Goal: Task Accomplishment & Management: Manage account settings

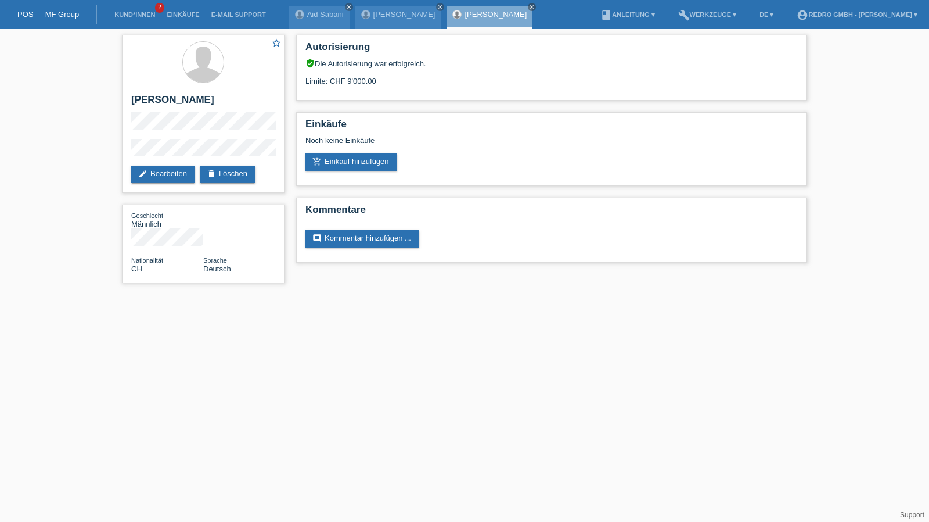
click at [227, 294] on html "POS — MF Group Kund*innen 2 Einkäufe E-Mail Support Aid Sabani close Bruno Huber" at bounding box center [464, 147] width 929 height 294
click at [130, 18] on link "Kund*innen" at bounding box center [135, 14] width 52 height 7
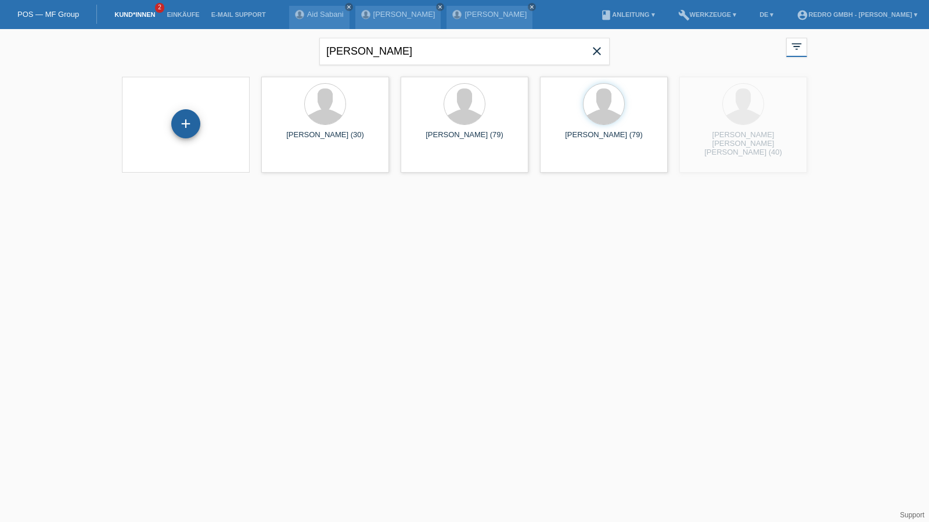
click at [188, 115] on div "+" at bounding box center [186, 124] width 28 height 20
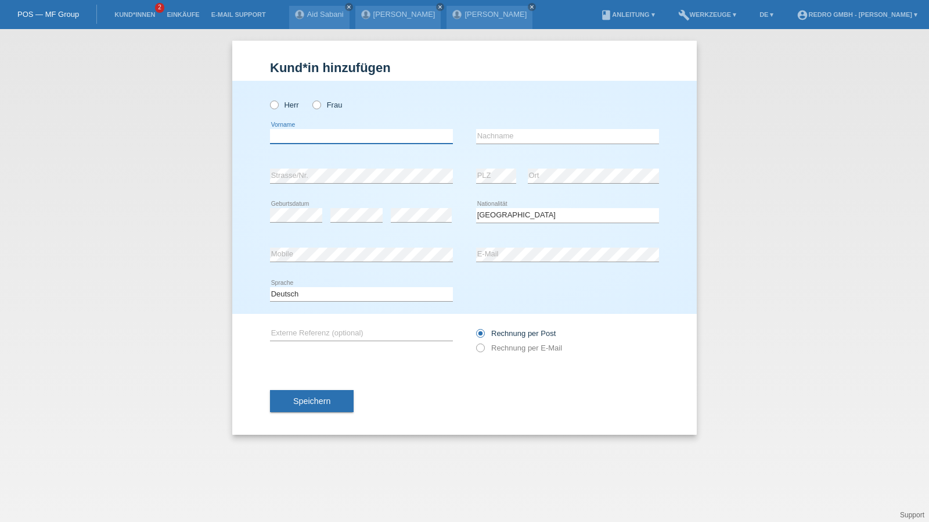
click at [355, 136] on input "text" at bounding box center [361, 136] width 183 height 15
type input "Eduardo Jorge"
type input "[PERSON_NAME] [PERSON_NAME] [PERSON_NAME]"
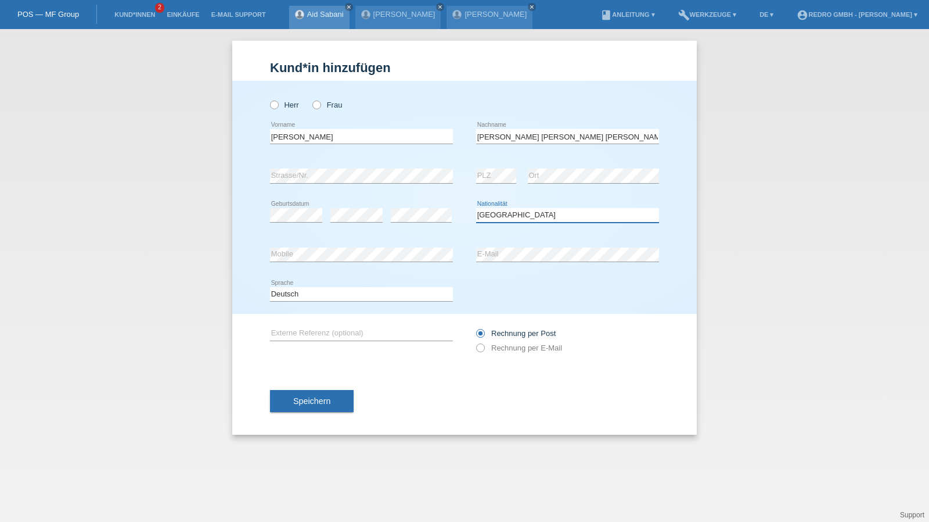
select select "CH"
click at [307, 289] on select "Deutsch Français Italiano English" at bounding box center [361, 294] width 183 height 14
select select "fr"
click at [270, 287] on select "Deutsch Français Italiano English" at bounding box center [361, 294] width 183 height 14
click at [307, 396] on span "Speichern" at bounding box center [311, 400] width 37 height 9
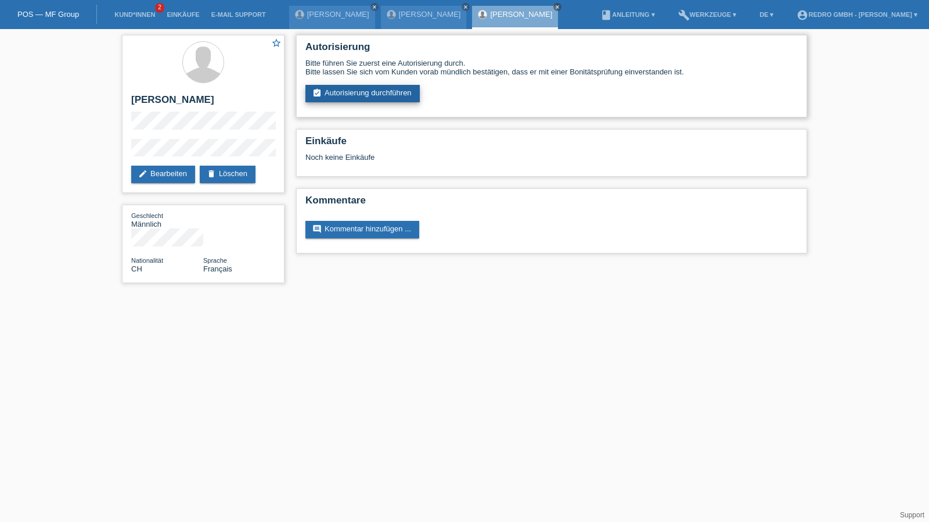
click at [375, 89] on link "assignment_turned_in Autorisierung durchführen" at bounding box center [363, 93] width 114 height 17
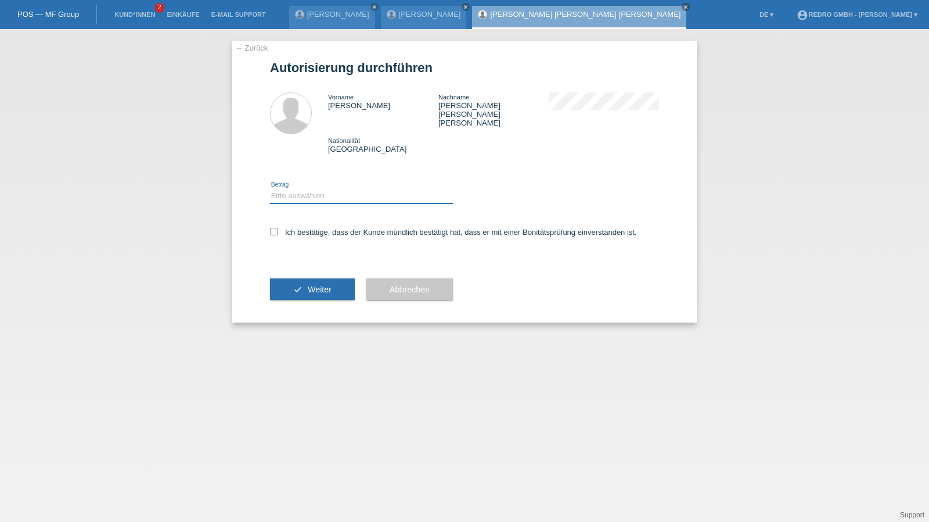
click at [308, 189] on select "Bitte auswählen CHF 1.00 - CHF 499.00 CHF 500.00 - CHF 1'999.00 CHF 2'000.00 - …" at bounding box center [361, 196] width 183 height 14
select select "1"
click at [270, 189] on select "Bitte auswählen CHF 1.00 - CHF 499.00 CHF 500.00 - CHF 1'999.00 CHF 2'000.00 - …" at bounding box center [361, 196] width 183 height 14
click at [297, 228] on label "Ich bestätige, dass der Kunde mündlich bestätigt hat, dass er mit einer Bonität…" at bounding box center [453, 232] width 367 height 9
click at [278, 228] on input "Ich bestätige, dass der Kunde mündlich bestätigt hat, dass er mit einer Bonität…" at bounding box center [274, 232] width 8 height 8
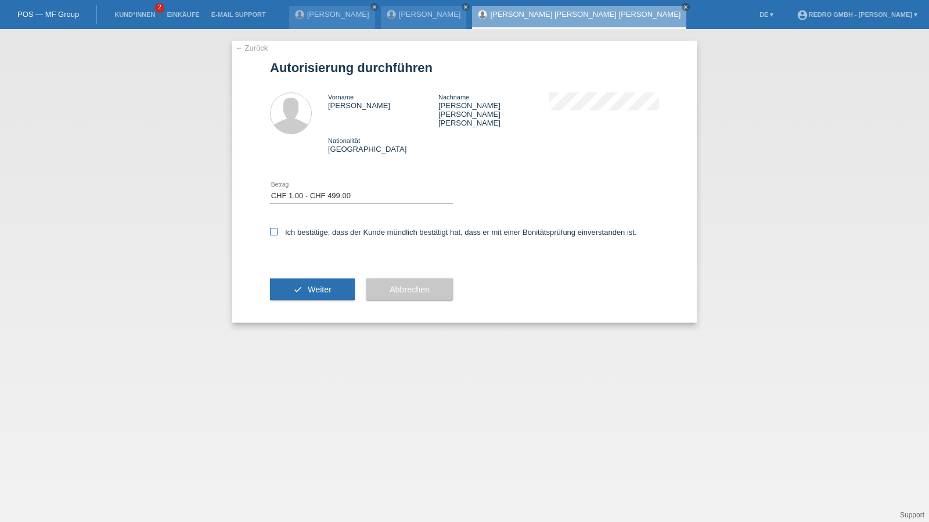
checkbox input "true"
click at [300, 285] on icon "check" at bounding box center [297, 289] width 9 height 9
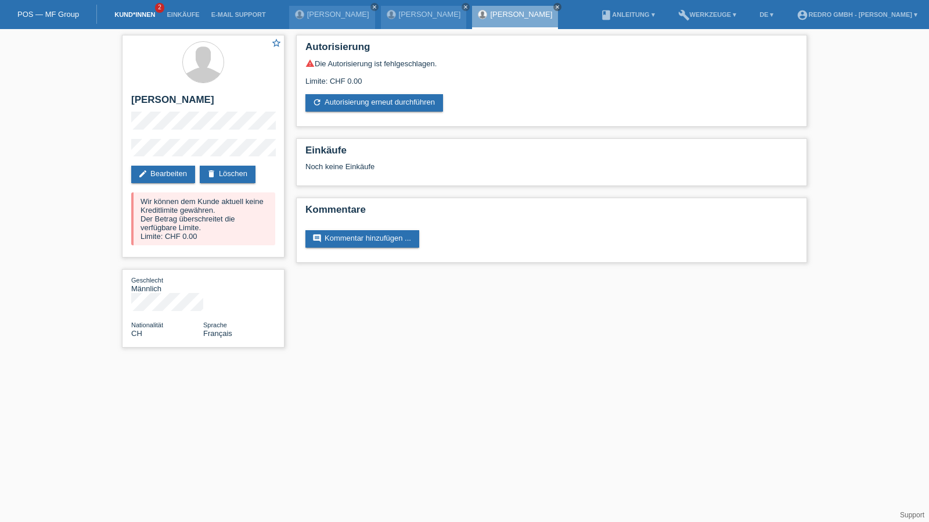
click at [150, 16] on link "Kund*innen" at bounding box center [135, 14] width 52 height 7
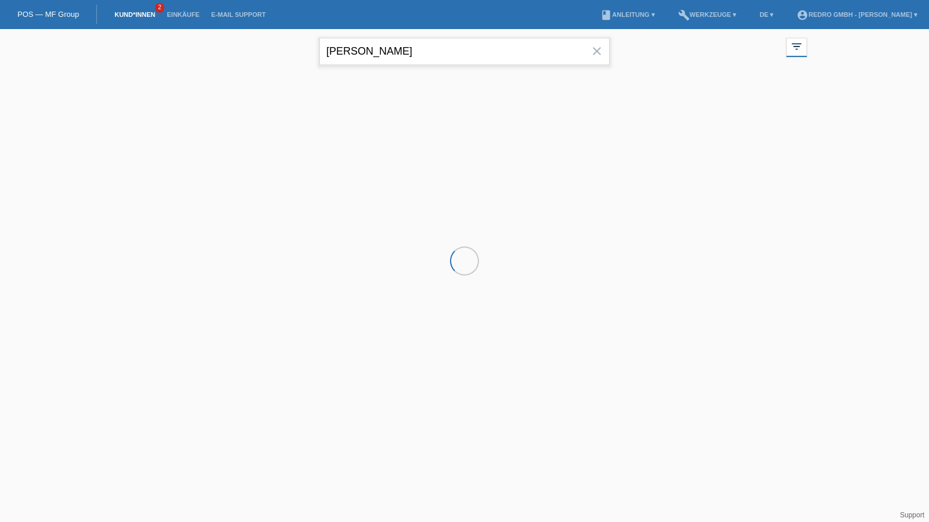
drag, startPoint x: 0, startPoint y: 0, endPoint x: 385, endPoint y: 48, distance: 387.5
click at [385, 48] on input "[PERSON_NAME]" at bounding box center [464, 51] width 290 height 27
click at [385, 48] on input "bruno huber" at bounding box center [464, 51] width 290 height 27
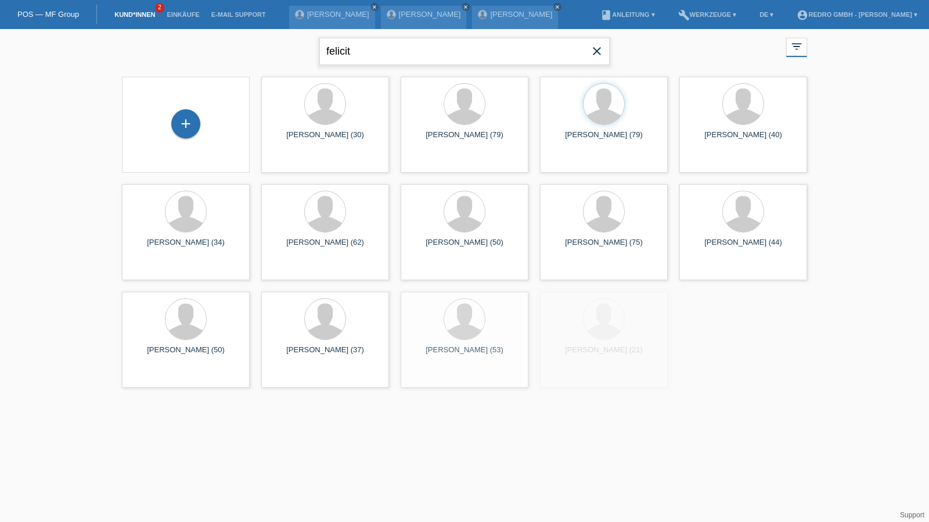
type input "felicit"
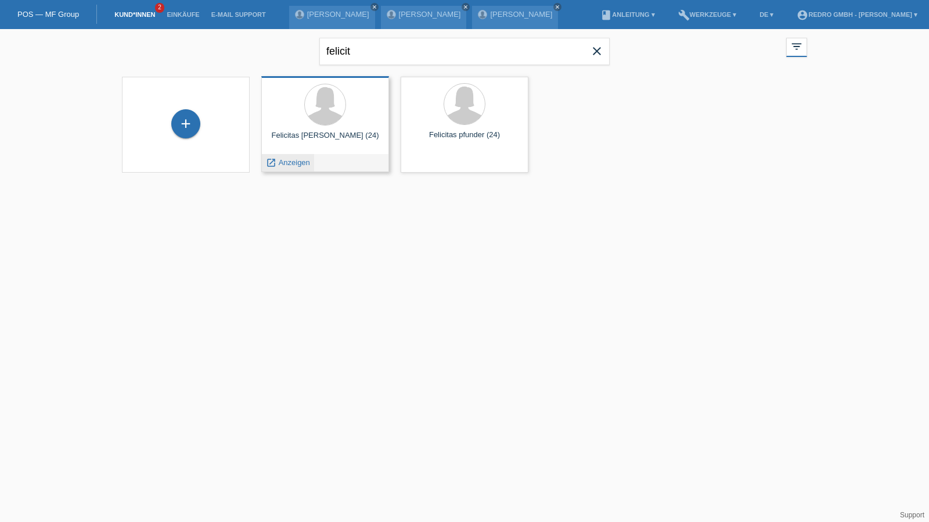
click at [290, 160] on span "Anzeigen" at bounding box center [294, 162] width 31 height 9
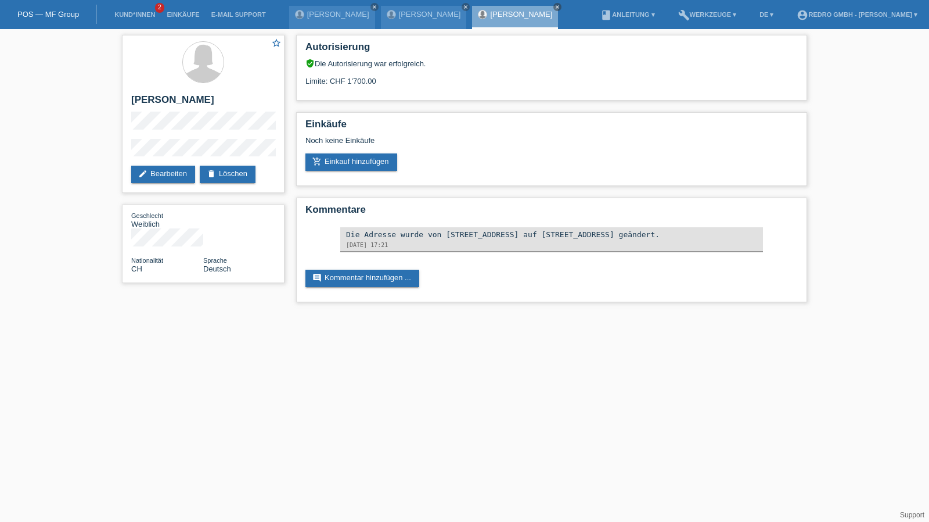
click at [118, 152] on div "star_border Felicitas Katja Pfunder edit Bearbeiten delete Löschen Geschlecht W…" at bounding box center [203, 161] width 174 height 265
click at [139, 17] on link "Kund*innen" at bounding box center [135, 14] width 52 height 7
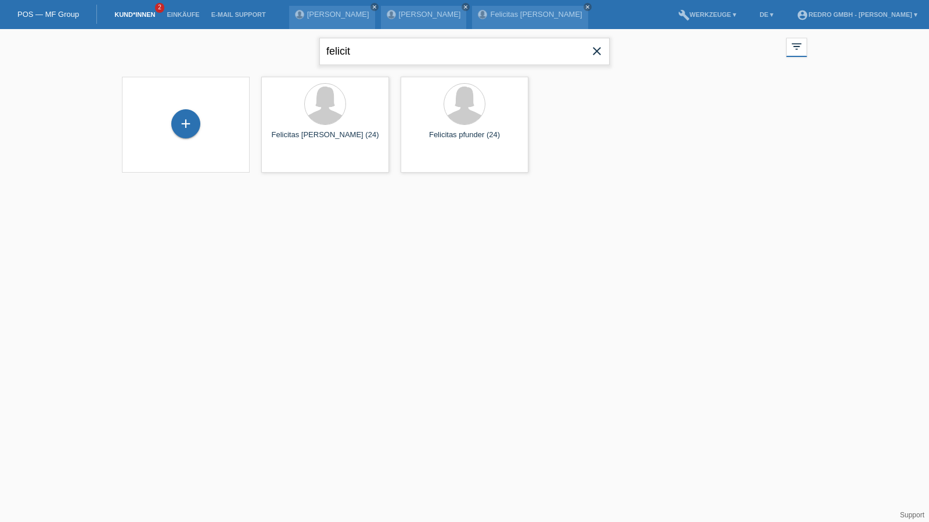
click at [378, 54] on input "felicit" at bounding box center [464, 51] width 290 height 27
type input "[PERSON_NAME]"
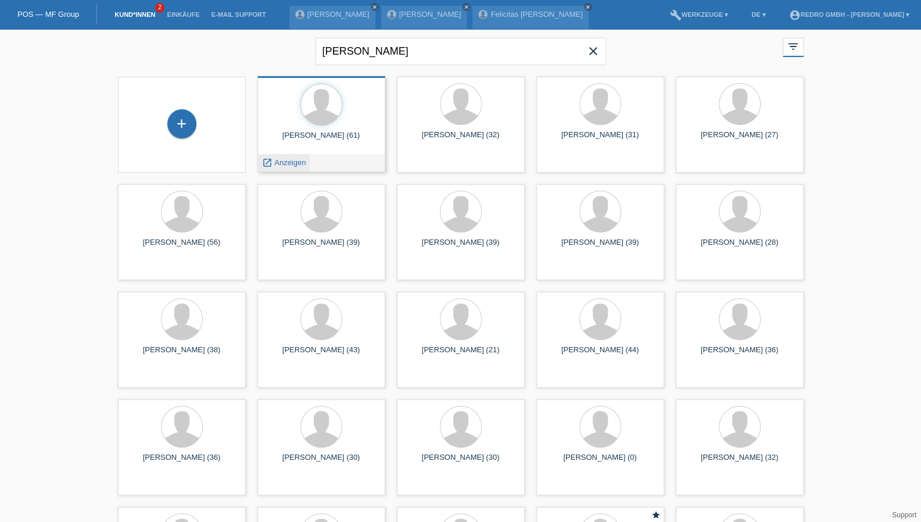
click at [288, 157] on div "launch Anzeigen" at bounding box center [284, 162] width 52 height 17
click at [288, 161] on span "Anzeigen" at bounding box center [289, 162] width 31 height 9
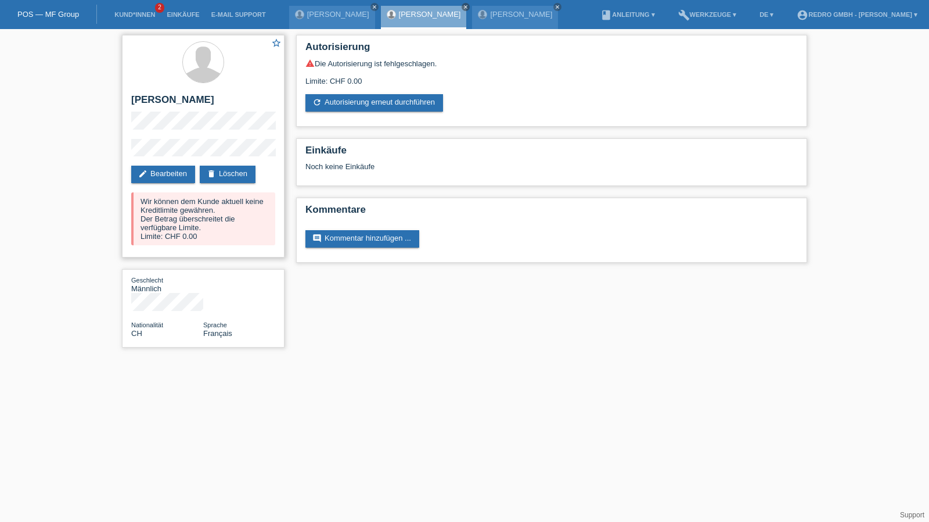
click at [170, 106] on h2 "[PERSON_NAME]" at bounding box center [203, 102] width 144 height 17
copy div "[PERSON_NAME]"
click at [146, 150] on div "star_border Eduardo Jorge Mesquita Lopes Castanheira edit Bearbeiten delete Lös…" at bounding box center [203, 146] width 163 height 222
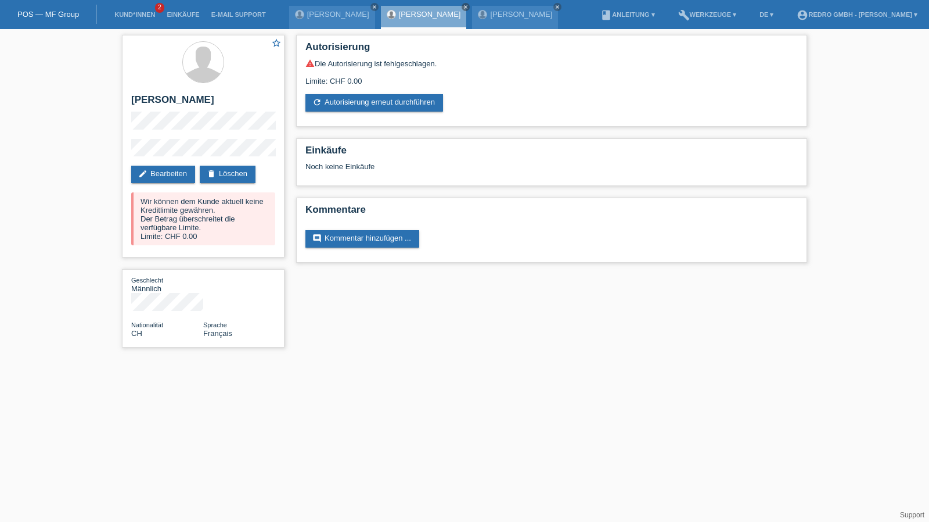
drag, startPoint x: 178, startPoint y: 149, endPoint x: 112, endPoint y: 168, distance: 68.8
click at [112, 168] on div "star_border Eduardo Jorge Mesquita Lopes Castanheira edit Bearbeiten delete Lös…" at bounding box center [464, 194] width 929 height 330
click at [136, 9] on li "Kund*innen 2" at bounding box center [135, 15] width 52 height 30
click at [132, 13] on link "Kund*innen" at bounding box center [135, 14] width 52 height 7
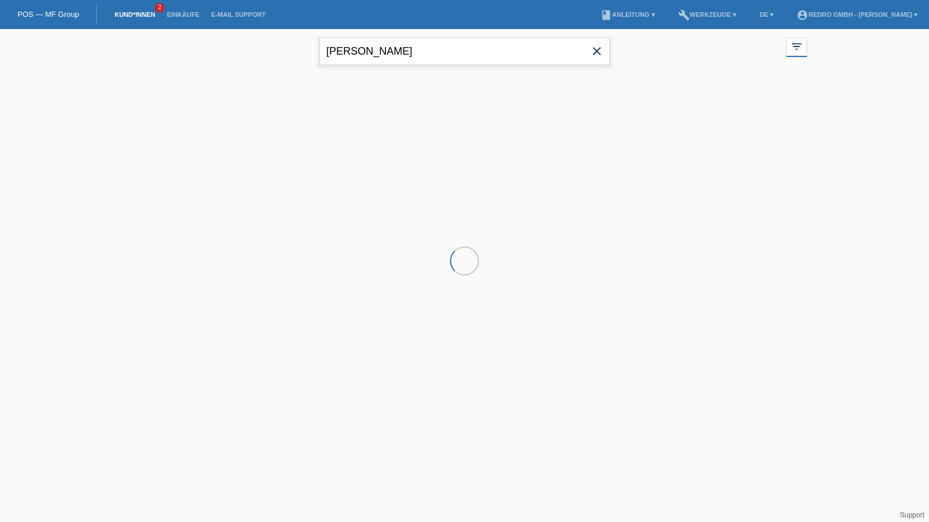
click at [440, 45] on input "[PERSON_NAME]" at bounding box center [464, 51] width 290 height 27
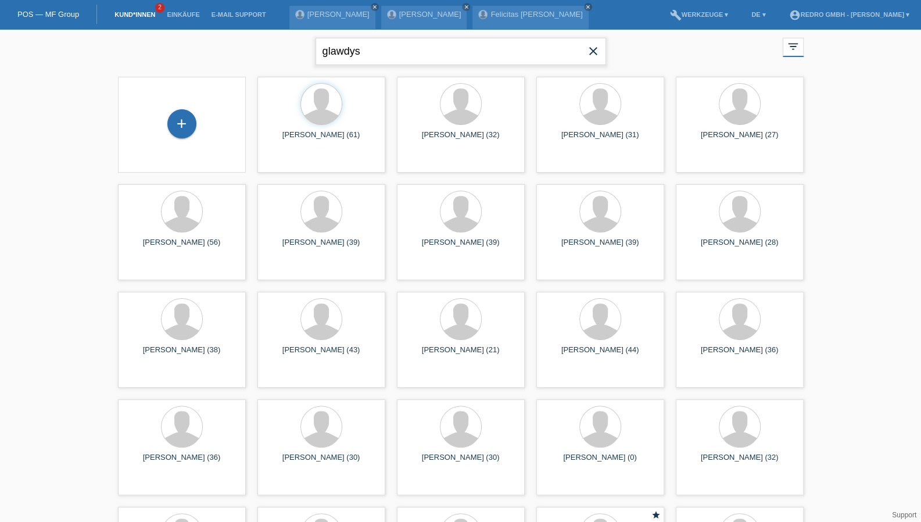
type input "glawdys"
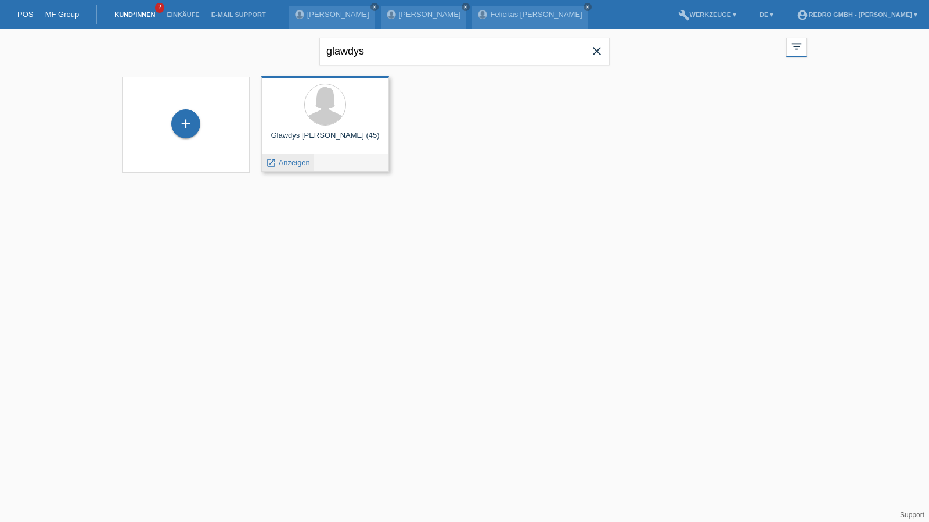
click at [297, 164] on span "Anzeigen" at bounding box center [294, 162] width 31 height 9
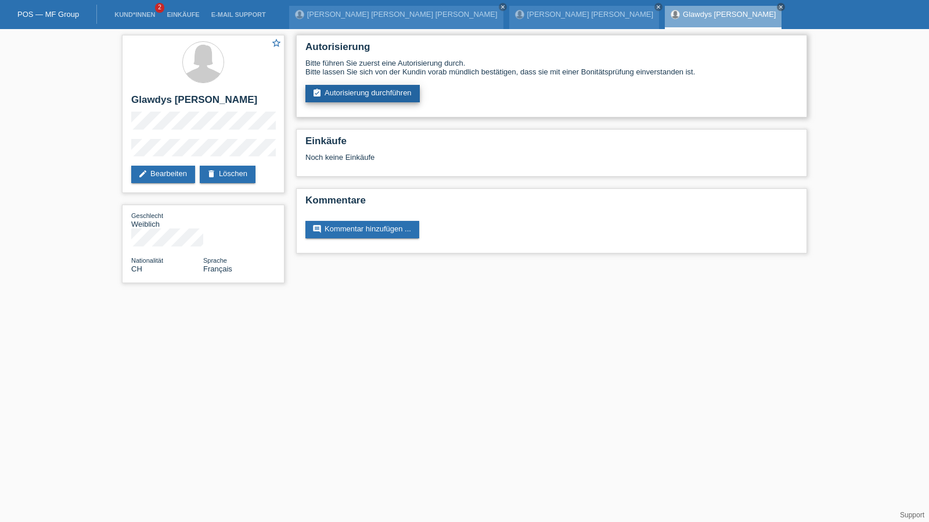
click at [376, 95] on link "assignment_turned_in Autorisierung durchführen" at bounding box center [363, 93] width 114 height 17
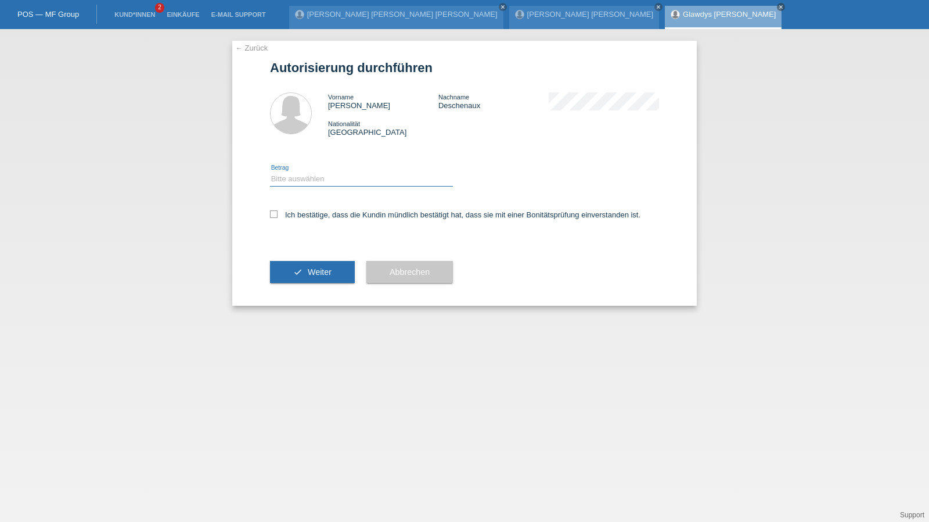
click at [299, 178] on select "Bitte auswählen CHF 1.00 - CHF 499.00 CHF 500.00 - CHF 1'999.00 CHF 2'000.00 - …" at bounding box center [361, 179] width 183 height 14
select select "1"
click at [270, 172] on select "Bitte auswählen CHF 1.00 - CHF 499.00 CHF 500.00 - CHF 1'999.00 CHF 2'000.00 - …" at bounding box center [361, 179] width 183 height 14
click at [304, 217] on label "Ich bestätige, dass die Kundin mündlich bestätigt hat, dass sie mit einer Bonit…" at bounding box center [455, 214] width 371 height 9
click at [278, 217] on input "Ich bestätige, dass die Kundin mündlich bestätigt hat, dass sie mit einer Bonit…" at bounding box center [274, 214] width 8 height 8
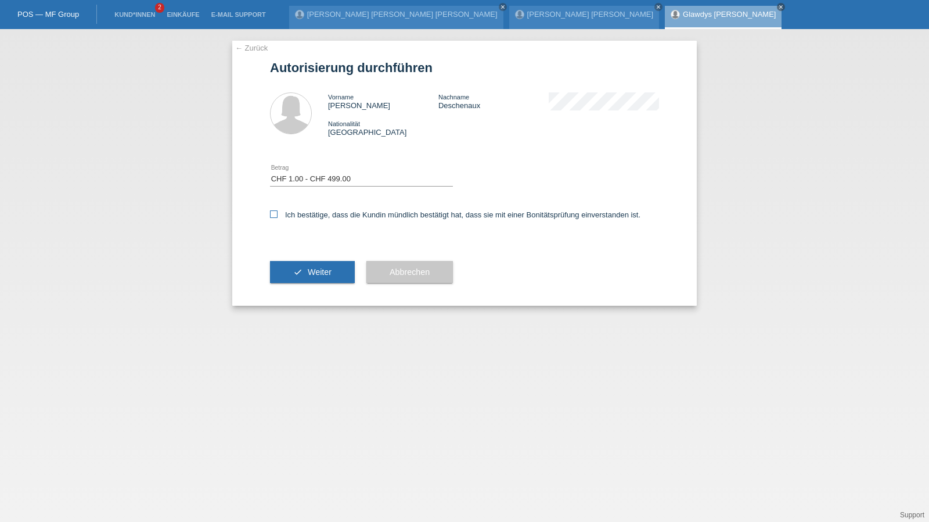
checkbox input "true"
click at [299, 276] on button "check Weiter" at bounding box center [312, 272] width 85 height 22
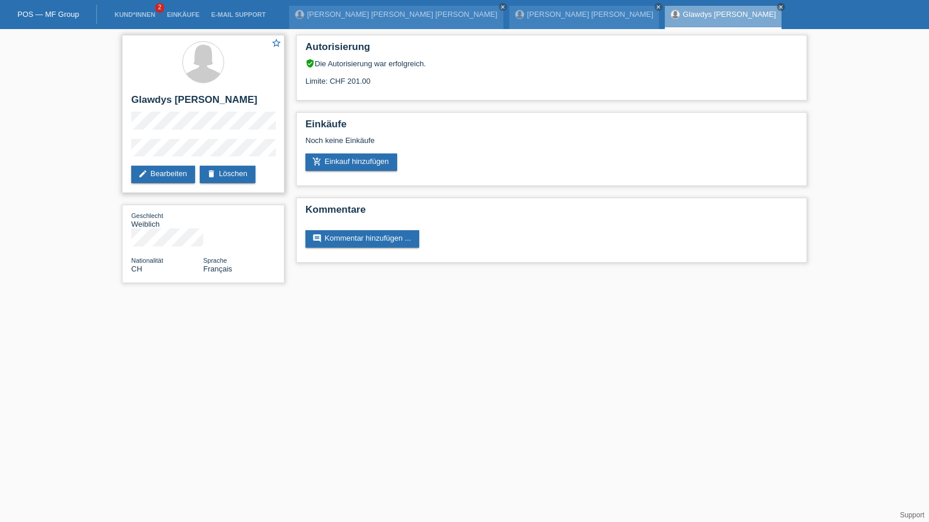
click at [201, 97] on h2 "Glawdys [PERSON_NAME]" at bounding box center [203, 102] width 144 height 17
copy div "Glawdys [PERSON_NAME]"
click at [117, 13] on link "Kund*innen" at bounding box center [135, 14] width 52 height 7
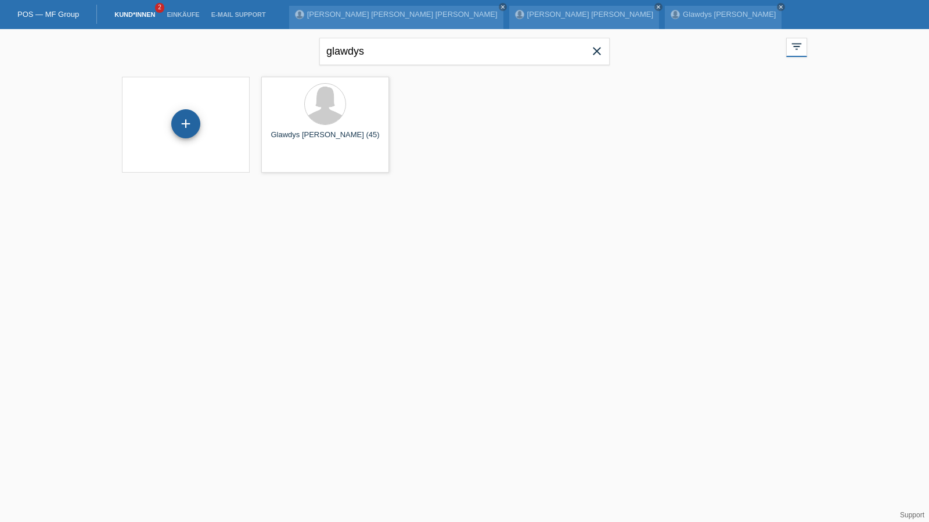
click at [192, 123] on div "+" at bounding box center [185, 123] width 29 height 29
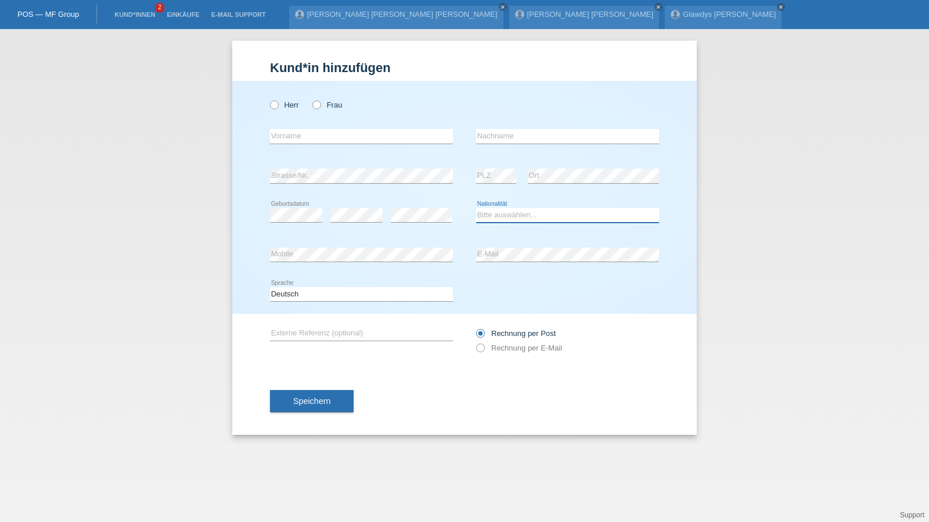
click at [590, 213] on select "Bitte auswählen... Schweiz Deutschland Liechtenstein Österreich ------------ Af…" at bounding box center [567, 215] width 183 height 14
select select "DE"
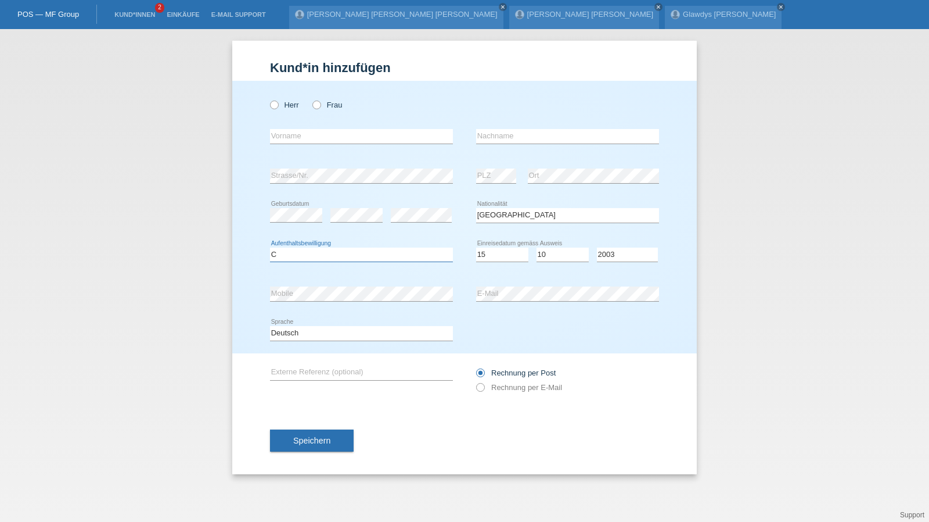
select select "C"
select select "15"
click at [315, 128] on div "error Vorname" at bounding box center [361, 136] width 183 height 39
click at [317, 133] on input "text" at bounding box center [361, 136] width 183 height 15
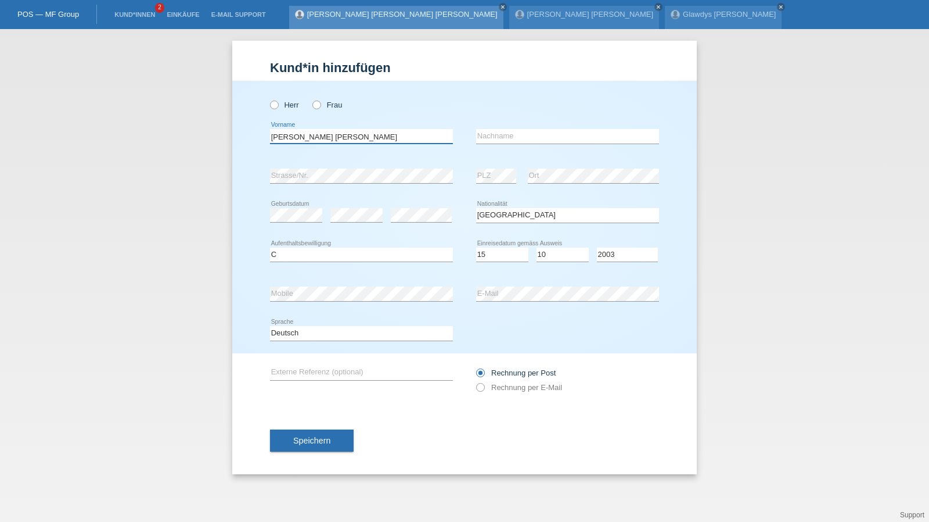
type input "[PERSON_NAME] [PERSON_NAME]"
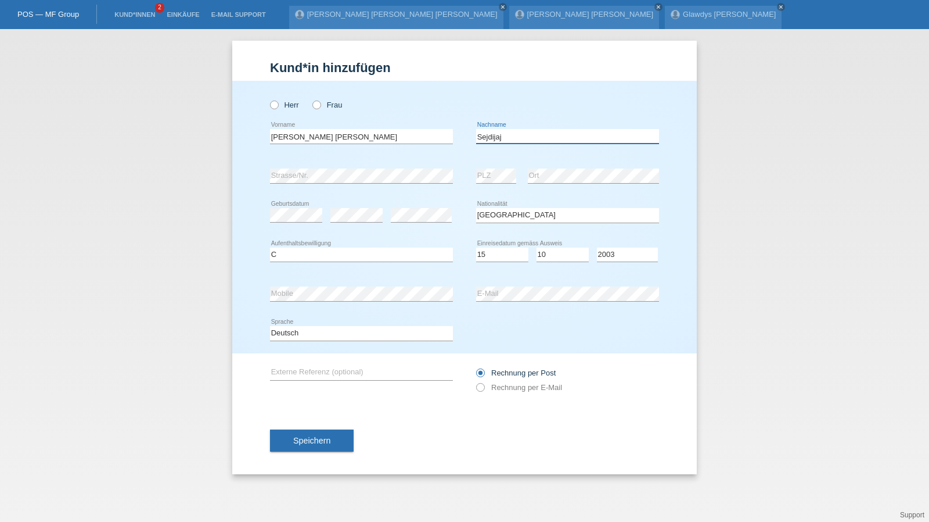
click at [502, 136] on input "Sejdijaj" at bounding box center [567, 136] width 183 height 15
type input "Coelho da Silva"
select select "BR"
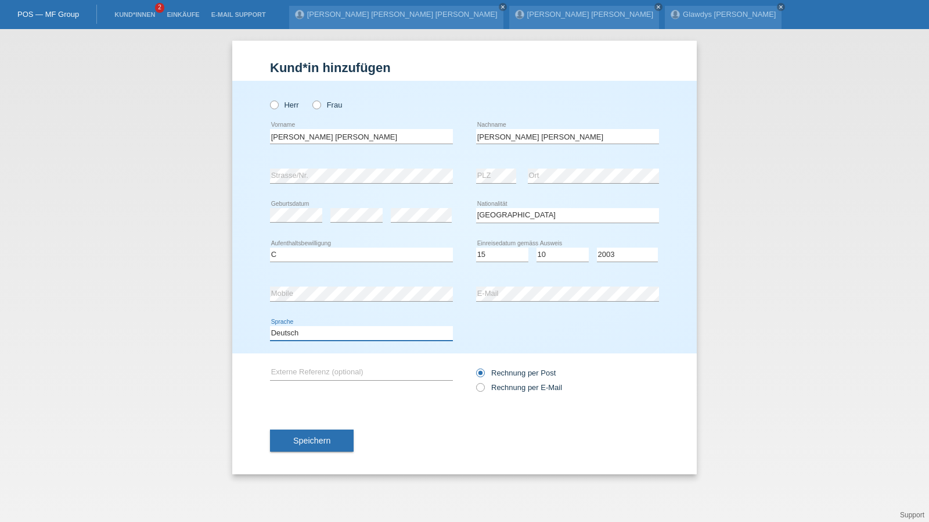
click at [308, 330] on select "Deutsch Français Italiano English" at bounding box center [361, 333] width 183 height 14
select select "fr"
click at [270, 326] on select "Deutsch Français Italiano English" at bounding box center [361, 333] width 183 height 14
click at [301, 437] on span "Speichern" at bounding box center [311, 440] width 37 height 9
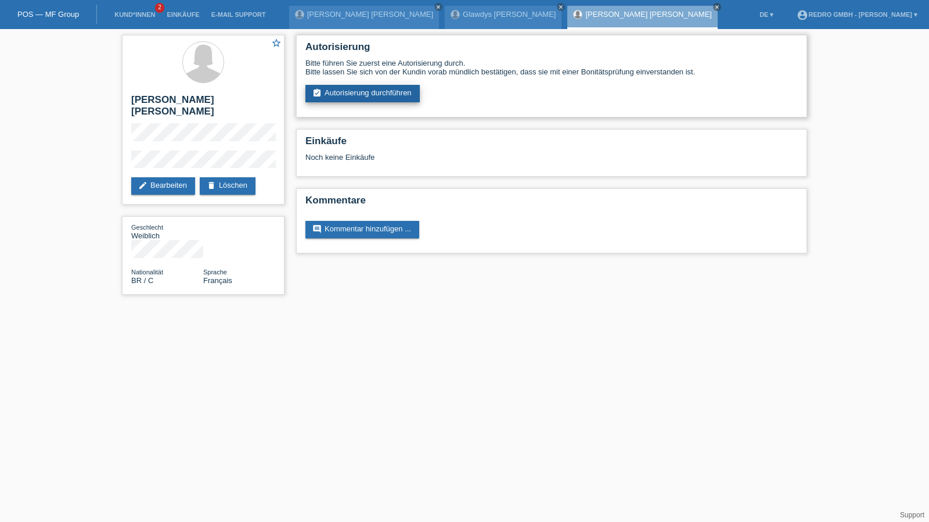
click at [355, 97] on link "assignment_turned_in Autorisierung durchführen" at bounding box center [363, 93] width 114 height 17
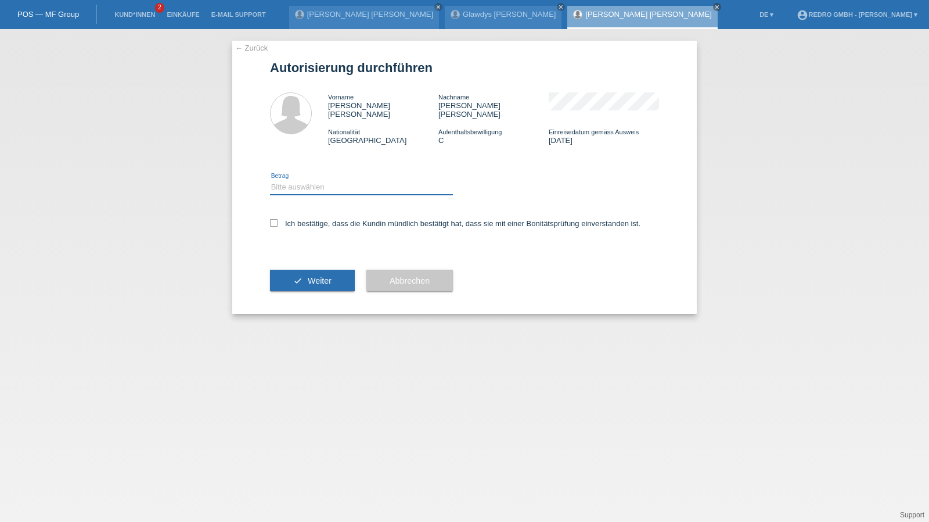
click at [314, 181] on select "Bitte auswählen CHF 1.00 - CHF 499.00 CHF 500.00 - CHF 1'999.00 CHF 2'000.00 - …" at bounding box center [361, 187] width 183 height 14
select select "1"
click at [270, 180] on select "Bitte auswählen CHF 1.00 - CHF 499.00 CHF 500.00 - CHF 1'999.00 CHF 2'000.00 - …" at bounding box center [361, 187] width 183 height 14
click at [304, 219] on label "Ich bestätige, dass die Kundin mündlich bestätigt hat, dass sie mit einer Bonit…" at bounding box center [455, 223] width 371 height 9
click at [278, 219] on input "Ich bestätige, dass die Kundin mündlich bestätigt hat, dass sie mit einer Bonit…" at bounding box center [274, 223] width 8 height 8
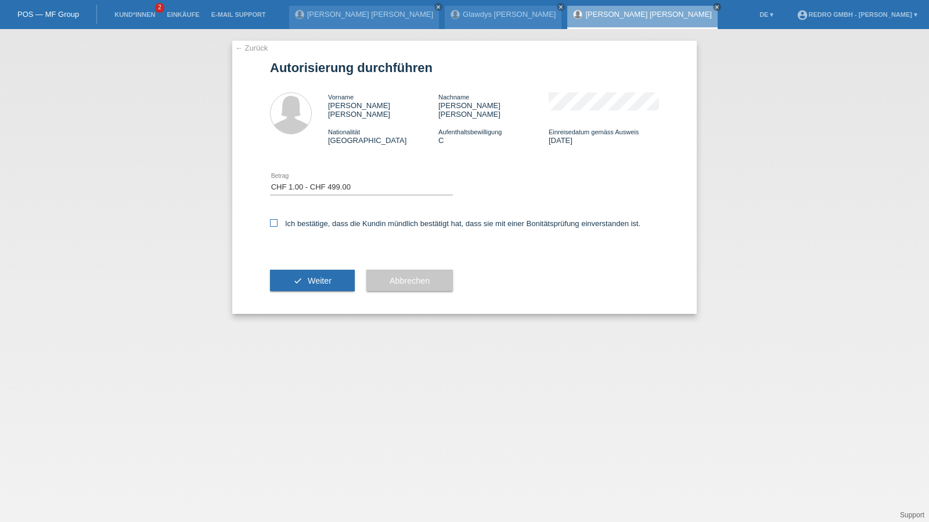
checkbox input "true"
click at [304, 275] on button "check Weiter" at bounding box center [312, 281] width 85 height 22
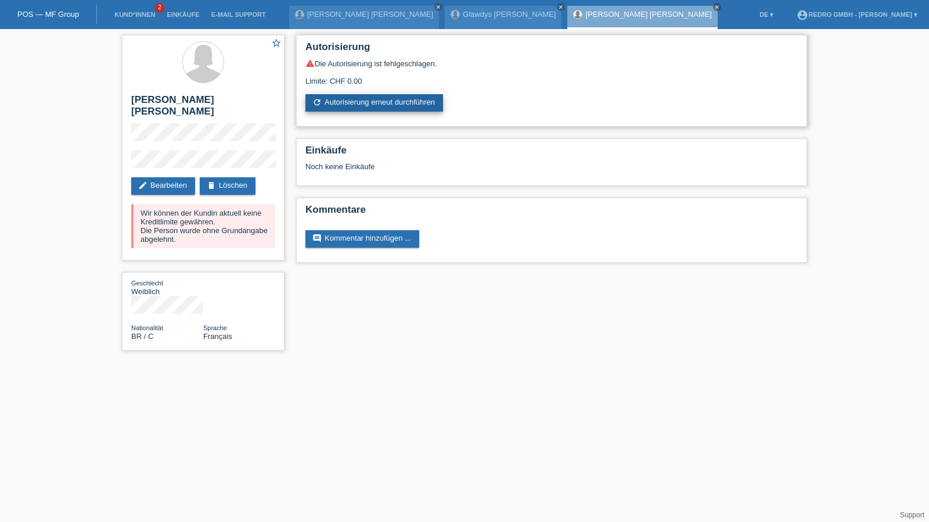
click at [381, 109] on link "refresh Autorisierung erneut durchführen" at bounding box center [375, 102] width 138 height 17
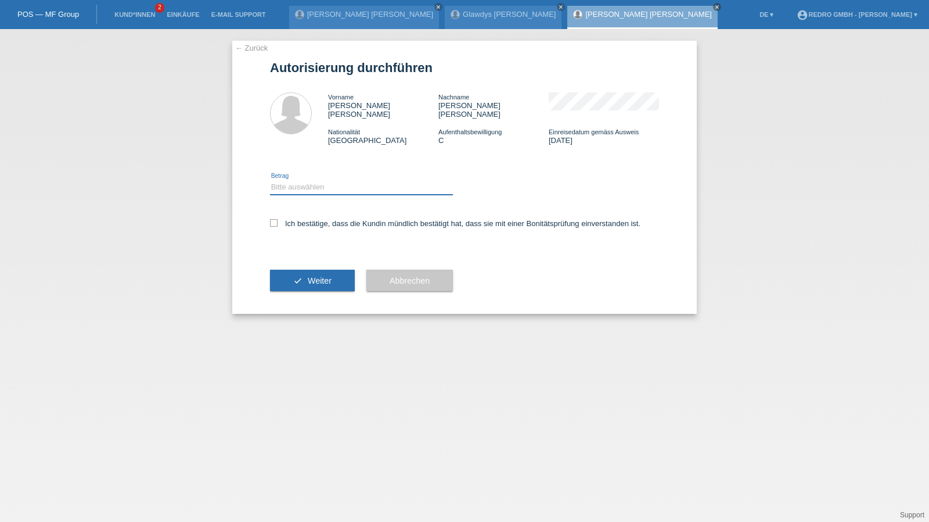
click at [343, 182] on select "Bitte auswählen CHF 1.00 - CHF 499.00 CHF 500.00 - CHF 1'999.00 CHF 2'000.00 - …" at bounding box center [361, 187] width 183 height 14
select select "1"
click at [270, 180] on select "Bitte auswählen CHF 1.00 - CHF 499.00 CHF 500.00 - CHF 1'999.00 CHF 2'000.00 - …" at bounding box center [361, 187] width 183 height 14
click at [328, 219] on label "Ich bestätige, dass die Kundin mündlich bestätigt hat, dass sie mit einer Bonit…" at bounding box center [455, 223] width 371 height 9
click at [278, 219] on input "Ich bestätige, dass die Kundin mündlich bestätigt hat, dass sie mit einer Bonit…" at bounding box center [274, 223] width 8 height 8
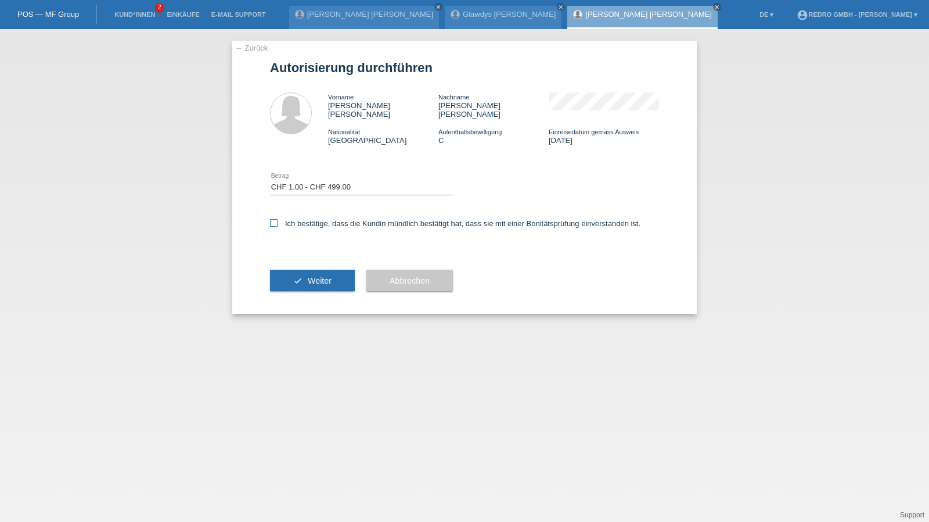
checkbox input "true"
click at [319, 270] on button "check Weiter" at bounding box center [312, 281] width 85 height 22
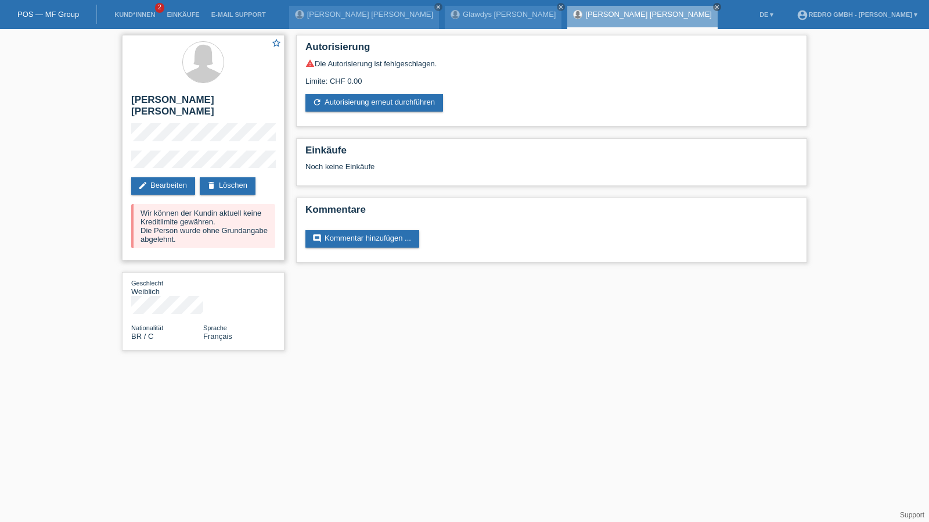
click at [146, 97] on h2 "[PERSON_NAME] [PERSON_NAME]" at bounding box center [203, 108] width 144 height 29
copy h2 "Patricia"
click at [127, 14] on link "Kund*innen" at bounding box center [135, 14] width 52 height 7
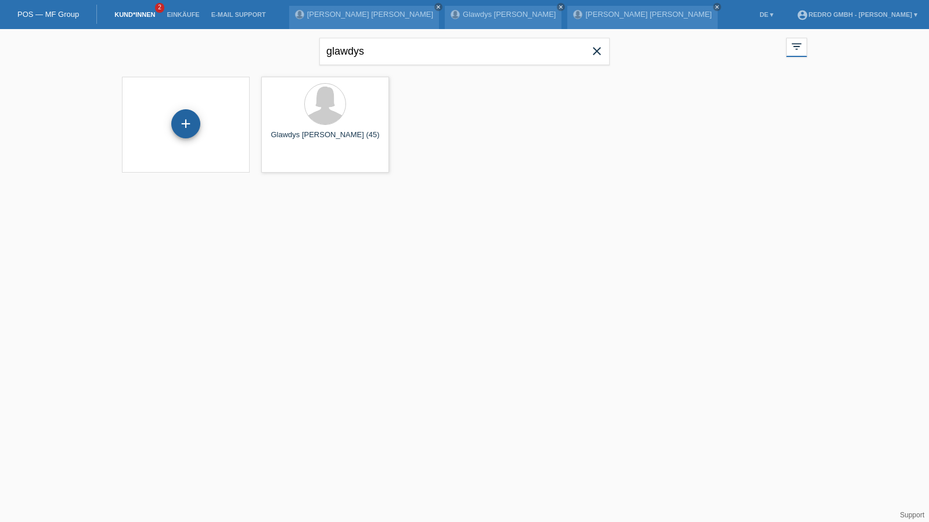
click at [194, 128] on div "+" at bounding box center [185, 123] width 29 height 29
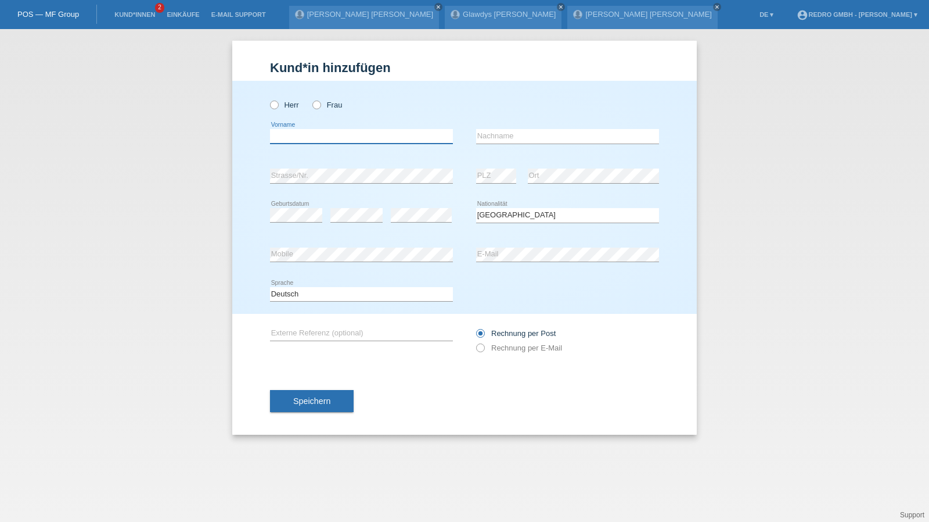
click at [330, 142] on input "text" at bounding box center [361, 136] width 183 height 15
type input "Alexander"
type input "Karabasevic"
select select "AT"
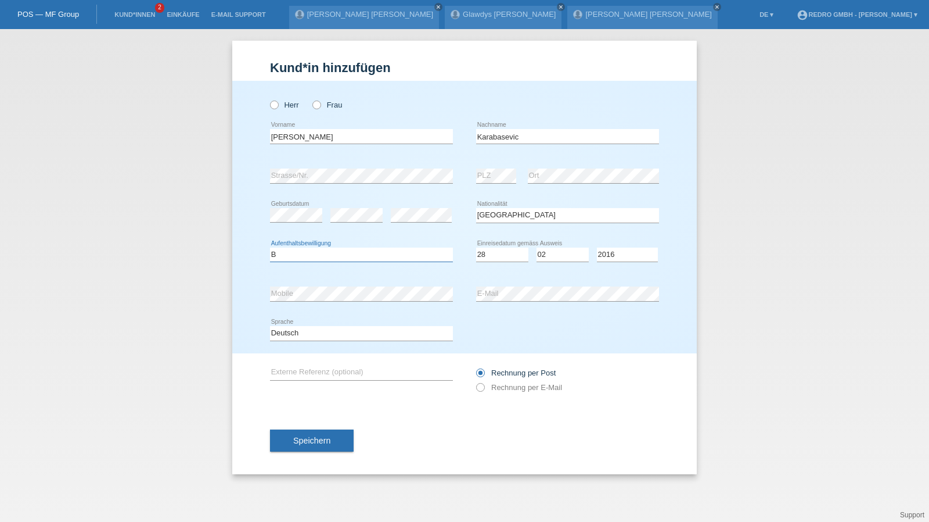
select select "B"
select select "28"
select select "02"
click at [494, 252] on select "Tag 01 02 03 04 05 06 07 08 09 10 11" at bounding box center [502, 254] width 52 height 14
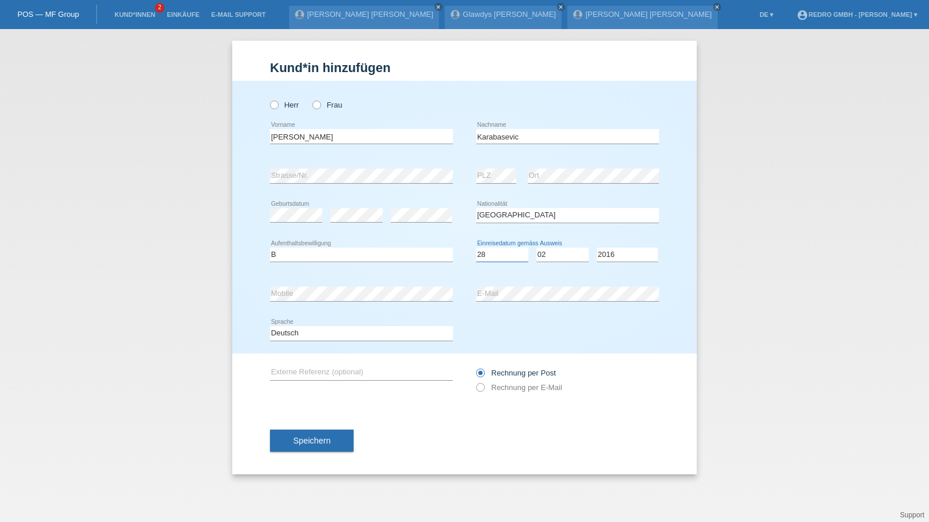
select select "01"
select select "03"
select select "2016"
click at [326, 446] on button "Speichern" at bounding box center [312, 440] width 84 height 22
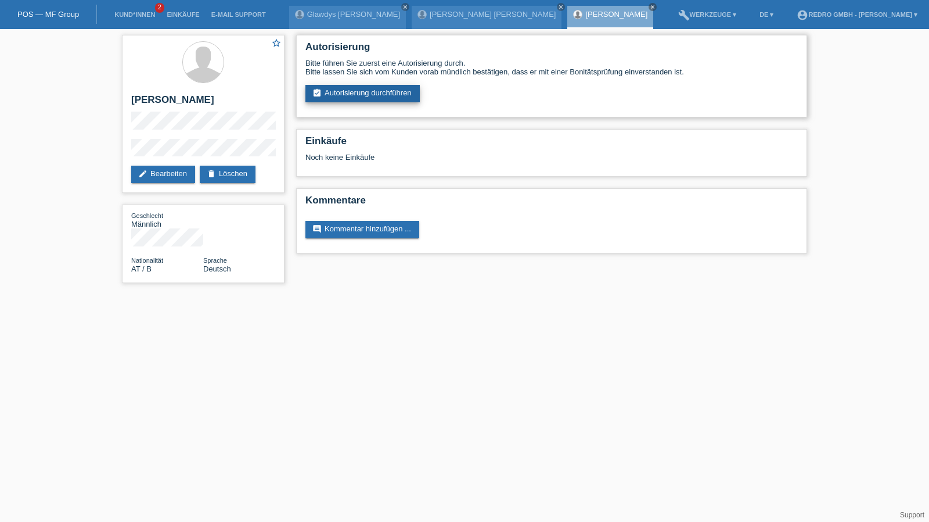
click at [359, 98] on link "assignment_turned_in Autorisierung durchführen" at bounding box center [363, 93] width 114 height 17
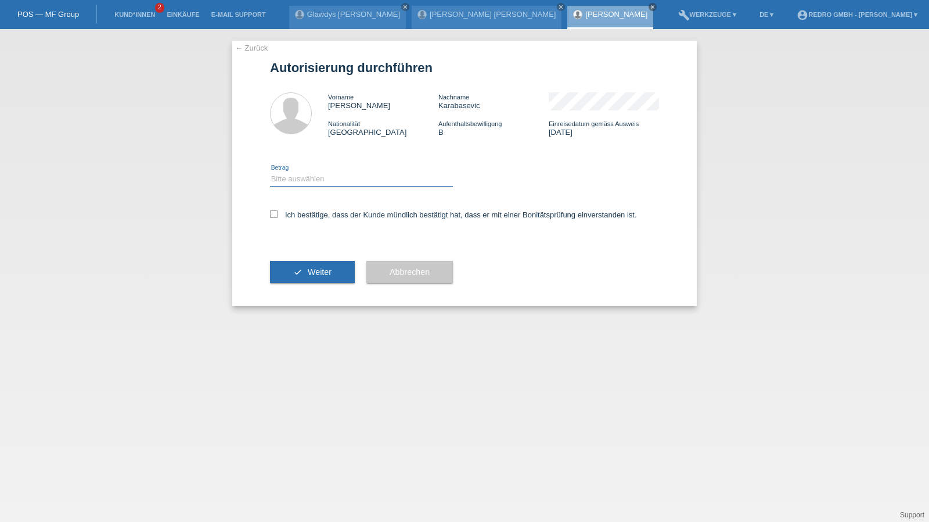
click at [311, 182] on select "Bitte auswählen CHF 1.00 - CHF 499.00 CHF 500.00 - CHF 1'999.00 CHF 2'000.00 - …" at bounding box center [361, 179] width 183 height 14
select select "1"
click at [270, 172] on select "Bitte auswählen CHF 1.00 - CHF 499.00 CHF 500.00 - CHF 1'999.00 CHF 2'000.00 - …" at bounding box center [361, 179] width 183 height 14
click at [310, 213] on label "Ich bestätige, dass der Kunde mündlich bestätigt hat, dass er mit einer Bonität…" at bounding box center [453, 214] width 367 height 9
click at [278, 213] on input "Ich bestätige, dass der Kunde mündlich bestätigt hat, dass er mit einer Bonität…" at bounding box center [274, 214] width 8 height 8
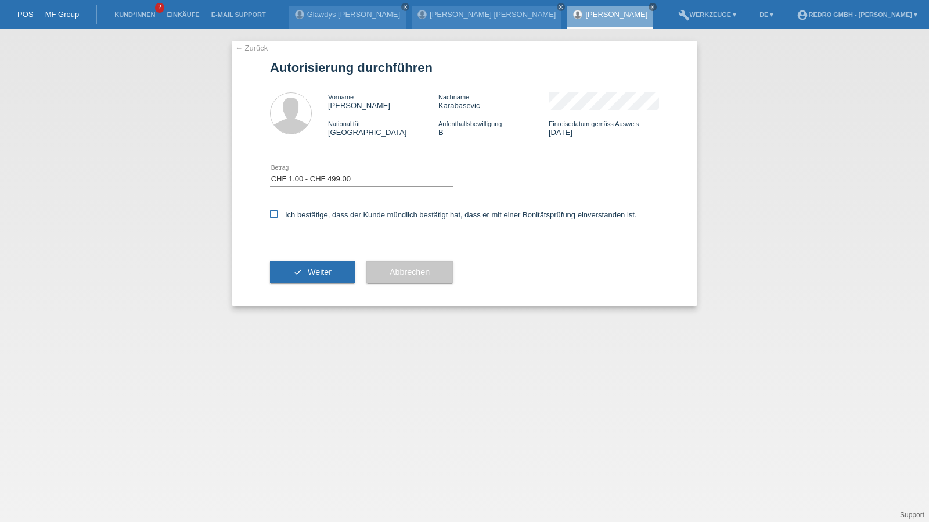
checkbox input "true"
click at [303, 270] on button "check Weiter" at bounding box center [312, 272] width 85 height 22
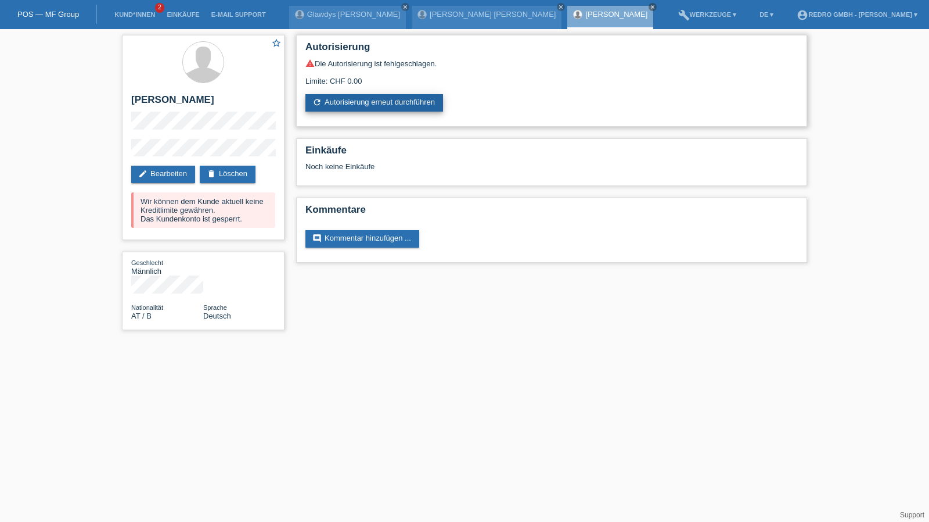
click at [366, 103] on link "refresh Autorisierung erneut durchführen" at bounding box center [375, 102] width 138 height 17
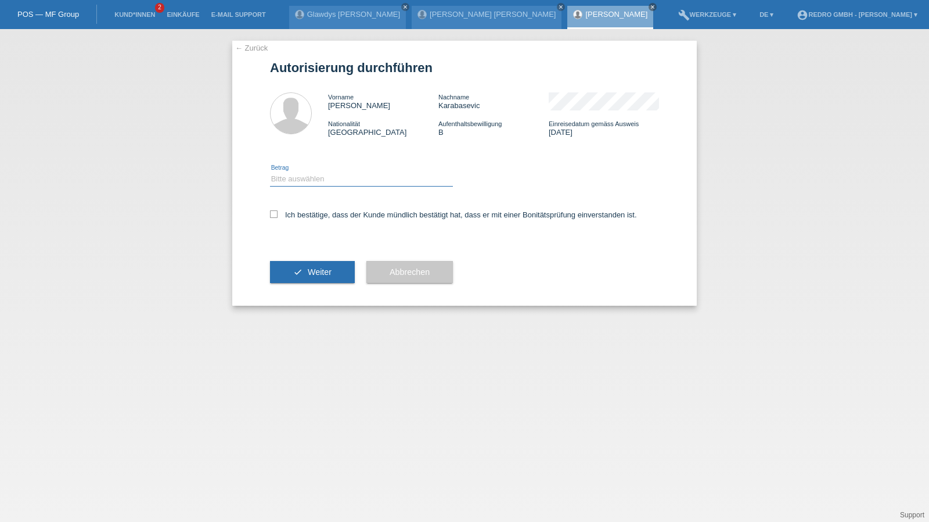
click at [333, 185] on select "Bitte auswählen CHF 1.00 - CHF 499.00 CHF 500.00 - CHF 1'999.00 CHF 2'000.00 - …" at bounding box center [361, 179] width 183 height 14
select select "1"
click at [270, 172] on select "Bitte auswählen CHF 1.00 - CHF 499.00 CHF 500.00 - CHF 1'999.00 CHF 2'000.00 - …" at bounding box center [361, 179] width 183 height 14
click at [314, 217] on label "Ich bestätige, dass der Kunde mündlich bestätigt hat, dass er mit einer Bonität…" at bounding box center [453, 214] width 367 height 9
click at [278, 217] on input "Ich bestätige, dass der Kunde mündlich bestätigt hat, dass er mit einer Bonität…" at bounding box center [274, 214] width 8 height 8
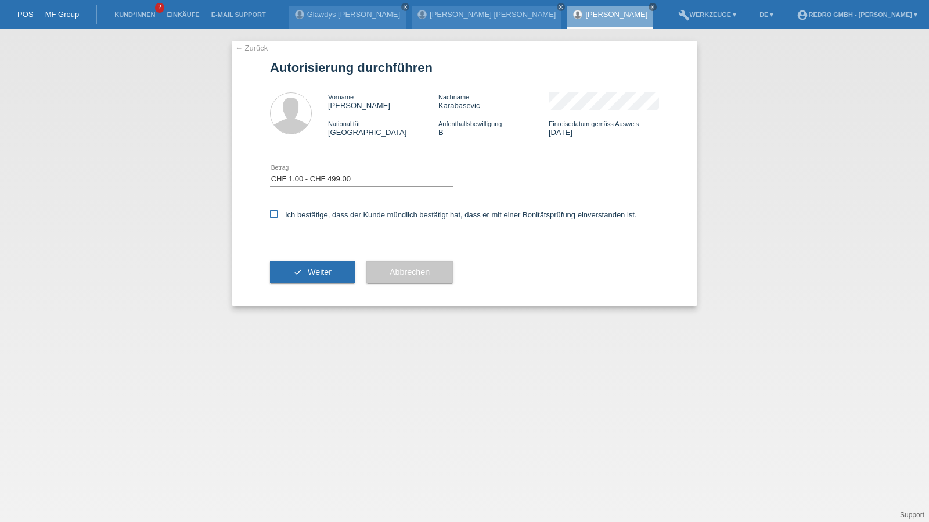
checkbox input "true"
click at [301, 270] on button "check Weiter" at bounding box center [312, 272] width 85 height 22
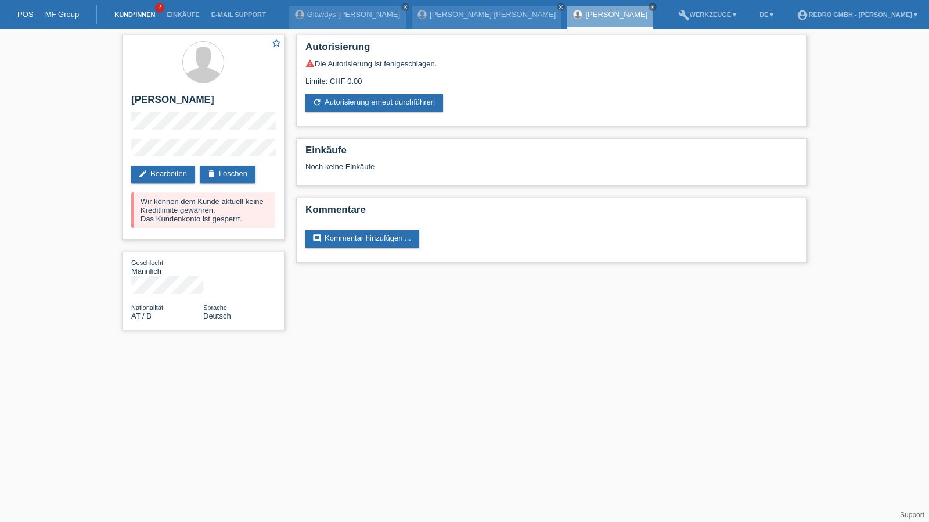
click at [128, 13] on link "Kund*innen" at bounding box center [135, 14] width 52 height 7
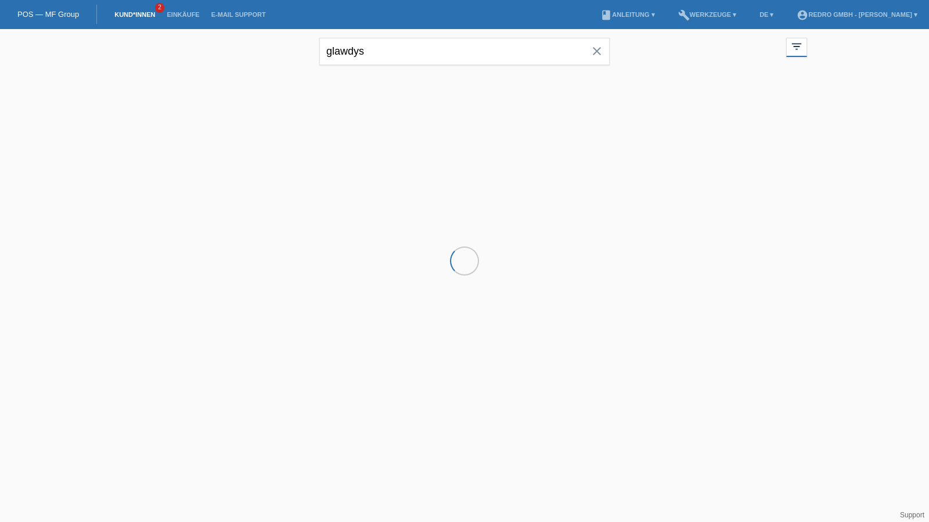
click at [398, 49] on input "glawdys" at bounding box center [464, 51] width 290 height 27
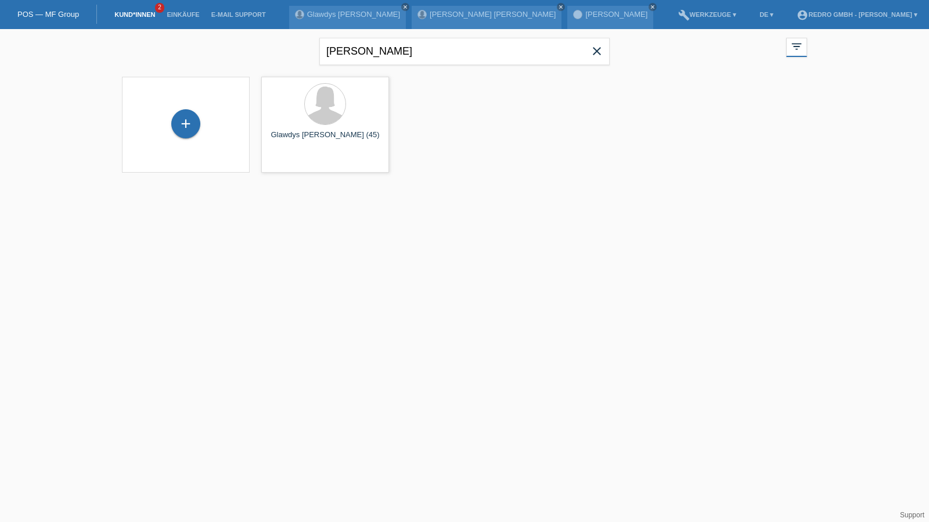
type input "david cota"
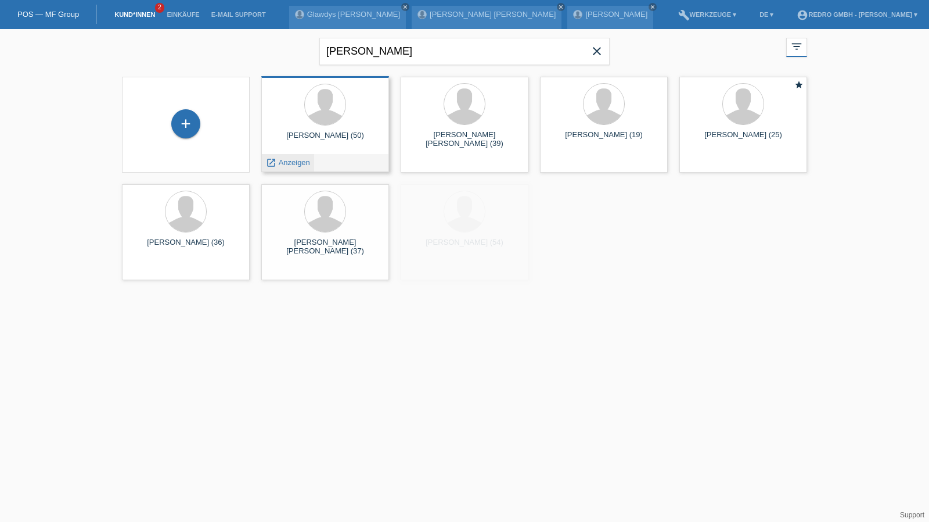
click at [288, 160] on span "Anzeigen" at bounding box center [294, 162] width 31 height 9
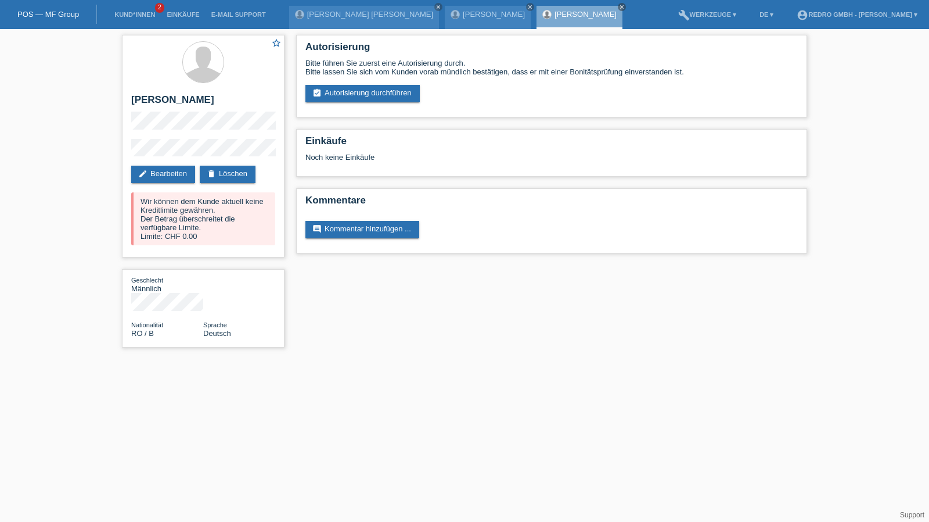
click at [137, 10] on li "Kund*innen 2" at bounding box center [135, 15] width 52 height 30
click at [137, 12] on link "Kund*innen" at bounding box center [135, 14] width 52 height 7
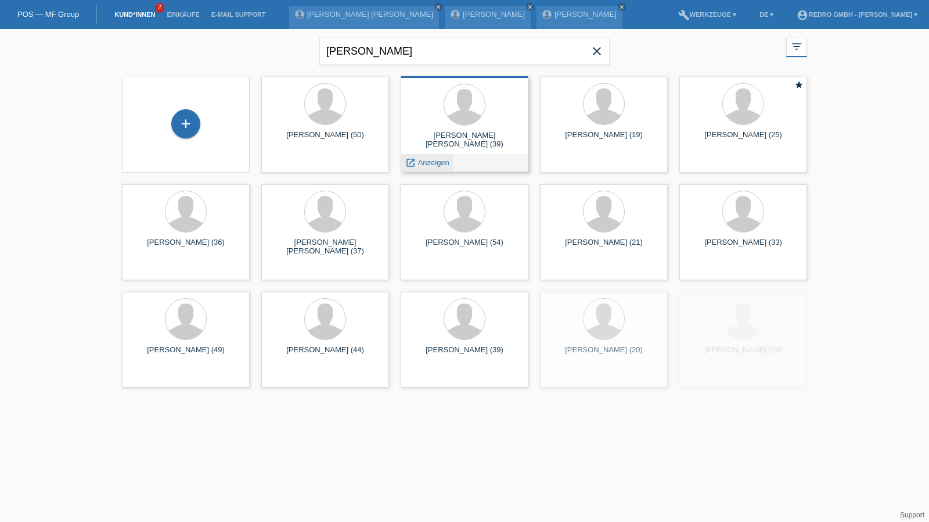
click at [423, 166] on span "Anzeigen" at bounding box center [433, 162] width 31 height 9
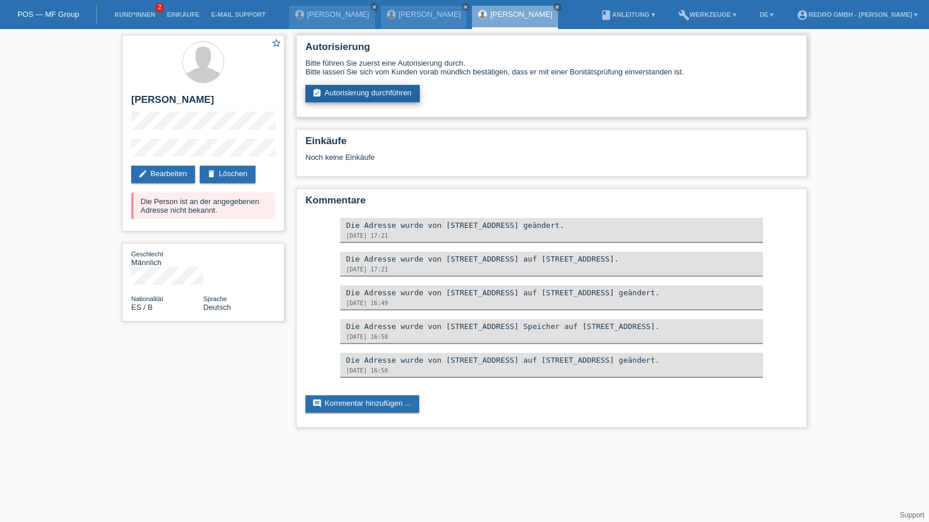
click at [359, 101] on link "assignment_turned_in Autorisierung durchführen" at bounding box center [363, 93] width 114 height 17
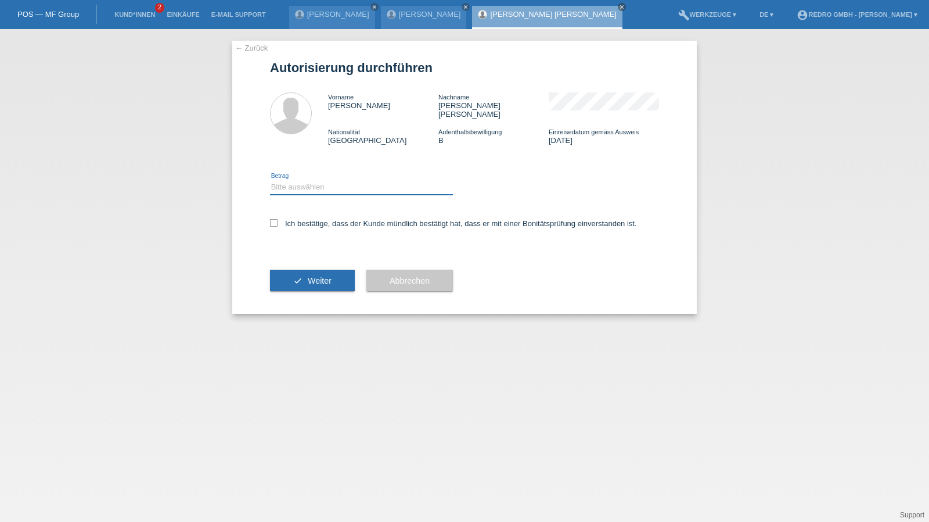
drag, startPoint x: 0, startPoint y: 0, endPoint x: 314, endPoint y: 177, distance: 360.2
click at [314, 180] on select "Bitte auswählen CHF 1.00 - CHF 499.00 CHF 500.00 - CHF 1'999.00 CHF 2'000.00 - …" at bounding box center [361, 187] width 183 height 14
select select "1"
click at [270, 180] on select "Bitte auswählen CHF 1.00 - CHF 499.00 CHF 500.00 - CHF 1'999.00 CHF 2'000.00 - …" at bounding box center [361, 187] width 183 height 14
click at [307, 219] on label "Ich bestätige, dass der Kunde mündlich bestätigt hat, dass er mit einer Bonität…" at bounding box center [453, 223] width 367 height 9
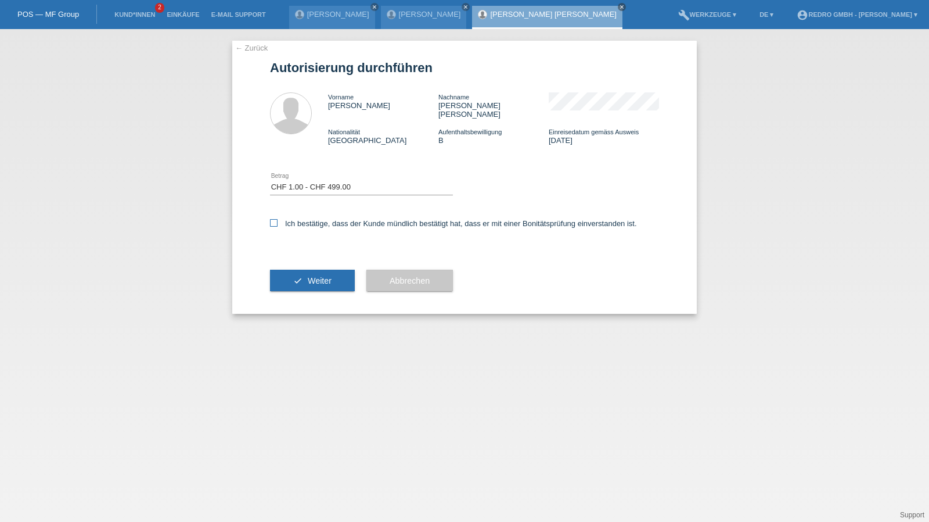
click at [278, 219] on input "Ich bestätige, dass der Kunde mündlich bestätigt hat, dass er mit einer Bonität…" at bounding box center [274, 223] width 8 height 8
checkbox input "true"
click at [311, 276] on span "Weiter" at bounding box center [320, 280] width 24 height 9
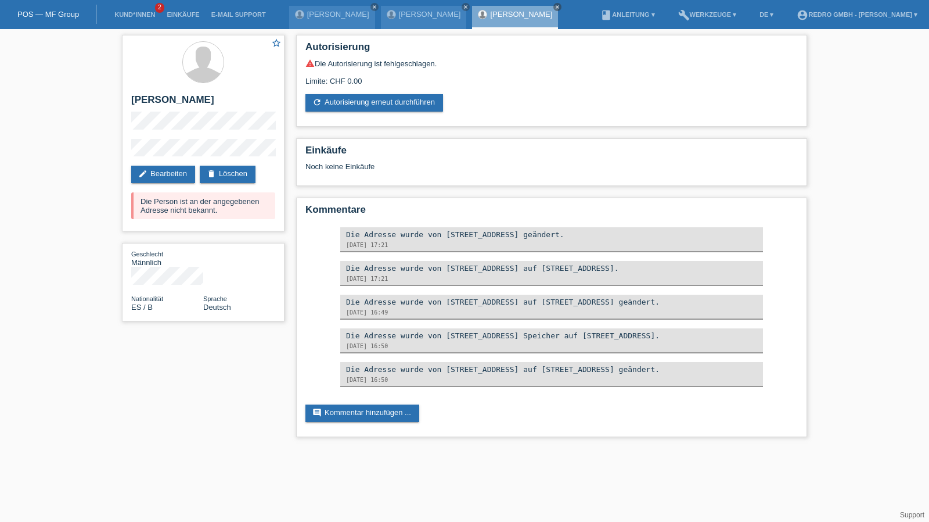
click at [121, 150] on div "star_border David Cota Soeira edit Bearbeiten delete Löschen Die Person ist an …" at bounding box center [203, 181] width 174 height 304
click at [397, 106] on link "refresh Autorisierung erneut durchführen" at bounding box center [375, 102] width 138 height 17
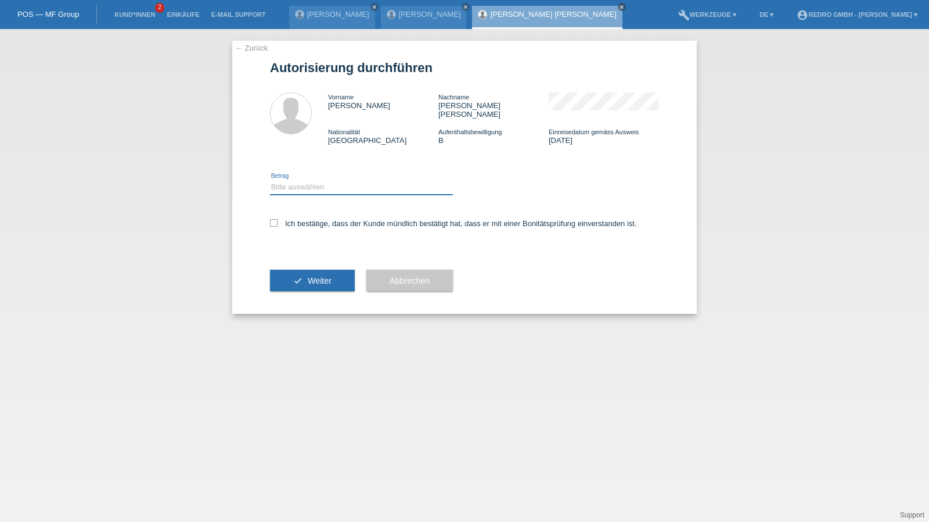
click at [314, 180] on select "Bitte auswählen CHF 1.00 - CHF 499.00 CHF 500.00 - CHF 1'999.00 CHF 2'000.00 - …" at bounding box center [361, 187] width 183 height 14
click at [270, 180] on select "Bitte auswählen CHF 1.00 - CHF 499.00 CHF 500.00 - CHF 1'999.00 CHF 2'000.00 - …" at bounding box center [361, 187] width 183 height 14
click at [318, 168] on div "Bitte auswählen CHF 1.00 - CHF 499.00 CHF 500.00 - CHF 1'999.00 CHF 2'000.00 - …" at bounding box center [361, 187] width 183 height 39
click at [314, 180] on select "Bitte auswählen CHF 1.00 - CHF 499.00 CHF 500.00 - CHF 1'999.00 CHF 2'000.00 - …" at bounding box center [361, 187] width 183 height 14
select select "1"
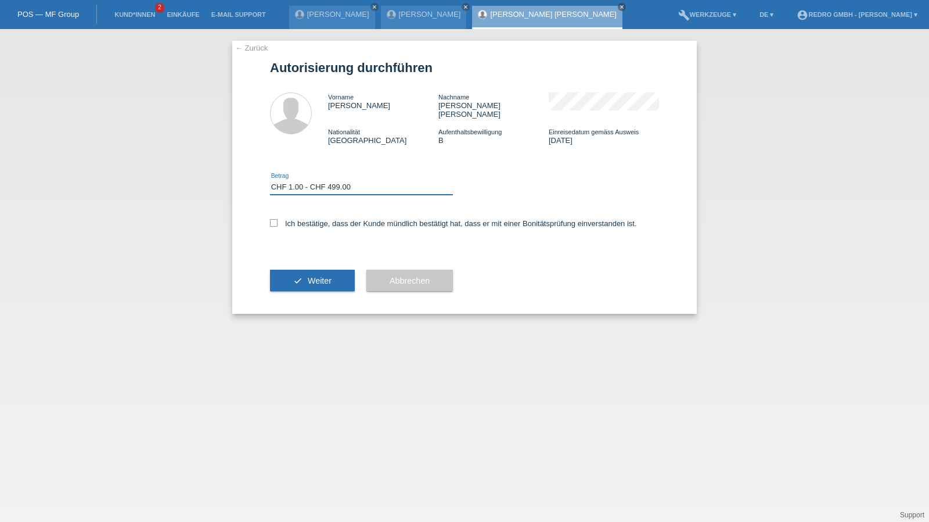
click at [270, 180] on select "Bitte auswählen CHF 1.00 - CHF 499.00 CHF 500.00 - CHF 1'999.00 CHF 2'000.00 - …" at bounding box center [361, 187] width 183 height 14
click at [296, 221] on div "Ich bestätige, dass der Kunde mündlich bestätigt hat, dass er mit einer Bonität…" at bounding box center [464, 226] width 389 height 39
click at [308, 219] on label "Ich bestätige, dass der Kunde mündlich bestätigt hat, dass er mit einer Bonität…" at bounding box center [453, 223] width 367 height 9
click at [278, 219] on input "Ich bestätige, dass der Kunde mündlich bestätigt hat, dass er mit einer Bonität…" at bounding box center [274, 223] width 8 height 8
checkbox input "true"
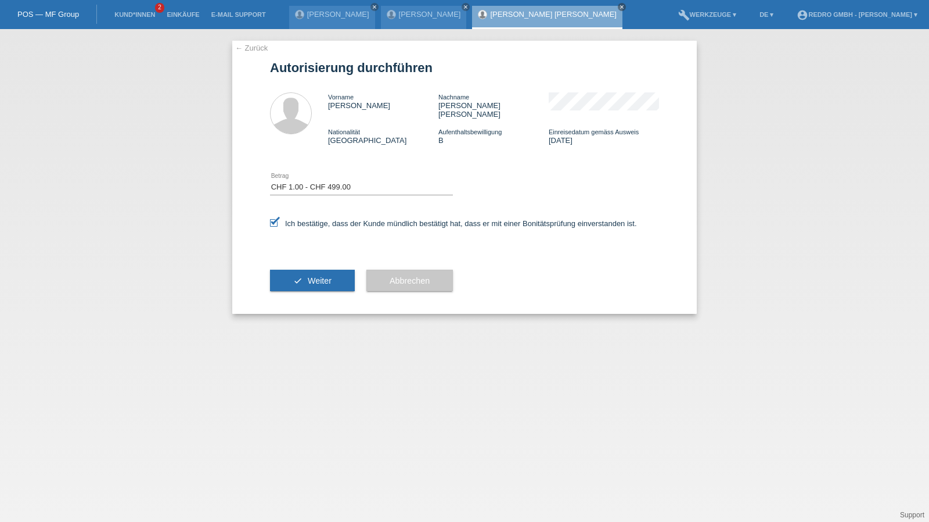
click at [292, 256] on div "check Weiter" at bounding box center [312, 280] width 85 height 67
click at [281, 271] on button "check Weiter" at bounding box center [312, 281] width 85 height 22
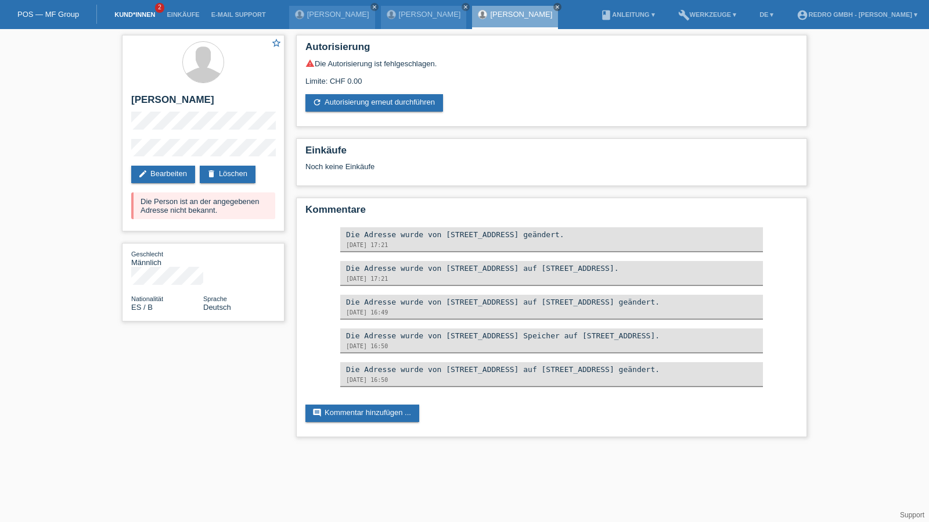
click at [121, 16] on link "Kund*innen" at bounding box center [135, 14] width 52 height 7
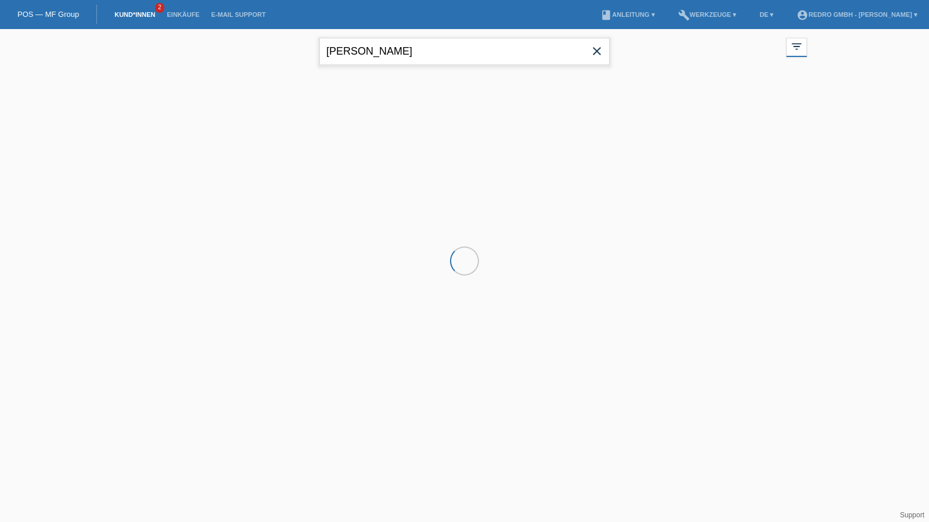
click at [391, 47] on input "david cota" at bounding box center [464, 51] width 290 height 27
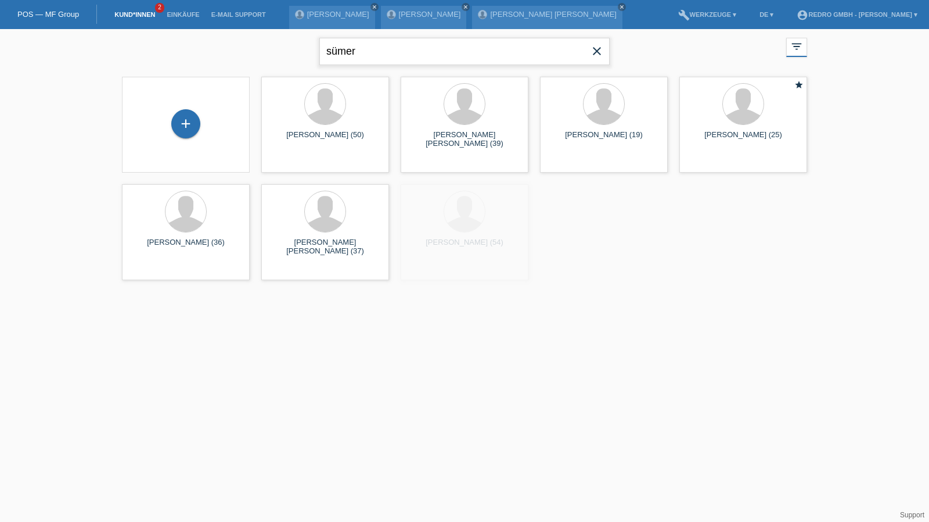
type input "sümer"
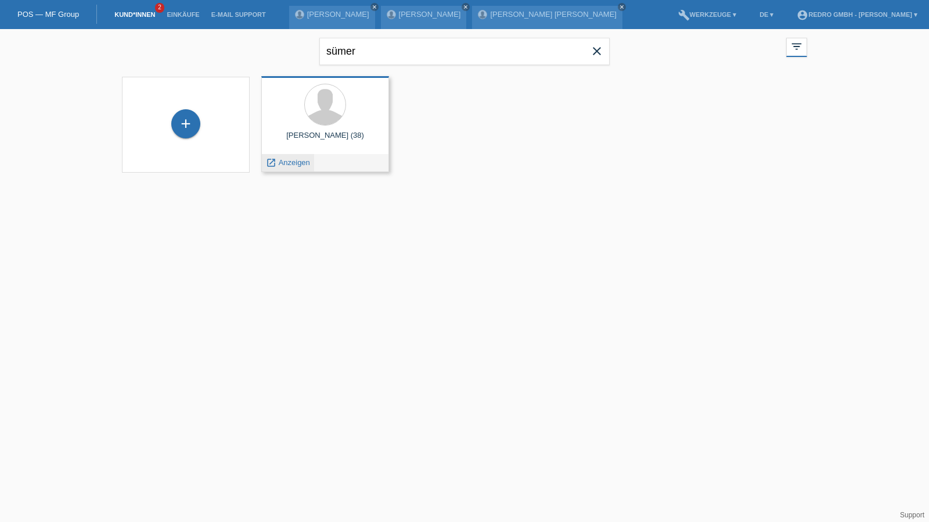
click at [296, 166] on span "Anzeigen" at bounding box center [294, 162] width 31 height 9
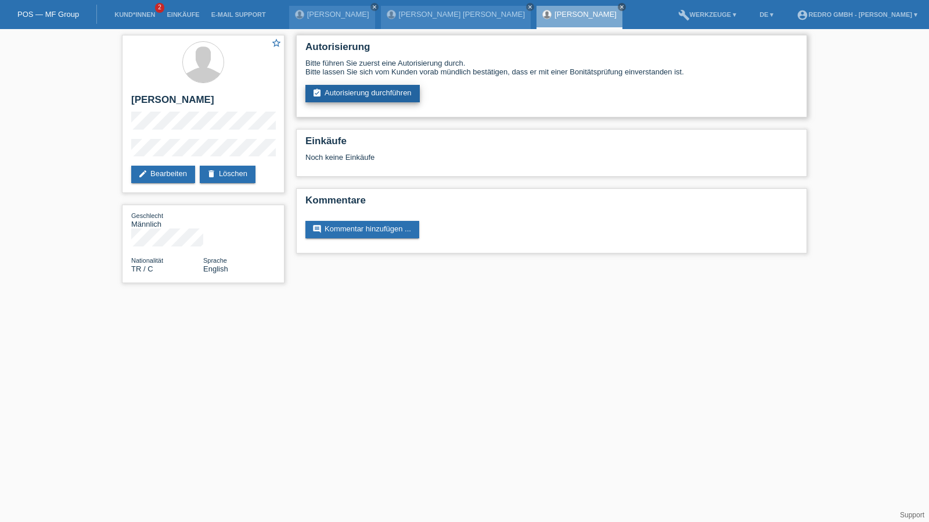
click at [389, 92] on link "assignment_turned_in Autorisierung durchführen" at bounding box center [363, 93] width 114 height 17
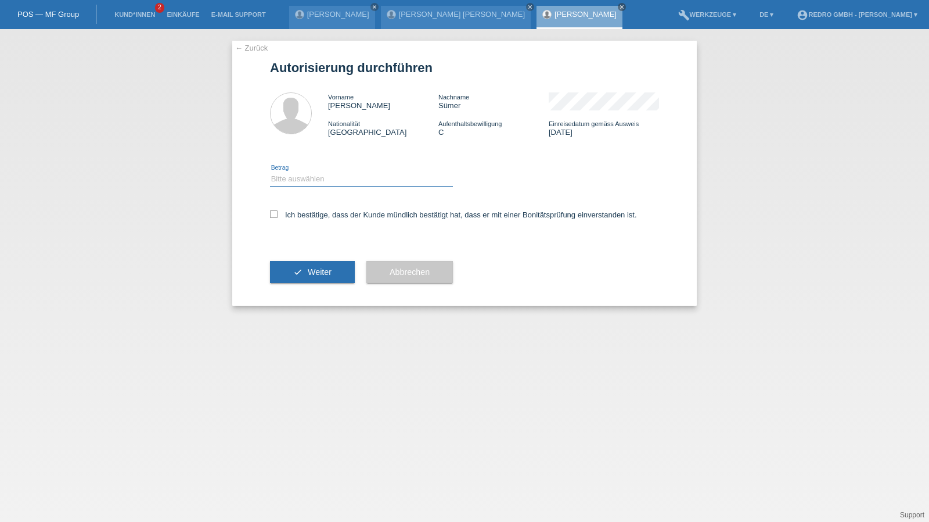
drag, startPoint x: 0, startPoint y: 0, endPoint x: 303, endPoint y: 179, distance: 352.3
click at [307, 173] on select "Bitte auswählen CHF 1.00 - CHF 499.00 CHF 500.00 - CHF 1'999.00 CHF 2'000.00 - …" at bounding box center [361, 179] width 183 height 14
select select "1"
click at [270, 172] on select "Bitte auswählen CHF 1.00 - CHF 499.00 CHF 500.00 - CHF 1'999.00 CHF 2'000.00 - …" at bounding box center [361, 179] width 183 height 14
click at [299, 210] on div "Ich bestätige, dass der Kunde mündlich bestätigt hat, dass er mit einer Bonität…" at bounding box center [464, 218] width 389 height 39
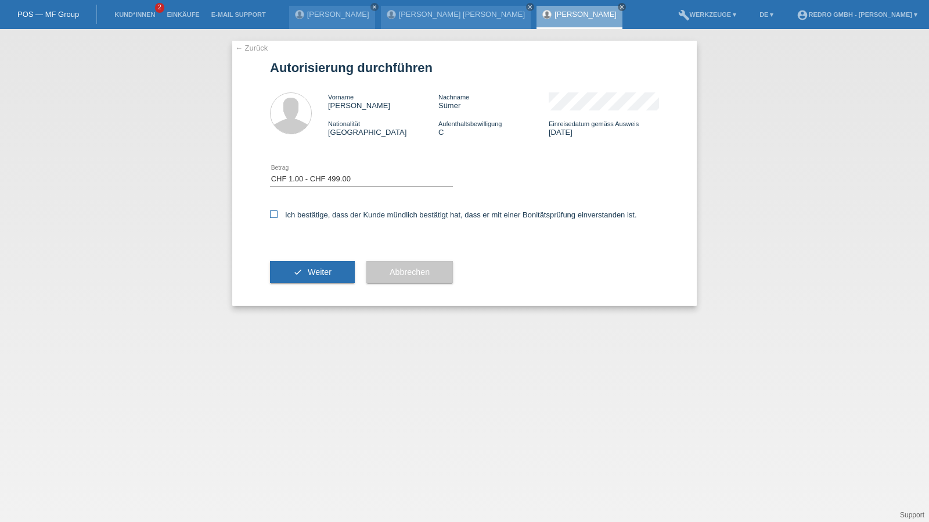
click at [309, 214] on label "Ich bestätige, dass der Kunde mündlich bestätigt hat, dass er mit einer Bonität…" at bounding box center [453, 214] width 367 height 9
click at [278, 214] on input "Ich bestätige, dass der Kunde mündlich bestätigt hat, dass er mit einer Bonität…" at bounding box center [274, 214] width 8 height 8
checkbox input "true"
click at [304, 270] on button "check Weiter" at bounding box center [312, 272] width 85 height 22
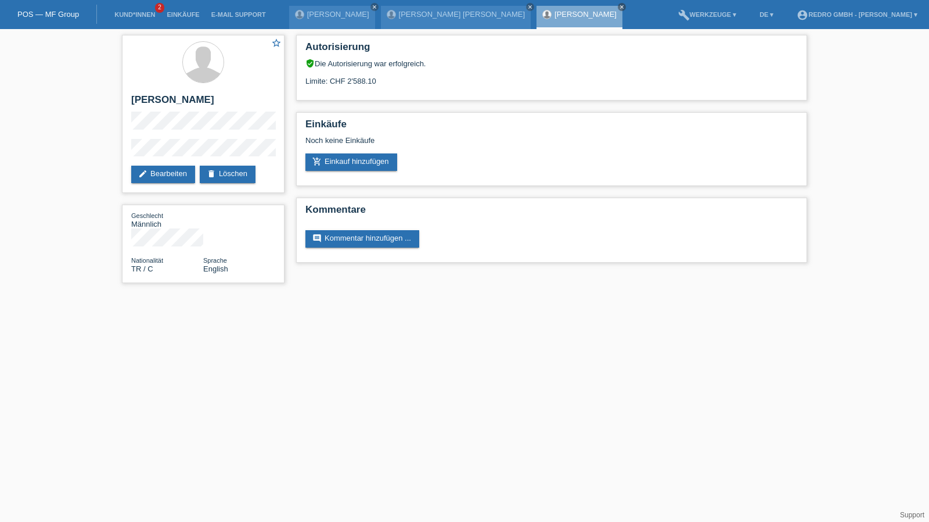
click at [128, 19] on li "Kund*innen 2" at bounding box center [135, 15] width 52 height 30
click at [138, 1] on li "Kund*innen 2" at bounding box center [135, 15] width 52 height 30
click at [131, 12] on link "Kund*innen" at bounding box center [135, 14] width 52 height 7
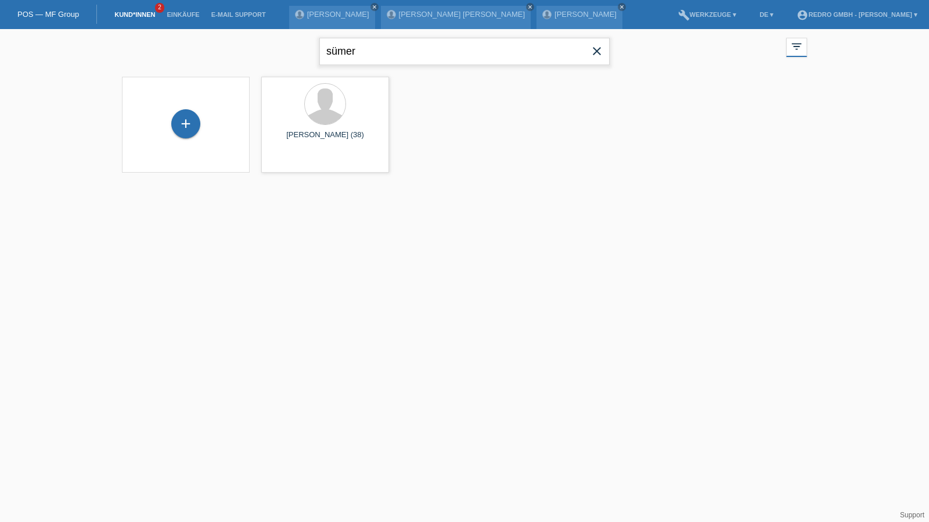
click at [391, 44] on input "sümer" at bounding box center [464, 51] width 290 height 27
type input "terezie"
click at [287, 160] on span "Anzeigen" at bounding box center [294, 162] width 31 height 9
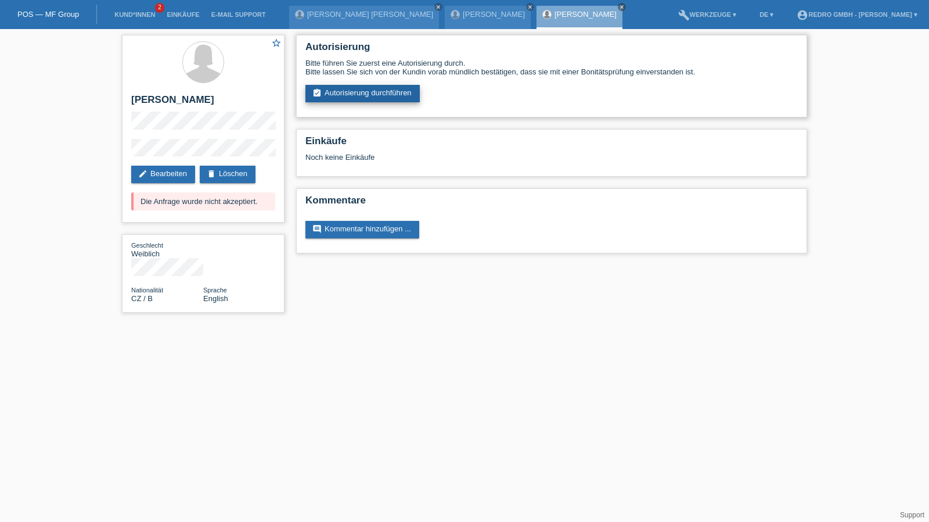
click at [364, 98] on link "assignment_turned_in Autorisierung durchführen" at bounding box center [363, 93] width 114 height 17
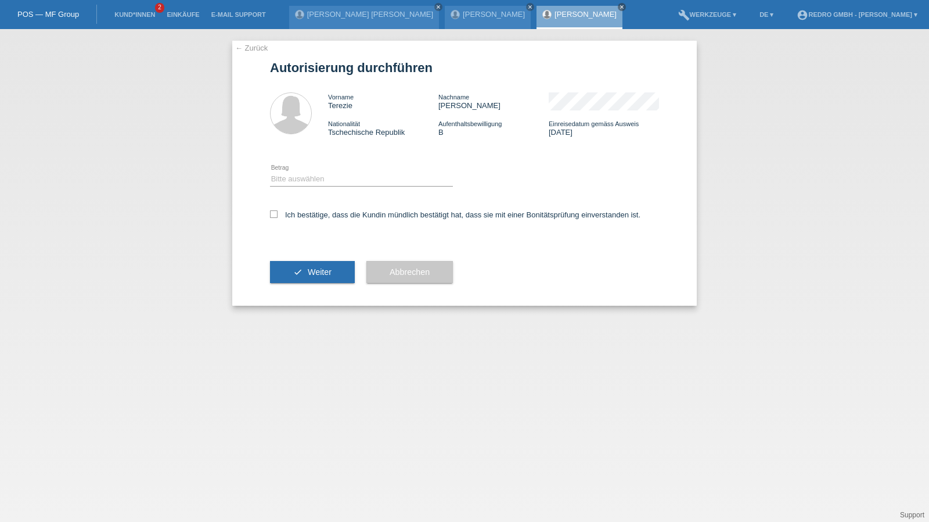
click at [340, 187] on div "Bitte auswählen CHF 1.00 - CHF 499.00 CHF 500.00 - CHF 1'999.00 CHF 2'000.00 - …" at bounding box center [361, 179] width 183 height 39
click at [336, 180] on select "Bitte auswählen CHF 1.00 - CHF 499.00 CHF 500.00 - CHF 1'999.00 CHF 2'000.00 - …" at bounding box center [361, 179] width 183 height 14
select select "1"
click at [270, 172] on select "Bitte auswählen CHF 1.00 - CHF 499.00 CHF 500.00 - CHF 1'999.00 CHF 2'000.00 - …" at bounding box center [361, 179] width 183 height 14
click at [299, 215] on label "Ich bestätige, dass die Kundin mündlich bestätigt hat, dass sie mit einer Bonit…" at bounding box center [455, 214] width 371 height 9
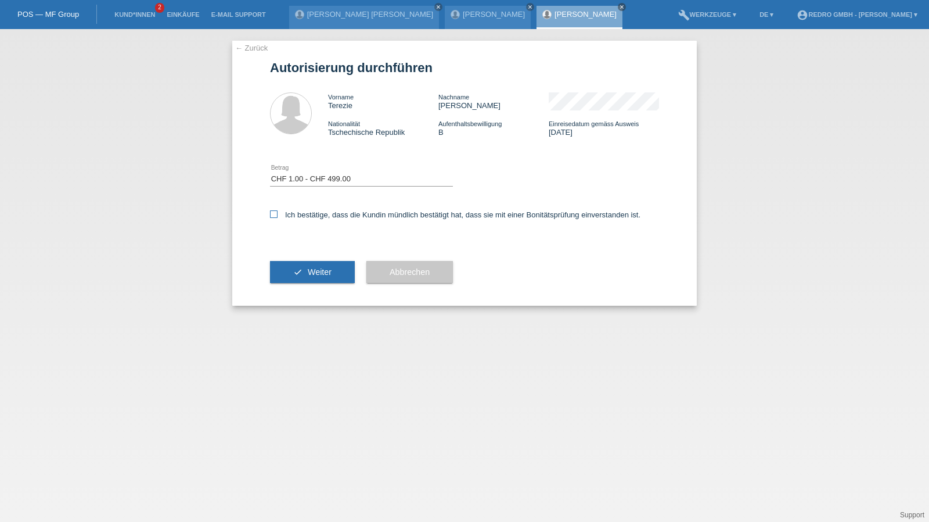
click at [278, 215] on input "Ich bestätige, dass die Kundin mündlich bestätigt hat, dass sie mit einer Bonit…" at bounding box center [274, 214] width 8 height 8
checkbox input "true"
click at [303, 274] on button "check Weiter" at bounding box center [312, 272] width 85 height 22
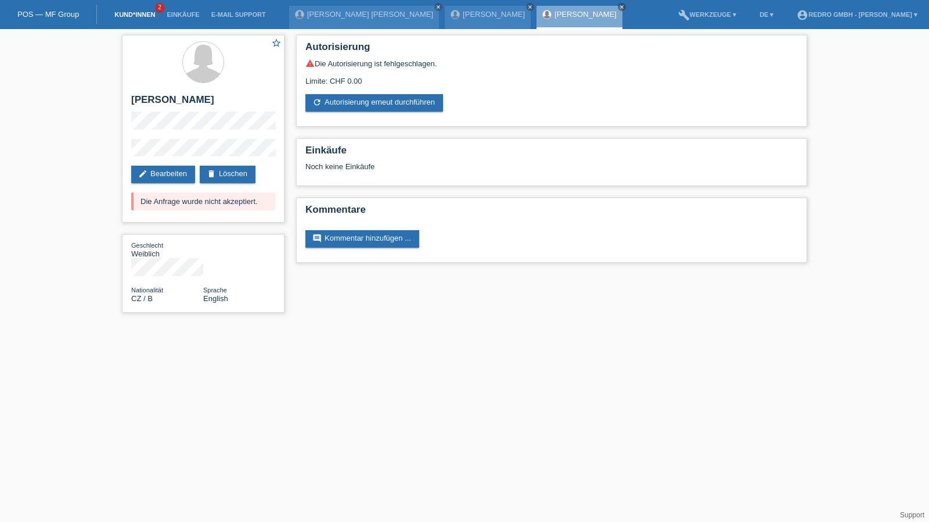
click at [130, 13] on link "Kund*innen" at bounding box center [135, 14] width 52 height 7
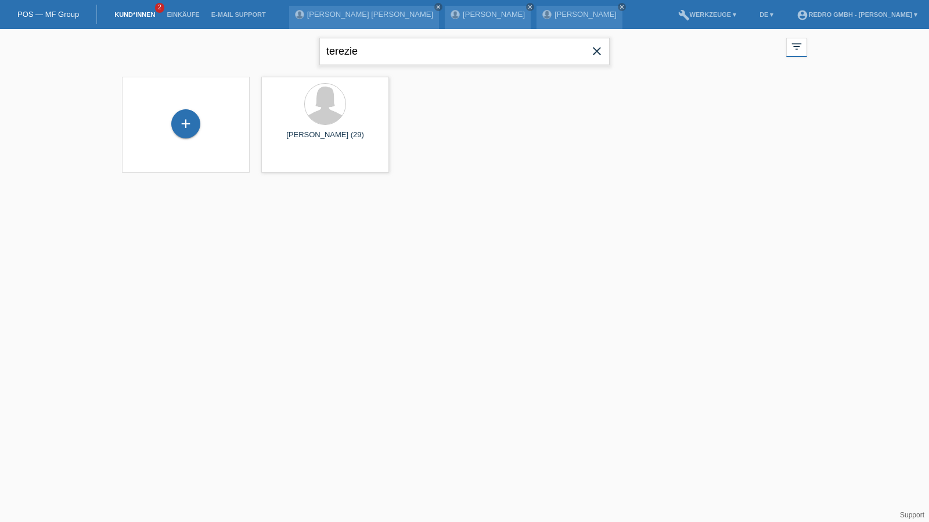
click at [395, 53] on input "terezie" at bounding box center [464, 51] width 290 height 27
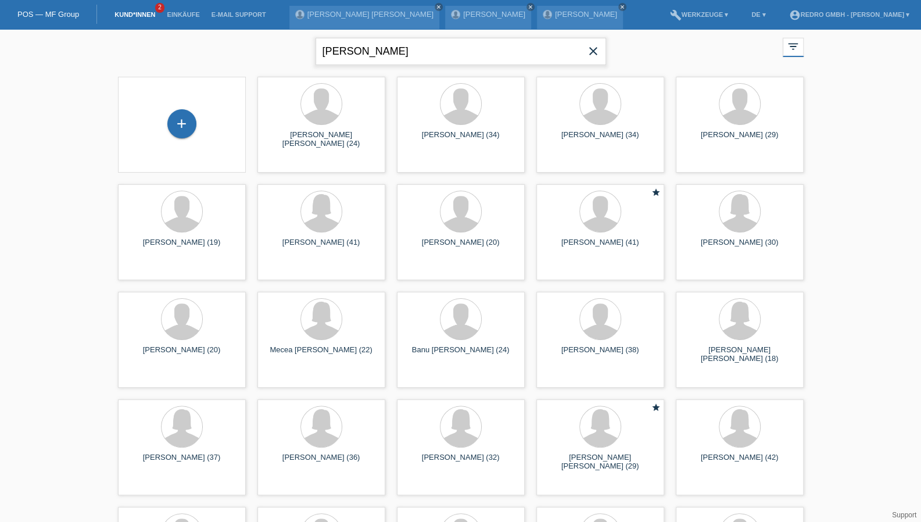
click at [378, 40] on input "valentin" at bounding box center [460, 51] width 290 height 27
paste input "Cebotari"
type input "Cebotari"
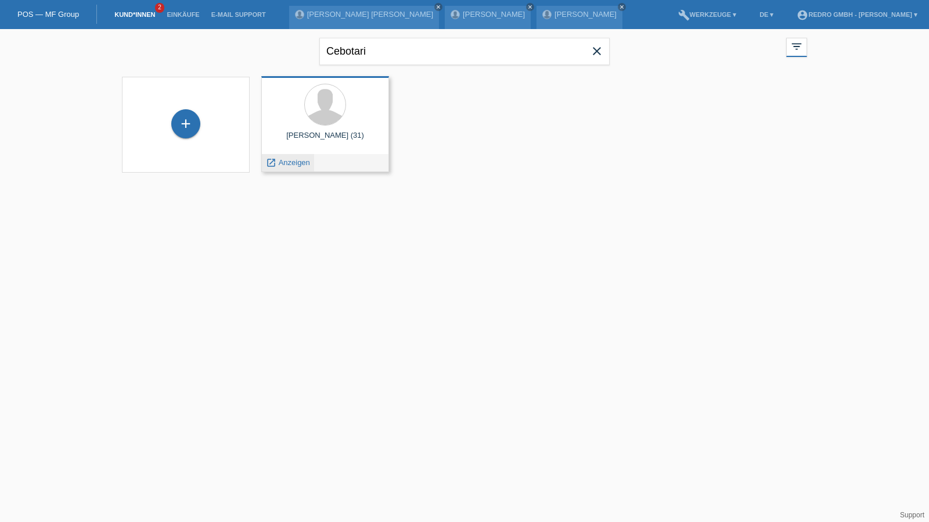
click at [289, 165] on span "Anzeigen" at bounding box center [294, 162] width 31 height 9
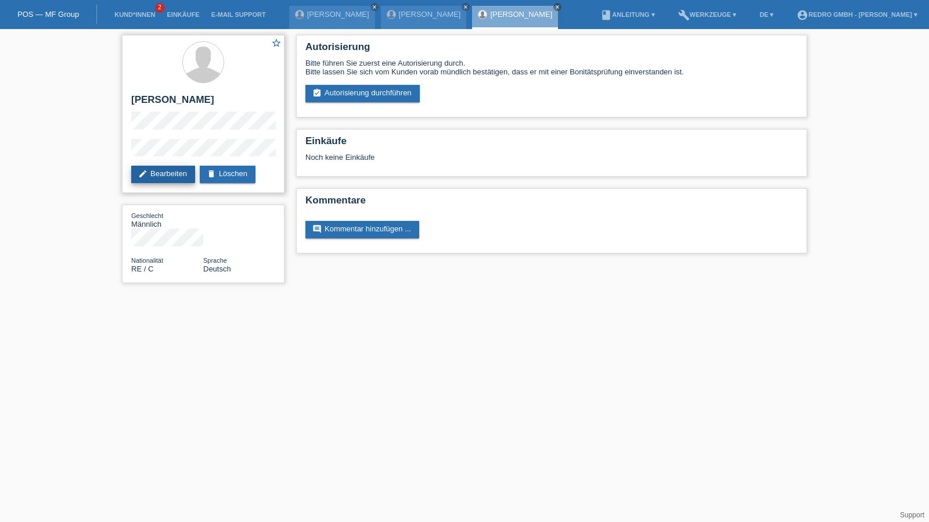
click at [150, 173] on link "edit Bearbeiten" at bounding box center [163, 174] width 64 height 17
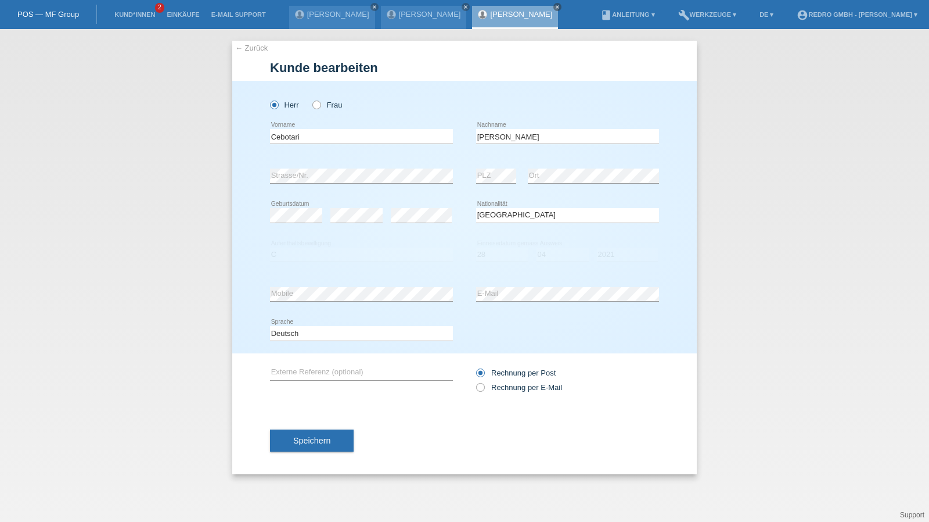
select select "RE"
select select "C"
select select "28"
select select "04"
select select "2021"
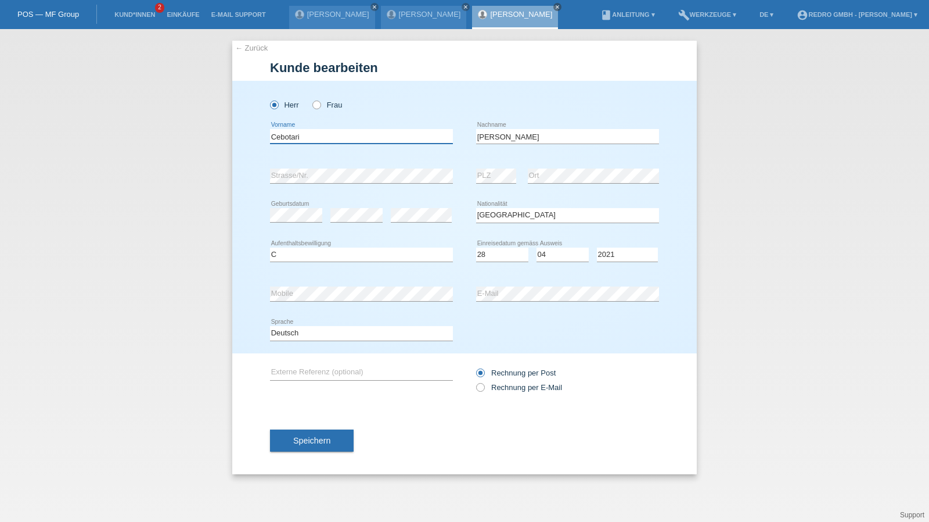
click at [328, 134] on input "Cebotari" at bounding box center [361, 136] width 183 height 15
click at [532, 134] on input "[PERSON_NAME]" at bounding box center [567, 136] width 183 height 15
paste input "Cebotari"
drag, startPoint x: 505, startPoint y: 135, endPoint x: 385, endPoint y: 130, distance: 120.4
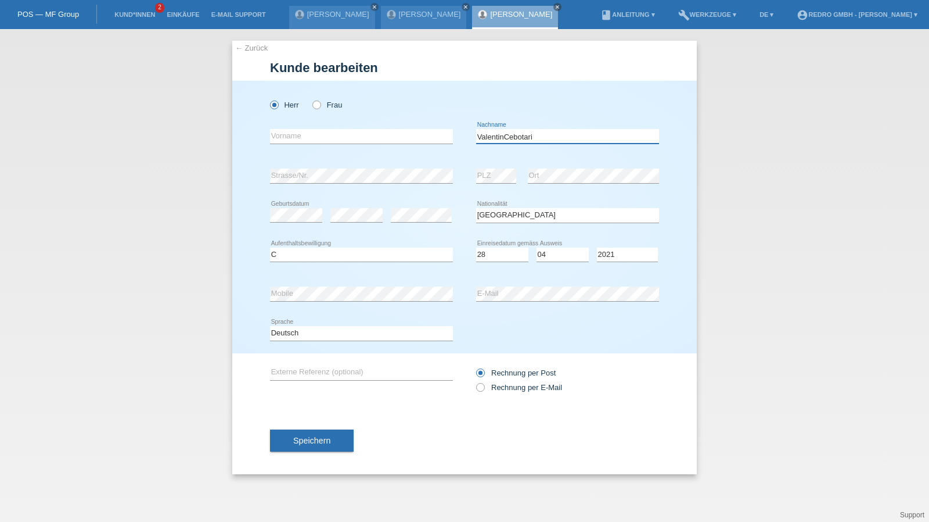
click at [385, 130] on div "error Vorname ValentinCebotari error Nachname" at bounding box center [464, 136] width 389 height 39
type input "Cebotari"
click at [340, 130] on input "text" at bounding box center [361, 136] width 183 height 15
paste input "Valentin"
type input "[PERSON_NAME]"
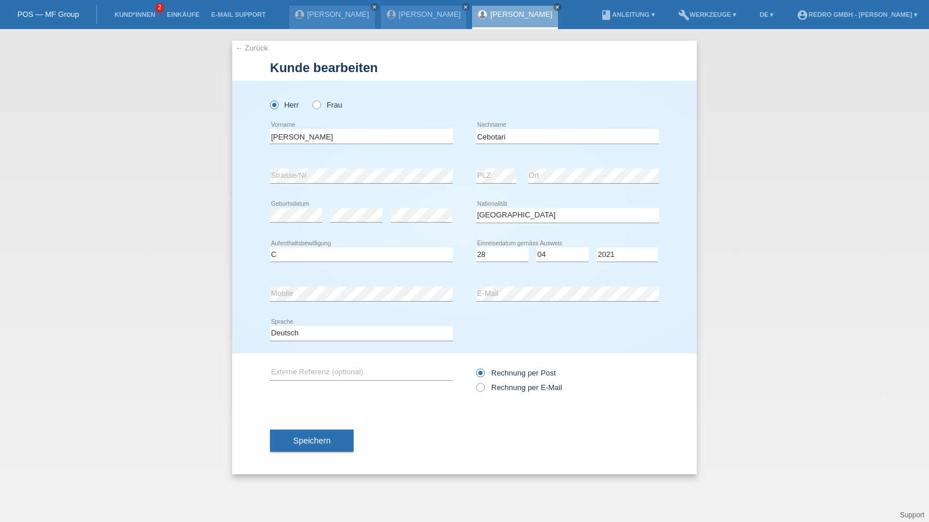
click at [300, 261] on icon at bounding box center [361, 261] width 183 height 1
select select "RO"
select select "B"
click at [500, 249] on select "Tag 01 02 03 04 05 06 07 08 09 10 11" at bounding box center [502, 254] width 52 height 14
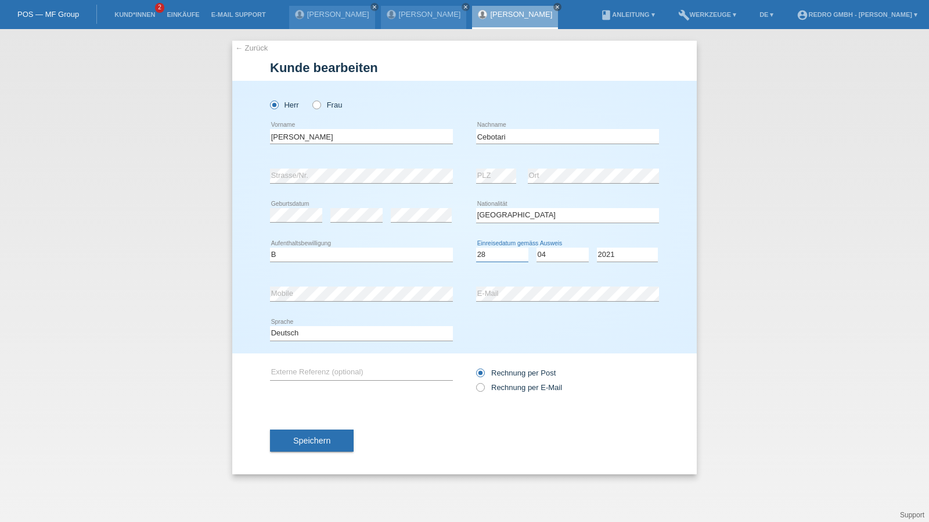
click at [500, 249] on select "Tag 01 02 03 04 05 06 07 08 09 10 11" at bounding box center [502, 254] width 52 height 14
select select "03"
select select "01"
select select "2022"
click at [324, 329] on select "Deutsch Français Italiano English" at bounding box center [361, 333] width 183 height 14
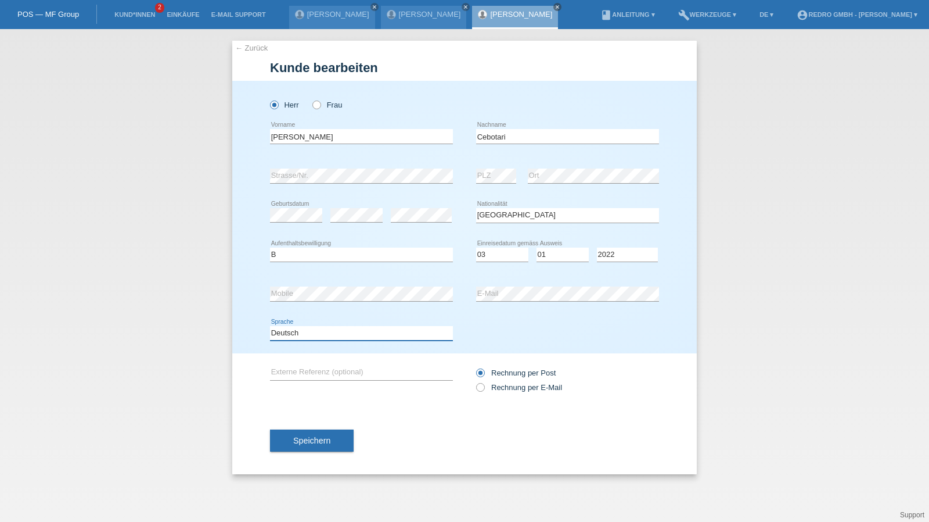
select select "it"
click at [270, 326] on select "Deutsch Français Italiano English" at bounding box center [361, 333] width 183 height 14
click at [303, 429] on button "Speichern" at bounding box center [312, 440] width 84 height 22
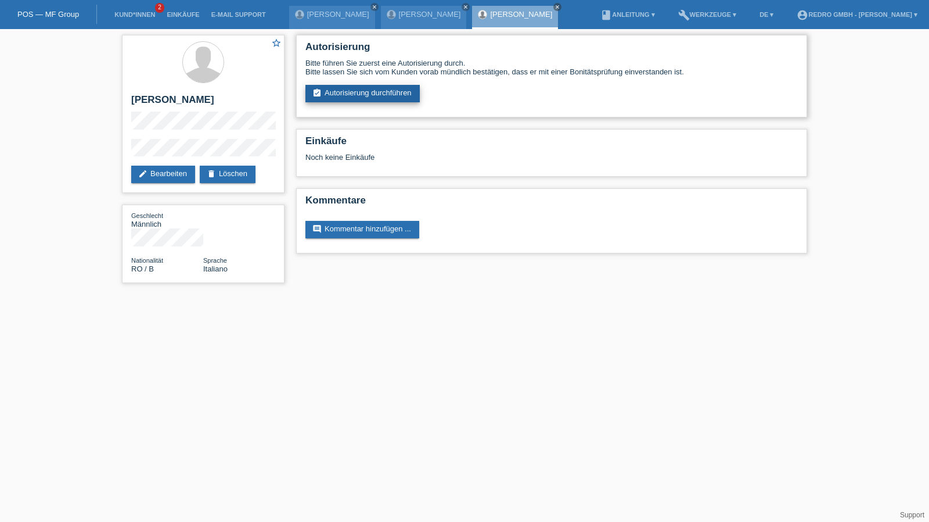
click at [354, 95] on link "assignment_turned_in Autorisierung durchführen" at bounding box center [363, 93] width 114 height 17
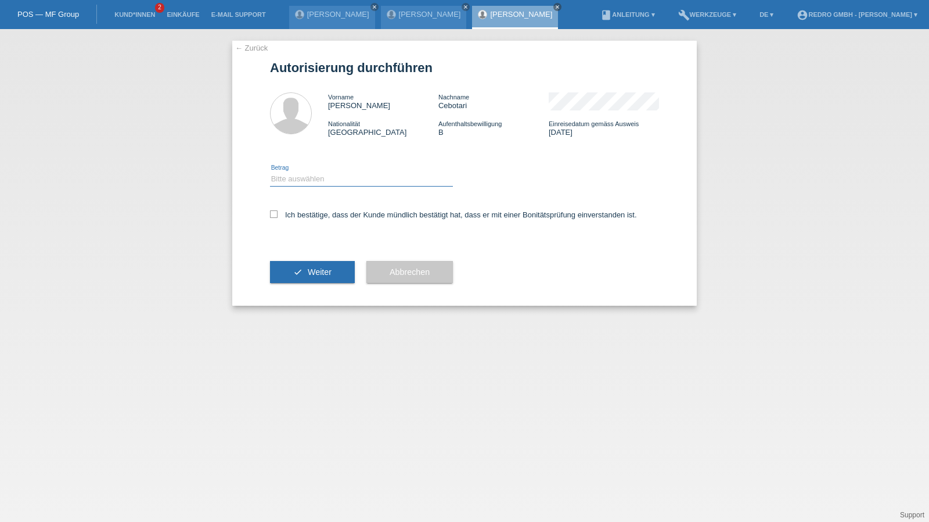
click at [296, 174] on select "Bitte auswählen CHF 1.00 - CHF 499.00 CHF 500.00 - CHF 1'999.00 CHF 2'000.00 - …" at bounding box center [361, 179] width 183 height 14
select select "1"
click at [270, 172] on select "Bitte auswählen CHF 1.00 - CHF 499.00 CHF 500.00 - CHF 1'999.00 CHF 2'000.00 - …" at bounding box center [361, 179] width 183 height 14
click at [301, 214] on label "Ich bestätige, dass der Kunde mündlich bestätigt hat, dass er mit einer Bonität…" at bounding box center [453, 214] width 367 height 9
click at [278, 214] on input "Ich bestätige, dass der Kunde mündlich bestätigt hat, dass er mit einer Bonität…" at bounding box center [274, 214] width 8 height 8
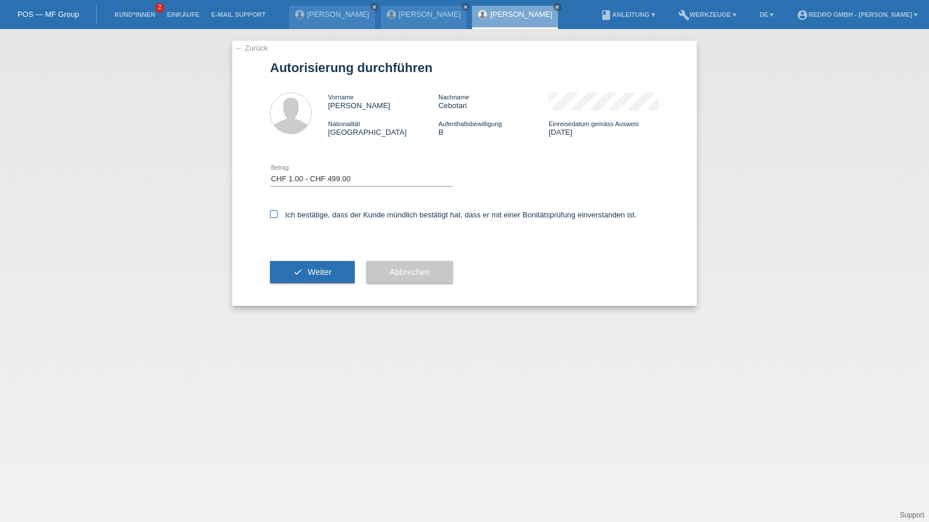
checkbox input "true"
click at [304, 283] on button "check Weiter" at bounding box center [312, 272] width 85 height 22
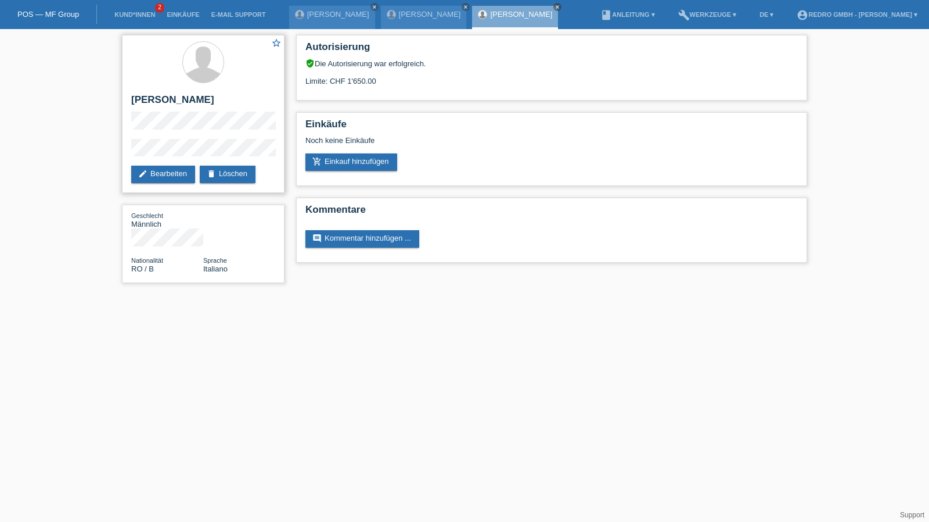
click at [170, 103] on h2 "Valentin Cebotari" at bounding box center [203, 102] width 144 height 17
copy div "Valentin Cebotari"
click at [116, 153] on div "star_border Valentin Cebotari edit Bearbeiten delete Löschen Geschlecht Männlic…" at bounding box center [464, 161] width 929 height 265
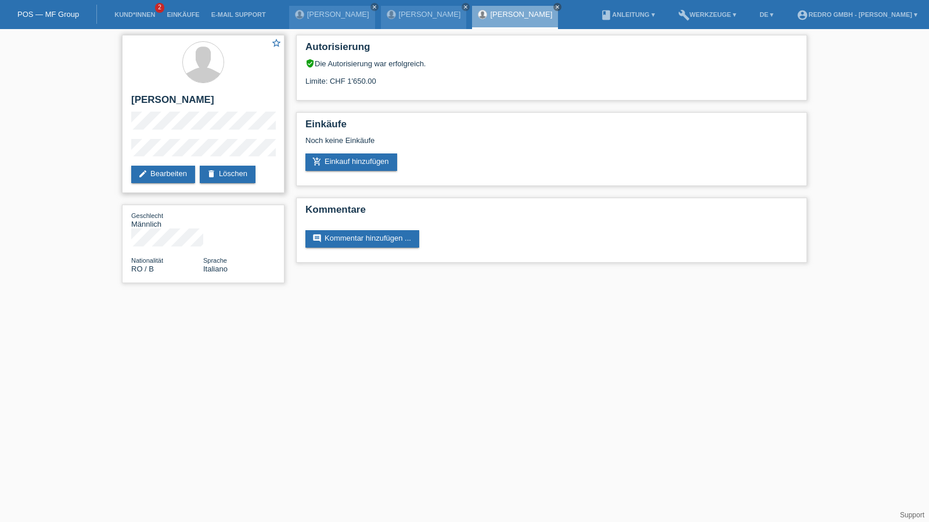
click at [164, 103] on h2 "Valentin Cebotari" at bounding box center [203, 102] width 144 height 17
drag, startPoint x: 164, startPoint y: 103, endPoint x: 185, endPoint y: 132, distance: 36.3
click at [164, 103] on h2 "Valentin Cebotari" at bounding box center [203, 102] width 144 height 17
copy div "Valentin Cebotari"
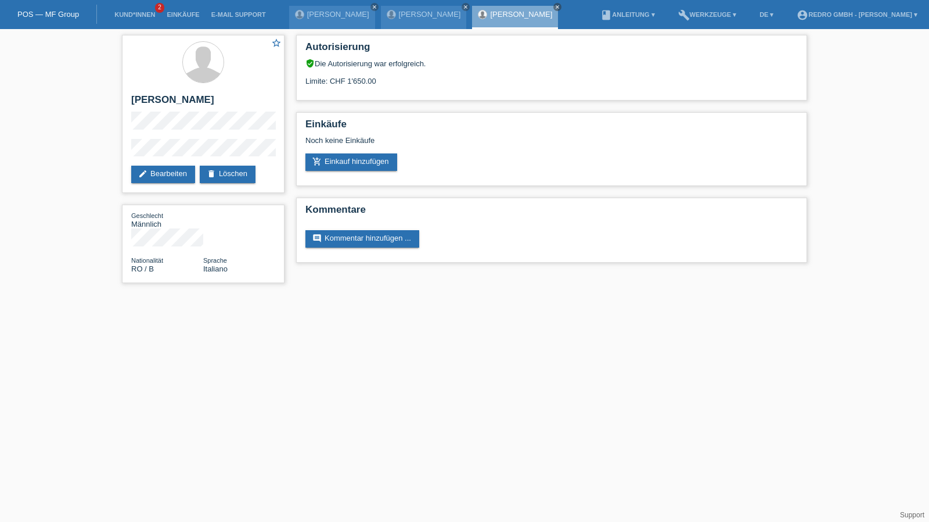
click at [136, 9] on li "Kund*innen 2" at bounding box center [135, 15] width 52 height 30
click at [136, 15] on link "Kund*innen" at bounding box center [135, 14] width 52 height 7
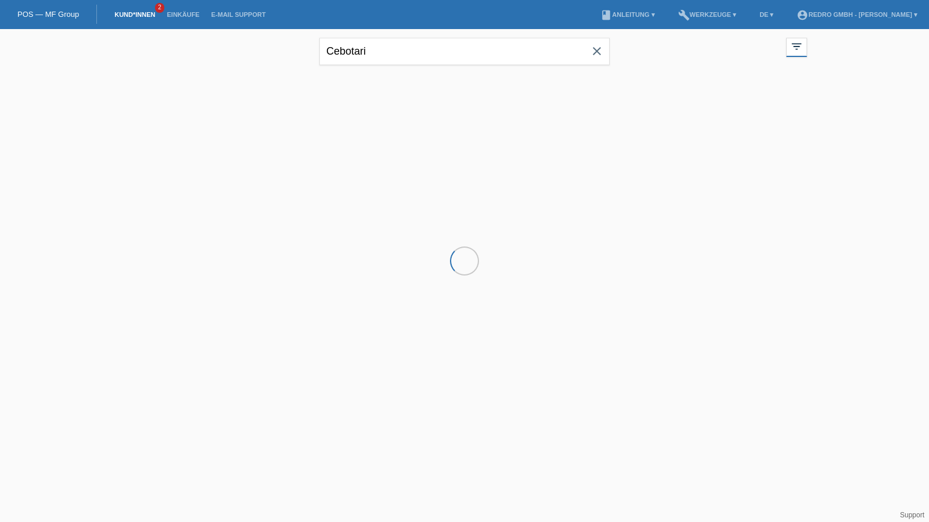
click at [421, 62] on input "Cebotari" at bounding box center [464, 51] width 290 height 27
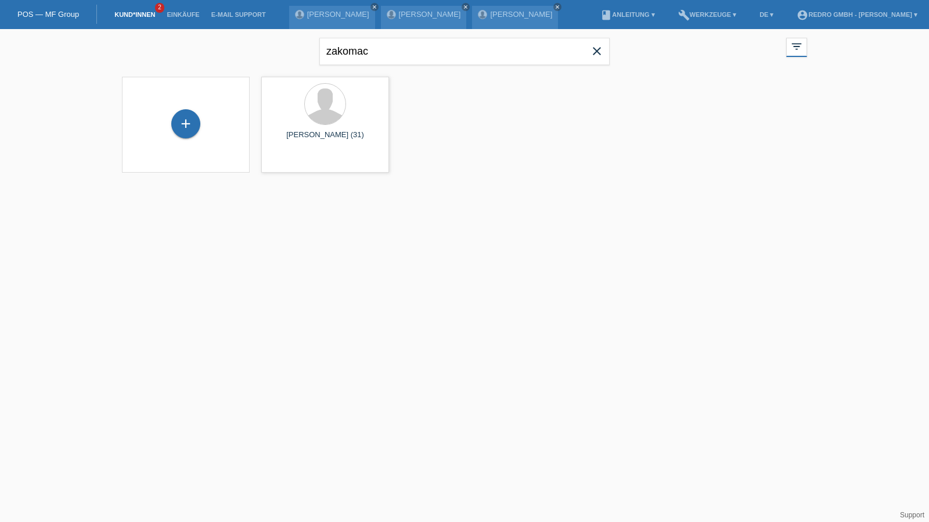
type input "zakomac"
click at [285, 156] on div "launch Anzeigen" at bounding box center [288, 162] width 52 height 17
click at [286, 160] on span "Anzeigen" at bounding box center [294, 162] width 31 height 9
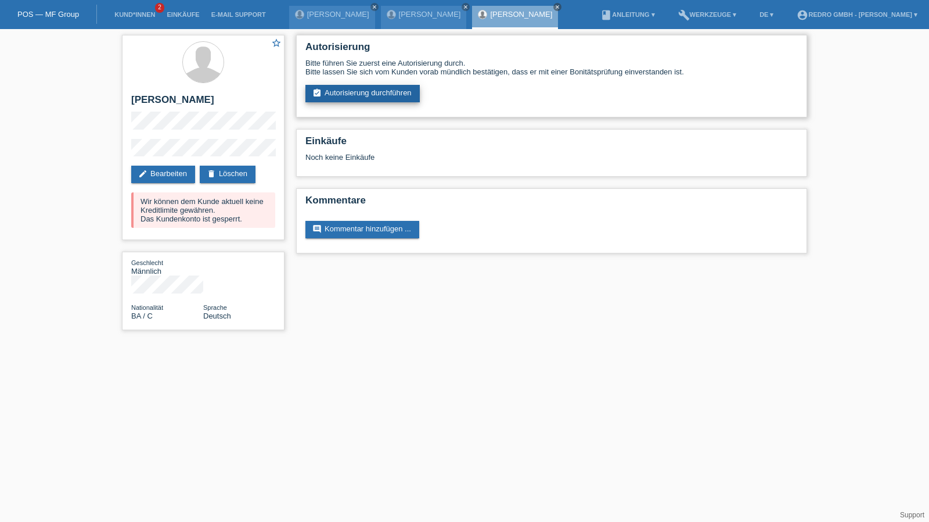
click at [374, 97] on link "assignment_turned_in Autorisierung durchführen" at bounding box center [363, 93] width 114 height 17
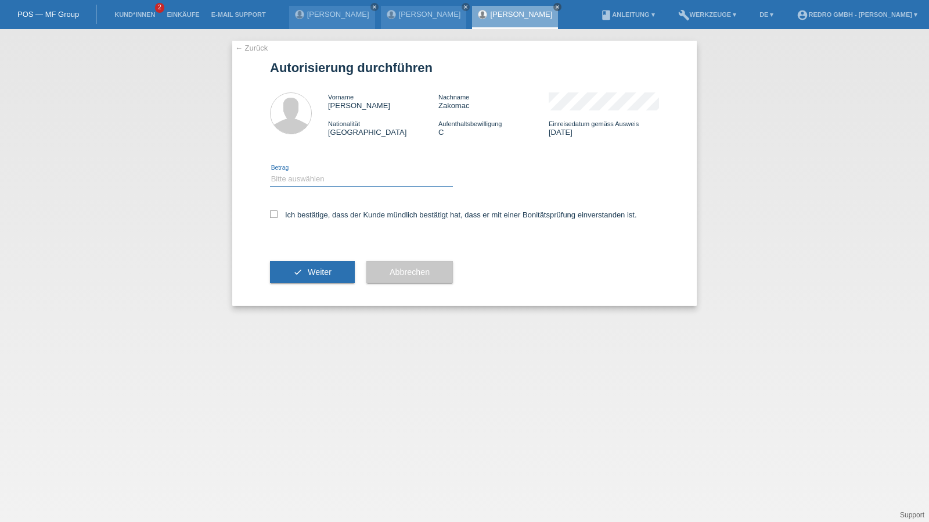
click at [315, 184] on select "Bitte auswählen CHF 1.00 - CHF 499.00 CHF 500.00 - CHF 1'999.00 CHF 2'000.00 - …" at bounding box center [361, 179] width 183 height 14
select select "1"
click at [270, 172] on select "Bitte auswählen CHF 1.00 - CHF 499.00 CHF 500.00 - CHF 1'999.00 CHF 2'000.00 - …" at bounding box center [361, 179] width 183 height 14
click at [297, 213] on label "Ich bestätige, dass der Kunde mündlich bestätigt hat, dass er mit einer Bonität…" at bounding box center [453, 214] width 367 height 9
click at [278, 213] on input "Ich bestätige, dass der Kunde mündlich bestätigt hat, dass er mit einer Bonität…" at bounding box center [274, 214] width 8 height 8
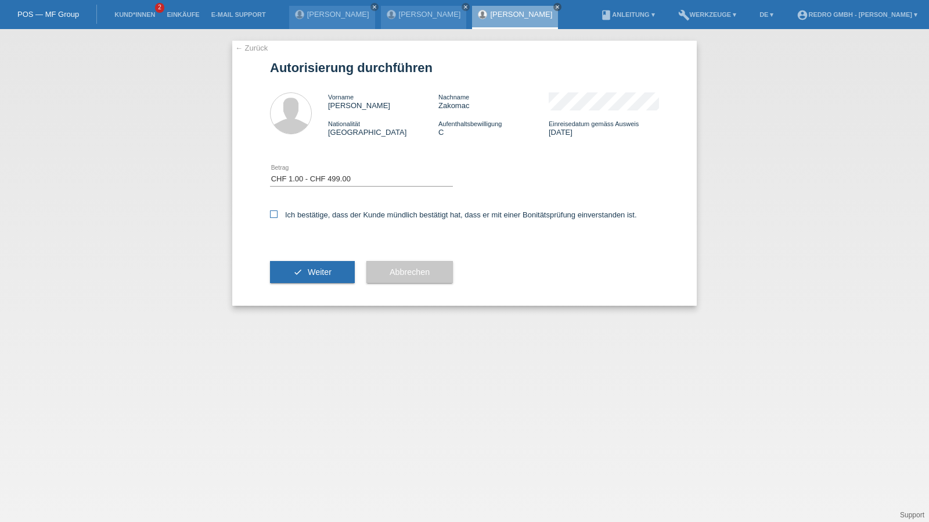
checkbox input "true"
click at [310, 272] on span "Weiter" at bounding box center [320, 271] width 24 height 9
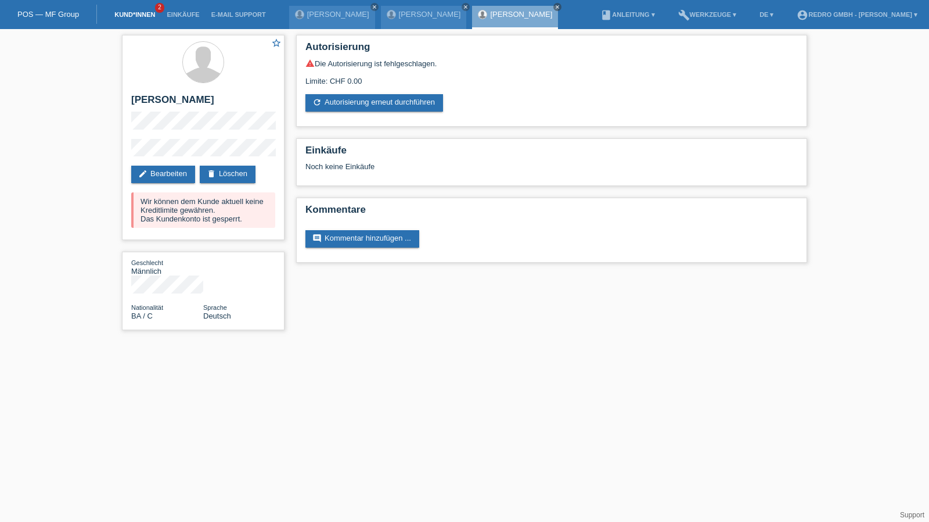
click at [144, 17] on link "Kund*innen" at bounding box center [135, 14] width 52 height 7
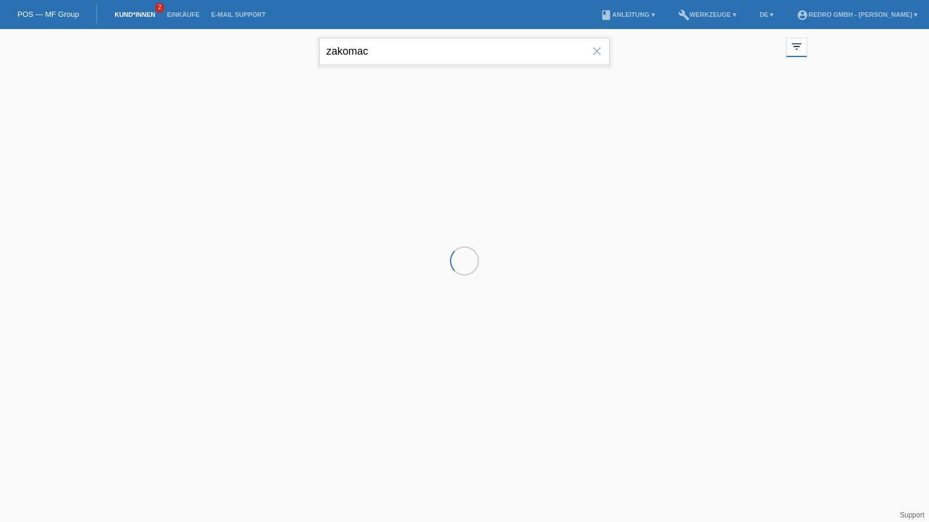
click at [402, 52] on input "zakomac" at bounding box center [464, 51] width 290 height 27
paste input "Banewa"
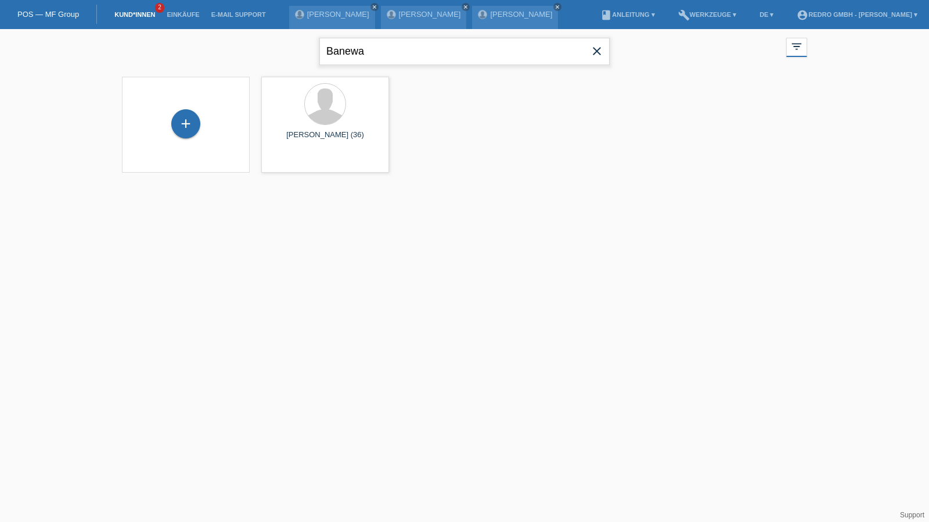
type input "Banewa"
click at [296, 160] on span "Anzeigen" at bounding box center [294, 162] width 31 height 9
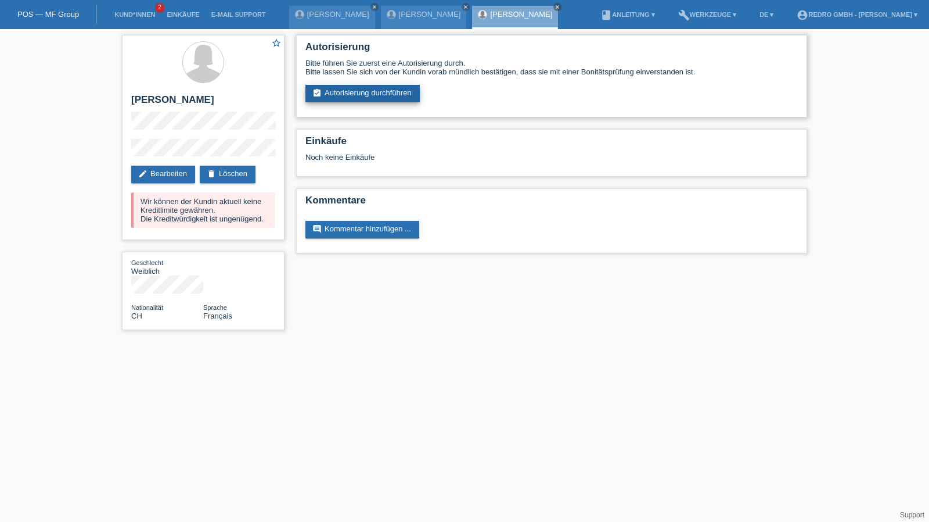
click at [371, 95] on link "assignment_turned_in Autorisierung durchführen" at bounding box center [363, 93] width 114 height 17
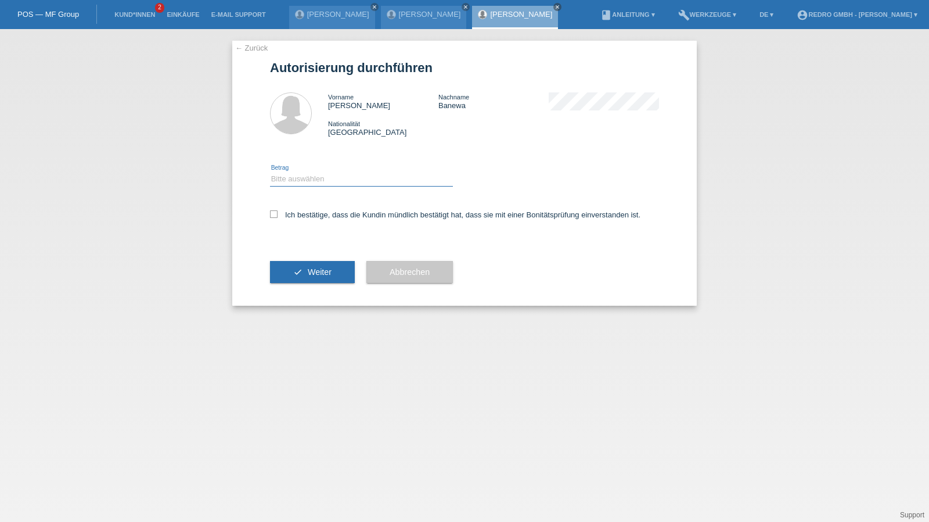
drag, startPoint x: 331, startPoint y: 177, endPoint x: 327, endPoint y: 184, distance: 7.6
click at [331, 177] on select "Bitte auswählen CHF 1.00 - CHF 499.00 CHF 500.00 - CHF 1'999.00 CHF 2'000.00 - …" at bounding box center [361, 179] width 183 height 14
select select "1"
click at [270, 172] on select "Bitte auswählen CHF 1.00 - CHF 499.00 CHF 500.00 - CHF 1'999.00 CHF 2'000.00 - …" at bounding box center [361, 179] width 183 height 14
click at [298, 214] on label "Ich bestätige, dass die Kundin mündlich bestätigt hat, dass sie mit einer Bonit…" at bounding box center [455, 214] width 371 height 9
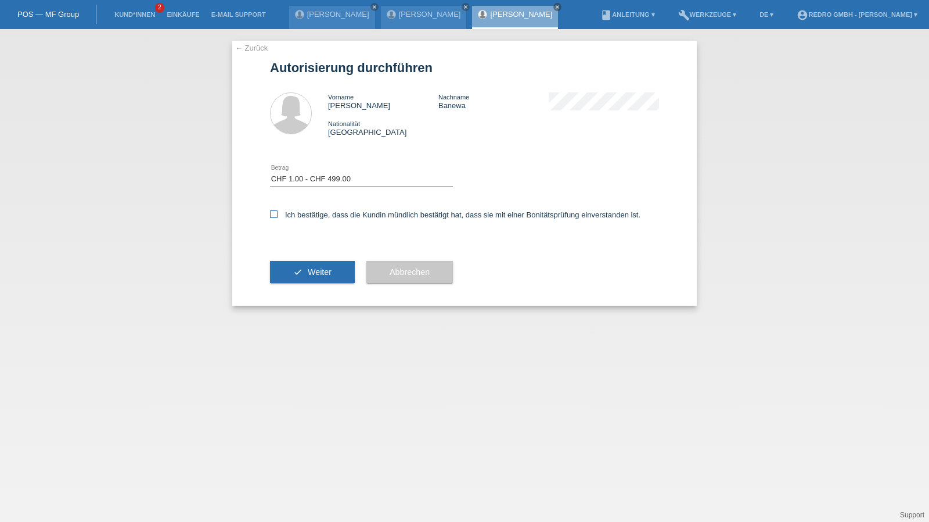
click at [278, 214] on input "Ich bestätige, dass die Kundin mündlich bestätigt hat, dass sie mit einer Bonit…" at bounding box center [274, 214] width 8 height 8
checkbox input "true"
click at [294, 282] on button "check Weiter" at bounding box center [312, 272] width 85 height 22
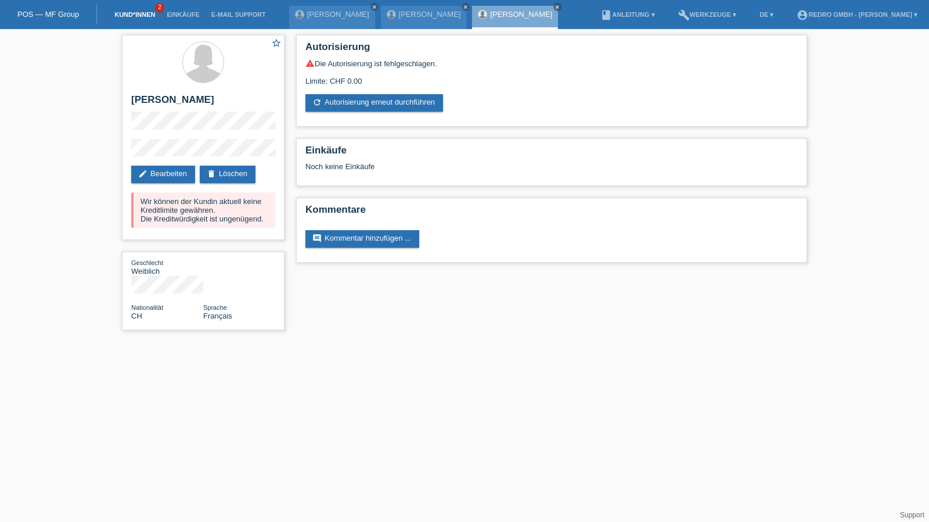
click at [132, 14] on link "Kund*innen" at bounding box center [135, 14] width 52 height 7
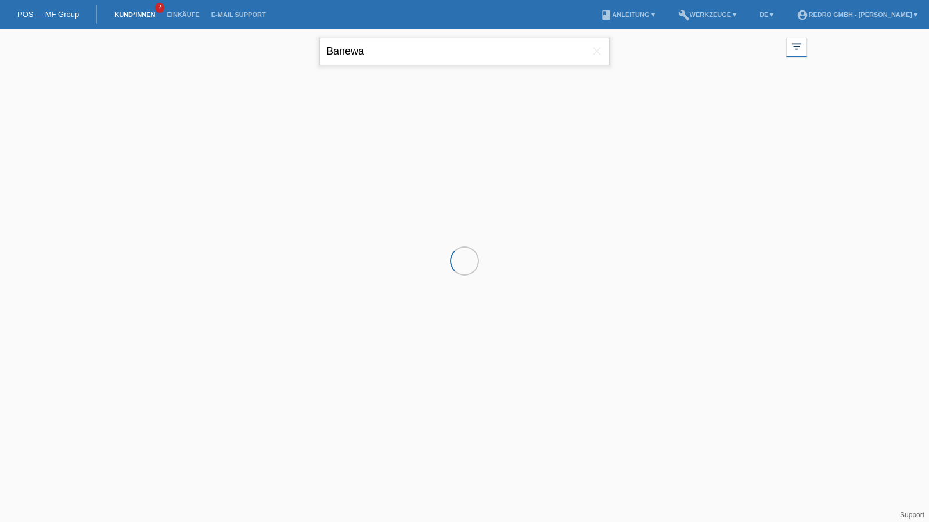
click at [519, 53] on input "Banewa" at bounding box center [464, 51] width 290 height 27
click at [519, 52] on input "Banewa" at bounding box center [464, 51] width 290 height 27
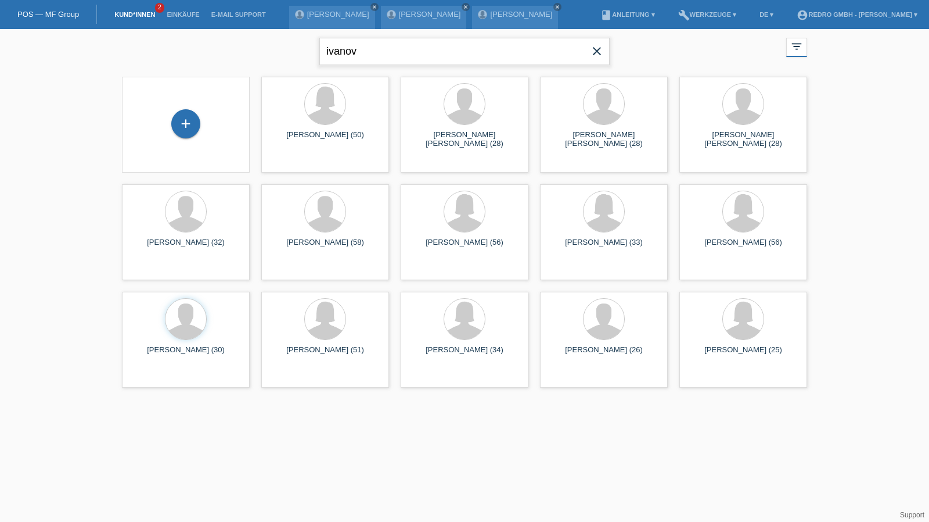
click at [325, 51] on input "ivanov" at bounding box center [464, 51] width 290 height 27
type input "nikola ivanov"
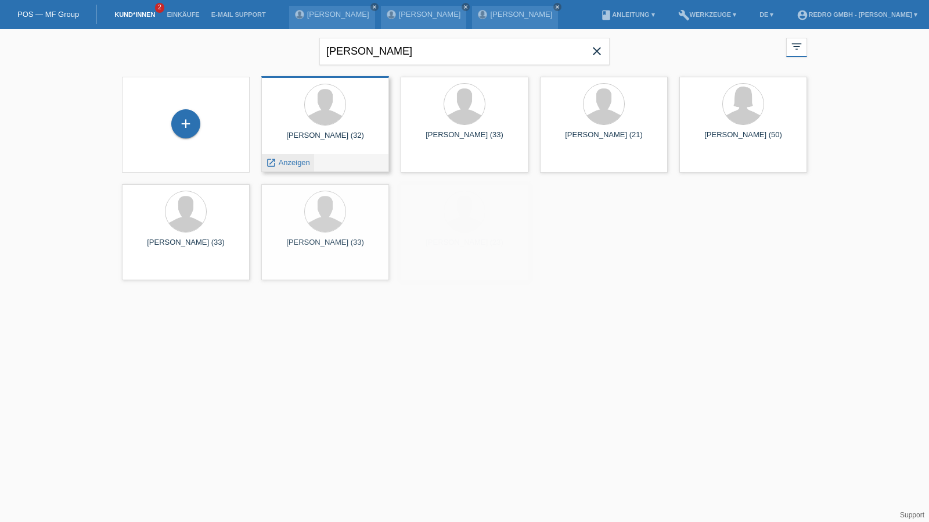
click at [286, 166] on span "Anzeigen" at bounding box center [294, 162] width 31 height 9
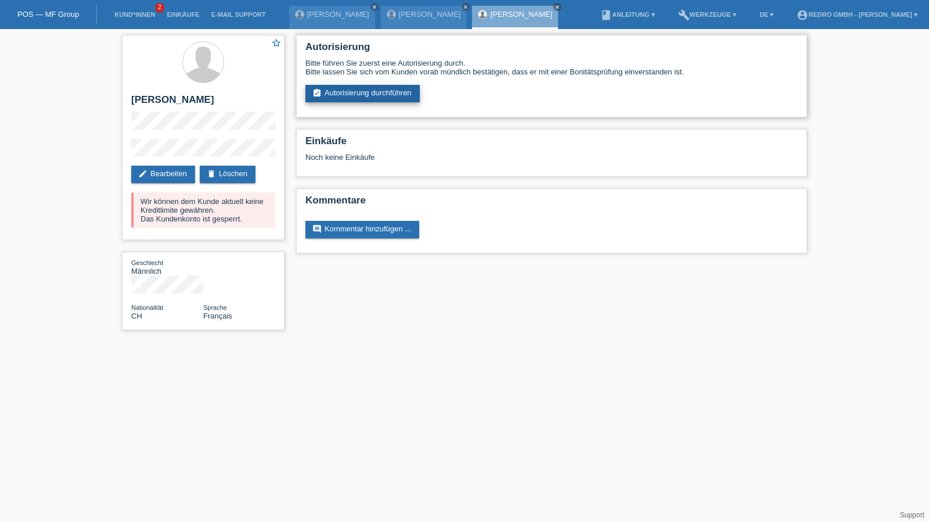
click at [374, 97] on link "assignment_turned_in Autorisierung durchführen" at bounding box center [363, 93] width 114 height 17
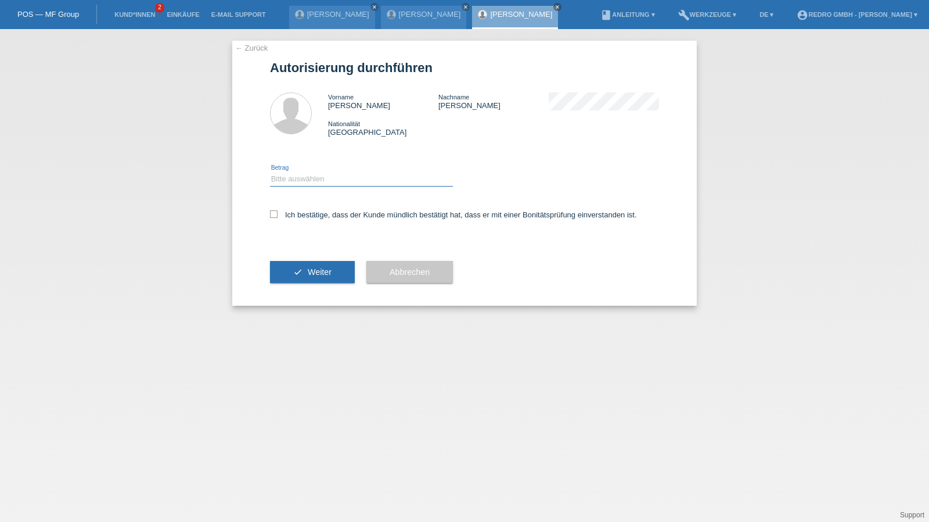
drag, startPoint x: 0, startPoint y: 0, endPoint x: 318, endPoint y: 172, distance: 361.3
click at [318, 172] on select "Bitte auswählen CHF 1.00 - CHF 499.00 CHF 500.00 - CHF 1'999.00 CHF 2'000.00 - …" at bounding box center [361, 179] width 183 height 14
select select "1"
click at [270, 172] on select "Bitte auswählen CHF 1.00 - CHF 499.00 CHF 500.00 - CHF 1'999.00 CHF 2'000.00 - …" at bounding box center [361, 179] width 183 height 14
drag, startPoint x: 299, startPoint y: 218, endPoint x: 300, endPoint y: 271, distance: 53.4
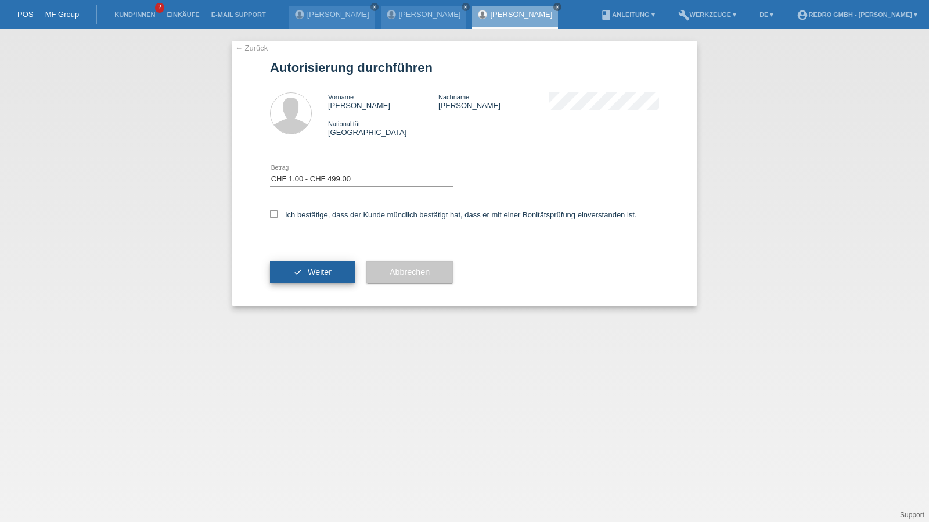
click at [299, 218] on label "Ich bestätige, dass der Kunde mündlich bestätigt hat, dass er mit einer Bonität…" at bounding box center [453, 214] width 367 height 9
click at [278, 218] on input "Ich bestätige, dass der Kunde mündlich bestätigt hat, dass er mit einer Bonität…" at bounding box center [274, 214] width 8 height 8
checkbox input "true"
click at [300, 273] on button "check Weiter" at bounding box center [312, 272] width 85 height 22
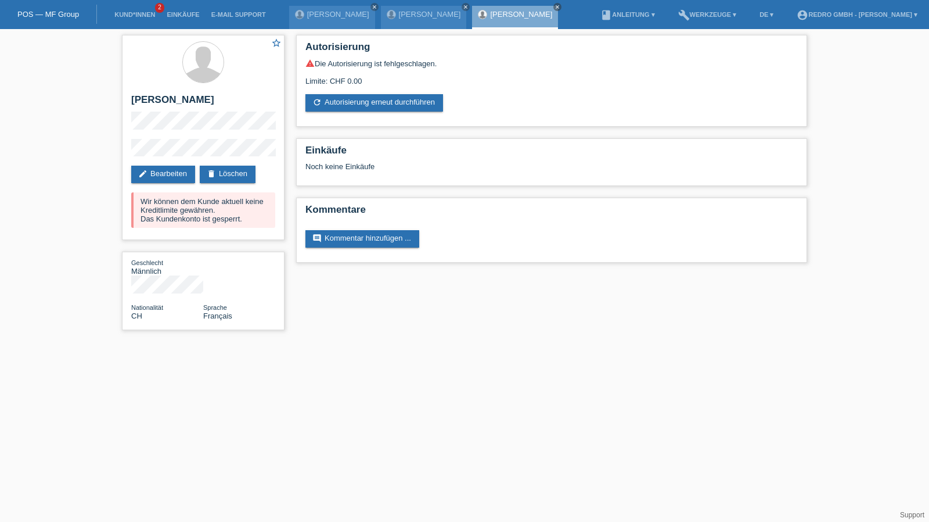
drag, startPoint x: 148, startPoint y: 10, endPoint x: 141, endPoint y: 16, distance: 9.5
click at [148, 10] on li "Kund*innen 2" at bounding box center [135, 15] width 52 height 30
click at [141, 16] on link "Kund*innen" at bounding box center [135, 14] width 52 height 7
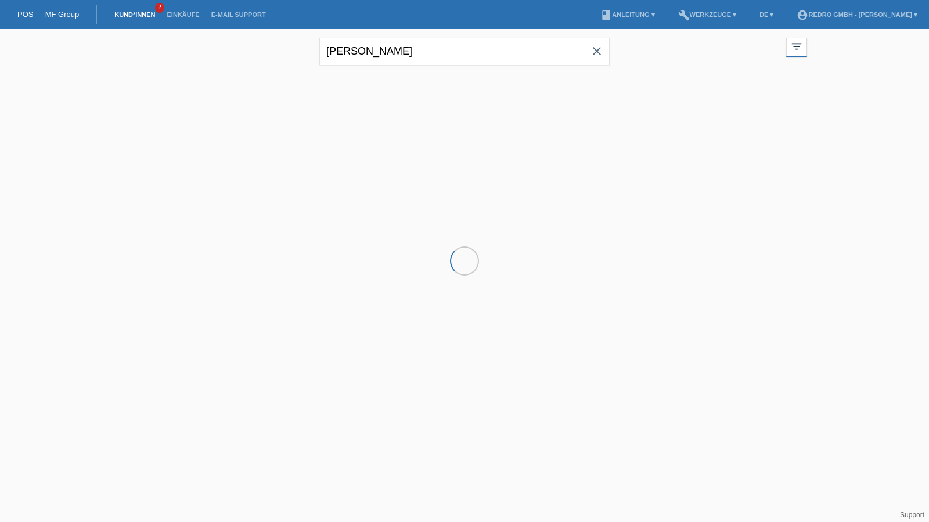
click at [404, 42] on input "[PERSON_NAME]" at bounding box center [464, 51] width 290 height 27
drag, startPoint x: 0, startPoint y: 0, endPoint x: 404, endPoint y: 42, distance: 405.9
click at [404, 42] on input "[PERSON_NAME]" at bounding box center [464, 51] width 290 height 27
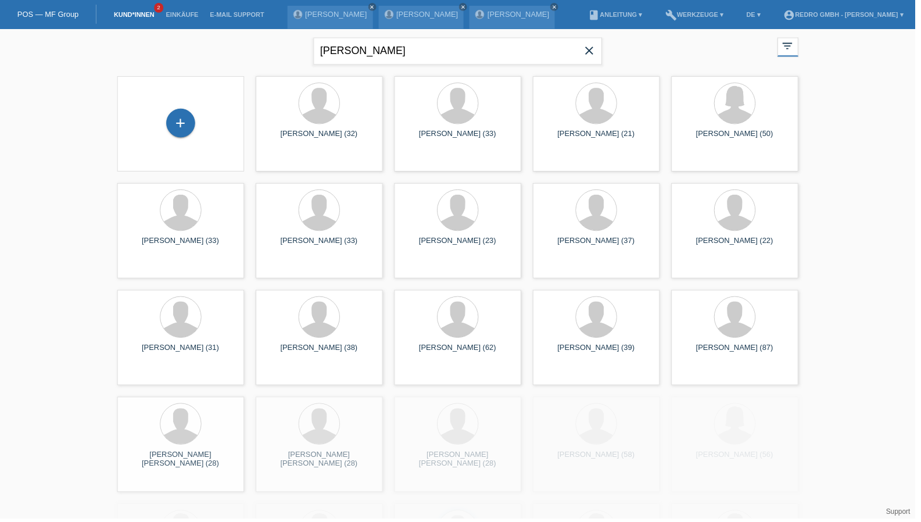
type input "[PERSON_NAME]"
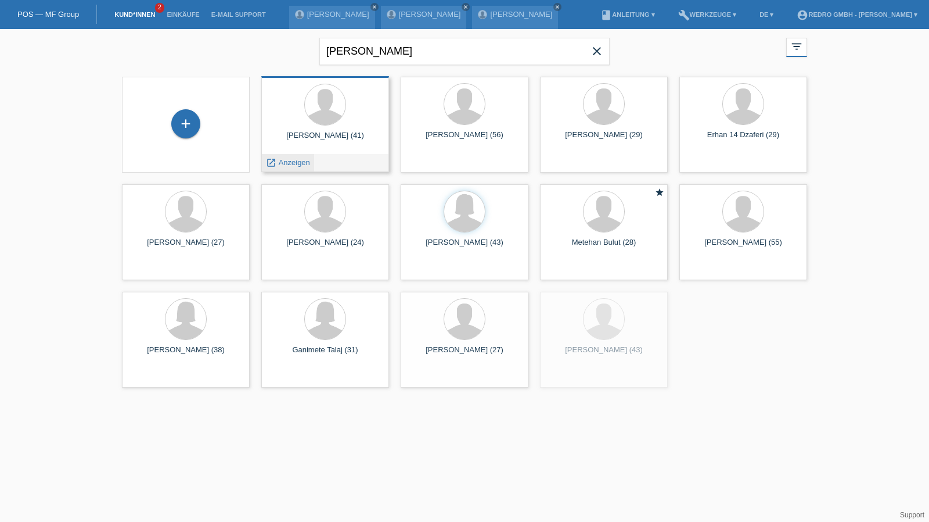
click at [289, 160] on span "Anzeigen" at bounding box center [294, 162] width 31 height 9
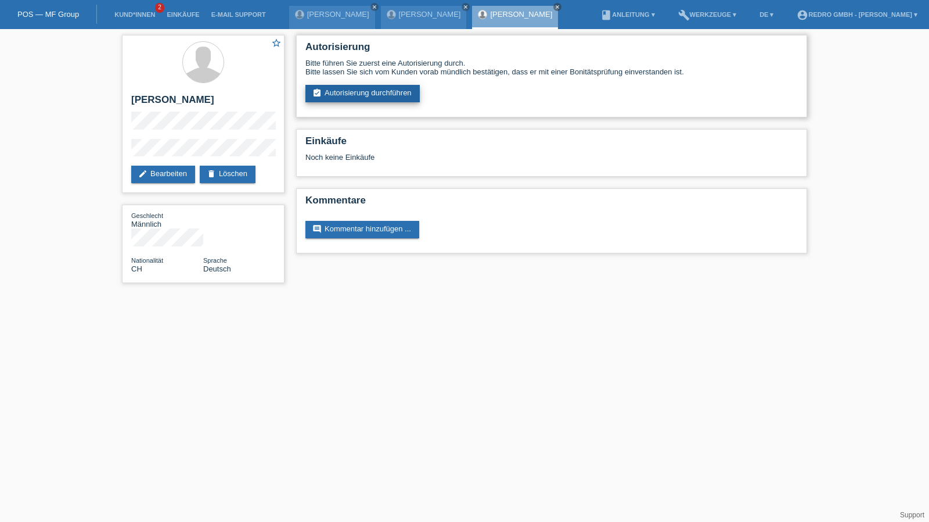
click at [388, 85] on link "assignment_turned_in Autorisierung durchführen" at bounding box center [363, 93] width 114 height 17
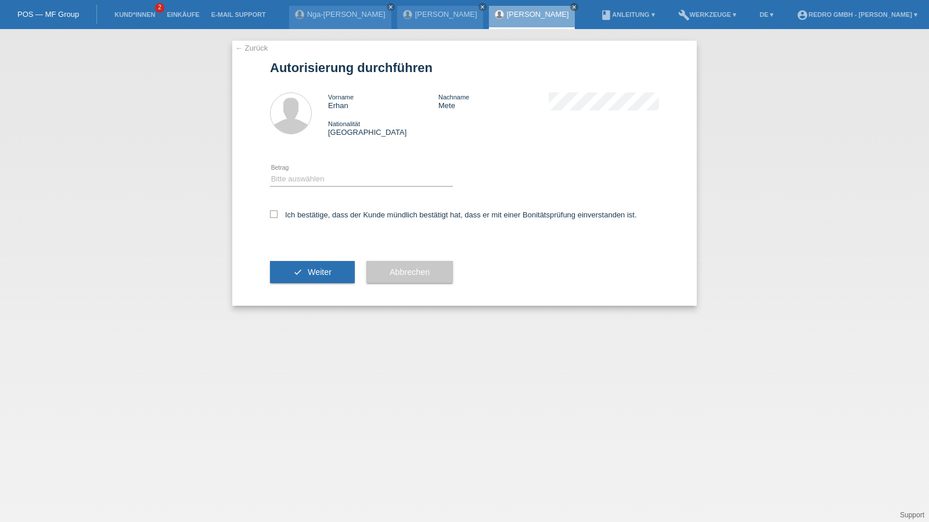
drag, startPoint x: 337, startPoint y: 170, endPoint x: 322, endPoint y: 179, distance: 17.2
click at [336, 171] on div "Bitte auswählen CHF 1.00 - CHF 499.00 CHF 500.00 - CHF 1'999.00 CHF 2'000.00 - …" at bounding box center [361, 179] width 183 height 39
click at [322, 179] on select "Bitte auswählen CHF 1.00 - CHF 499.00 CHF 500.00 - CHF 1'999.00 CHF 2'000.00 - …" at bounding box center [361, 179] width 183 height 14
select select "1"
click at [270, 172] on select "Bitte auswählen CHF 1.00 - CHF 499.00 CHF 500.00 - CHF 1'999.00 CHF 2'000.00 - …" at bounding box center [361, 179] width 183 height 14
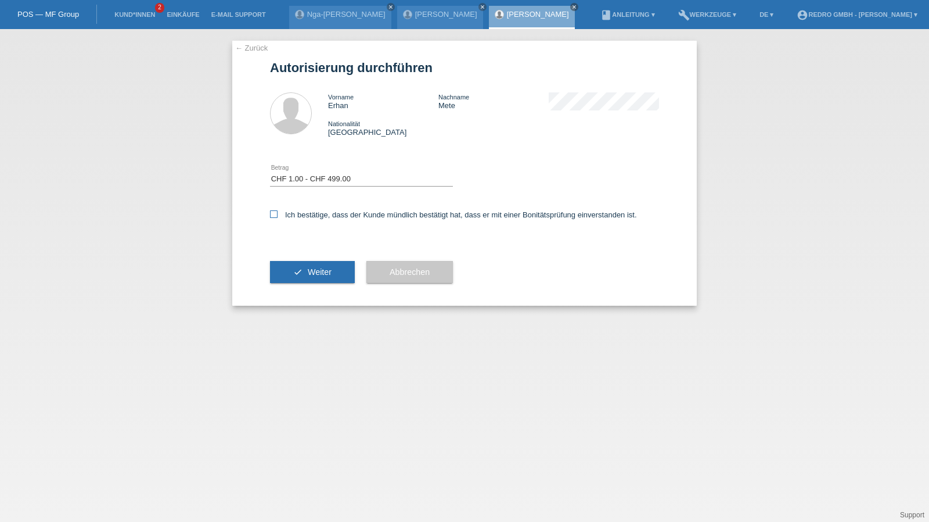
click at [303, 213] on label "Ich bestätige, dass der Kunde mündlich bestätigt hat, dass er mit einer Bonität…" at bounding box center [453, 214] width 367 height 9
click at [278, 213] on input "Ich bestätige, dass der Kunde mündlich bestätigt hat, dass er mit einer Bonität…" at bounding box center [274, 214] width 8 height 8
checkbox input "true"
click at [284, 296] on div "check Weiter" at bounding box center [312, 271] width 85 height 67
click at [300, 269] on icon "check" at bounding box center [297, 271] width 9 height 9
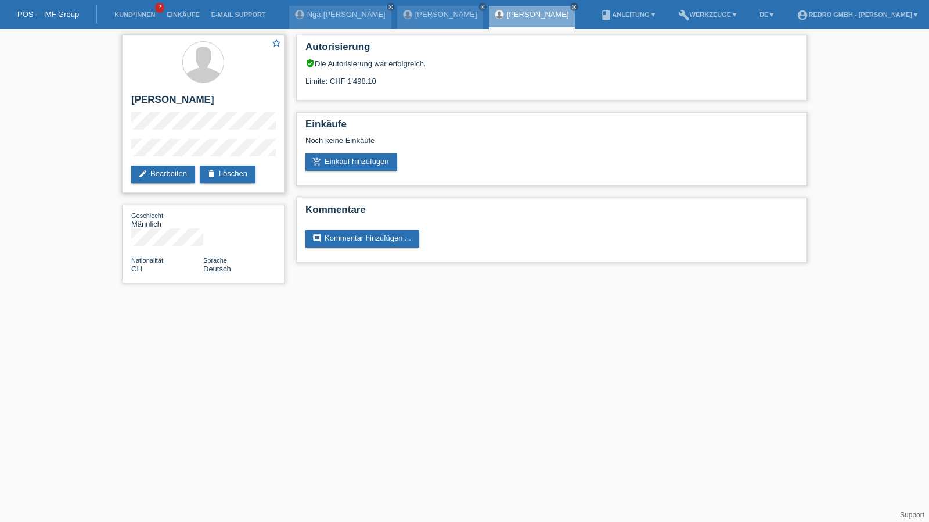
click at [130, 98] on div "star_border [PERSON_NAME] edit Bearbeiten delete Löschen" at bounding box center [203, 114] width 163 height 158
click at [130, 97] on div "star_border [PERSON_NAME] edit Bearbeiten delete Löschen" at bounding box center [203, 114] width 163 height 158
click at [134, 96] on h2 "[PERSON_NAME]" at bounding box center [203, 102] width 144 height 17
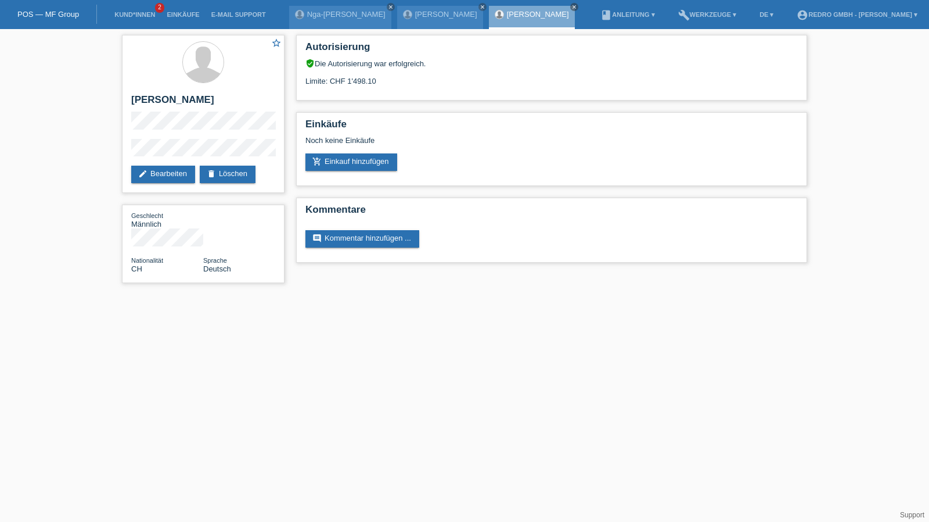
click at [109, 148] on div "star_border Erhan Mete edit Bearbeiten delete Löschen Geschlecht Männlich Natio…" at bounding box center [464, 161] width 929 height 265
click at [125, 17] on link "Kund*innen" at bounding box center [135, 14] width 52 height 7
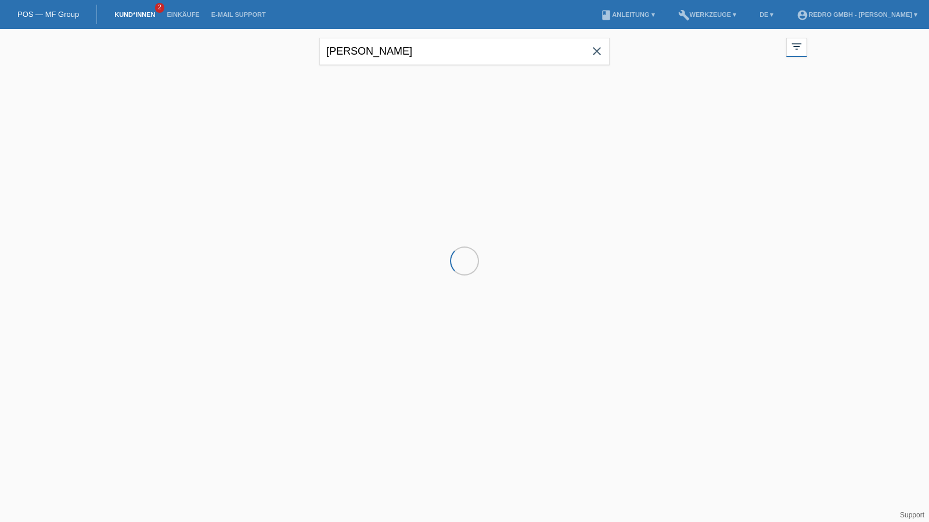
click at [386, 51] on input "[PERSON_NAME]" at bounding box center [464, 51] width 290 height 27
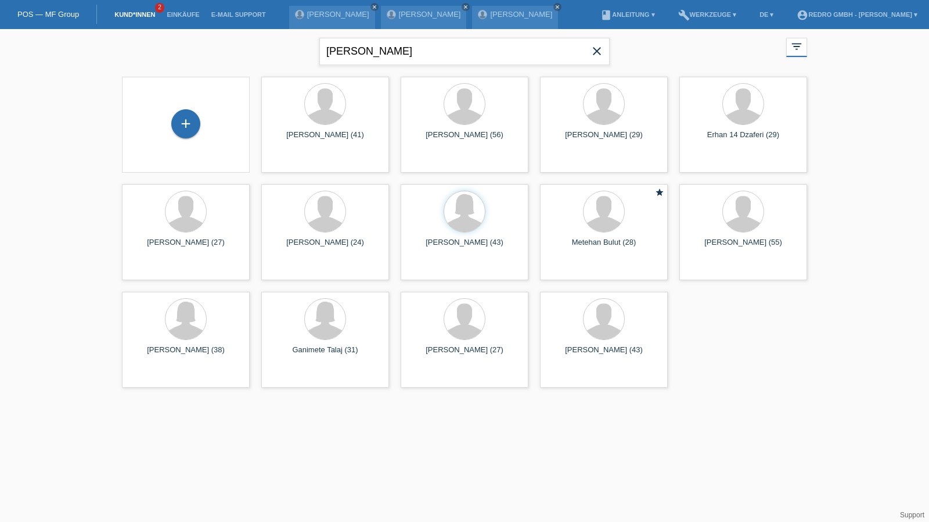
type input "[PERSON_NAME]"
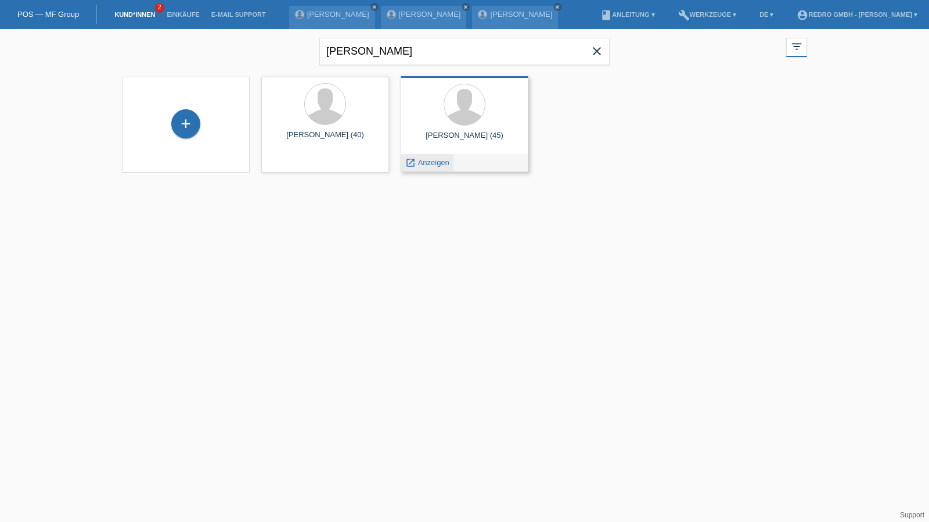
click at [427, 164] on span "Anzeigen" at bounding box center [433, 162] width 31 height 9
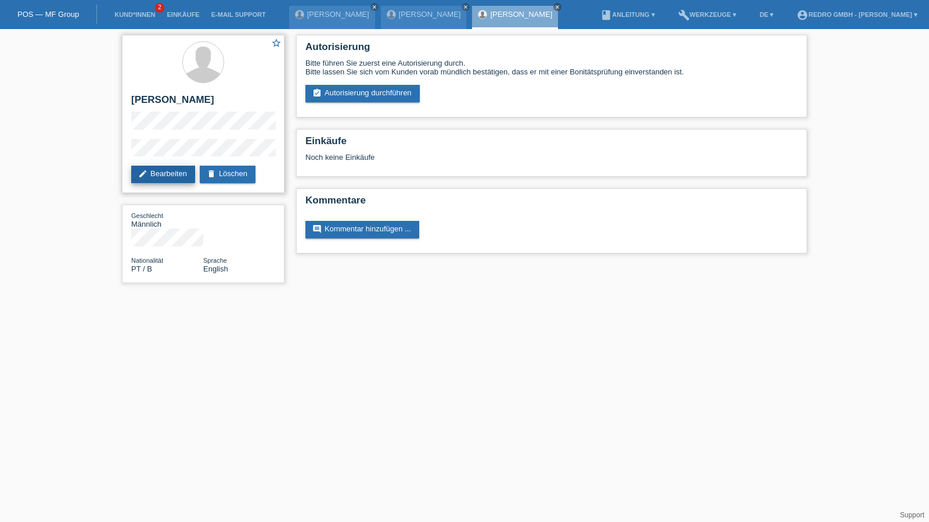
click at [165, 169] on link "edit Bearbeiten" at bounding box center [163, 174] width 64 height 17
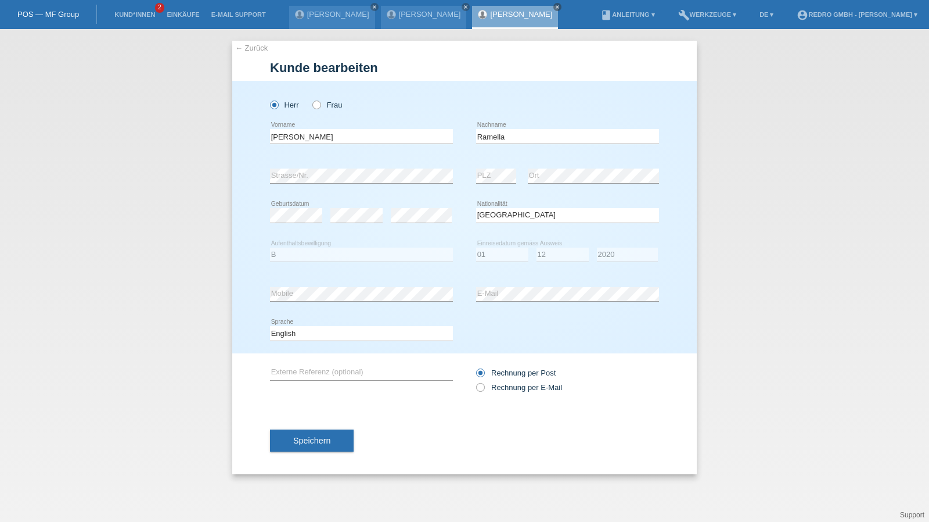
select select "PT"
select select "B"
select select "01"
select select "12"
select select "2020"
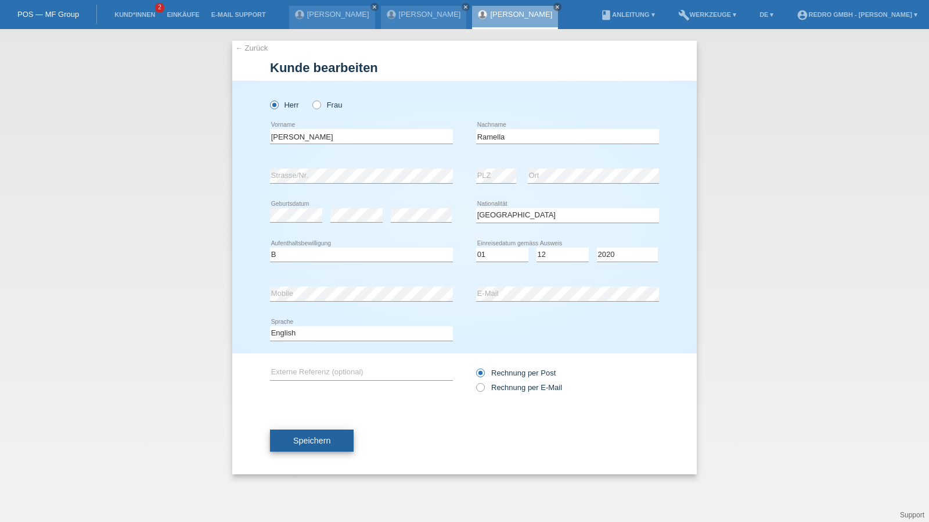
click at [328, 443] on span "Speichern" at bounding box center [311, 440] width 37 height 9
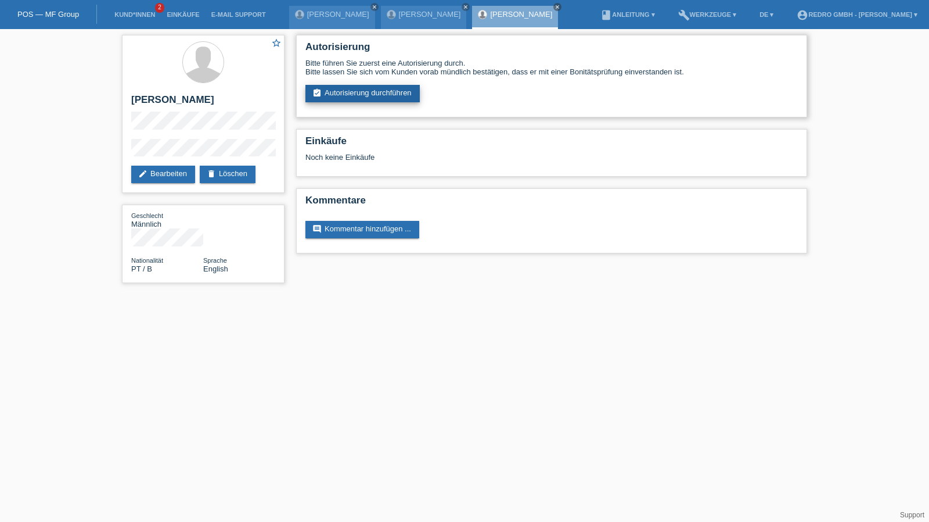
click at [361, 102] on link "assignment_turned_in Autorisierung durchführen" at bounding box center [363, 93] width 114 height 17
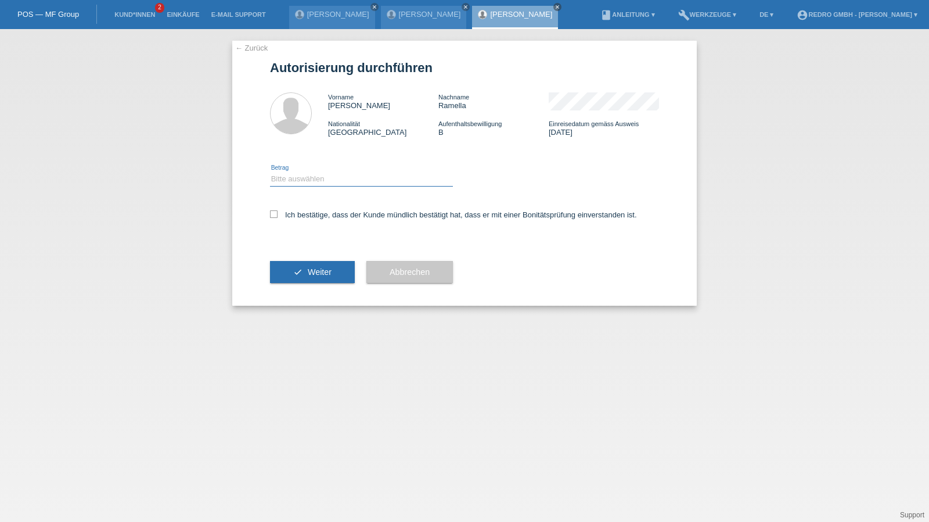
click at [313, 185] on select "Bitte auswählen CHF 1.00 - CHF 499.00 CHF 500.00 - CHF 1'999.00 CHF 2'000.00 - …" at bounding box center [361, 179] width 183 height 14
select select "1"
click at [270, 172] on select "Bitte auswählen CHF 1.00 - CHF 499.00 CHF 500.00 - CHF 1'999.00 CHF 2'000.00 - …" at bounding box center [361, 179] width 183 height 14
click at [301, 214] on label "Ich bestätige, dass der Kunde mündlich bestätigt hat, dass er mit einer Bonität…" at bounding box center [453, 214] width 367 height 9
click at [278, 214] on input "Ich bestätige, dass der Kunde mündlich bestätigt hat, dass er mit einer Bonität…" at bounding box center [274, 214] width 8 height 8
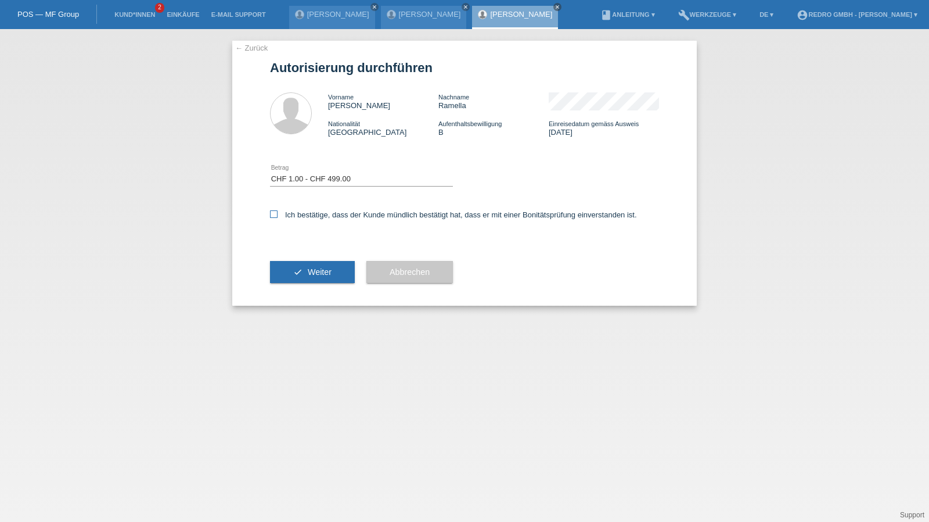
checkbox input "true"
click at [307, 290] on div "check Weiter" at bounding box center [312, 271] width 85 height 67
click at [312, 277] on button "check Weiter" at bounding box center [312, 272] width 85 height 22
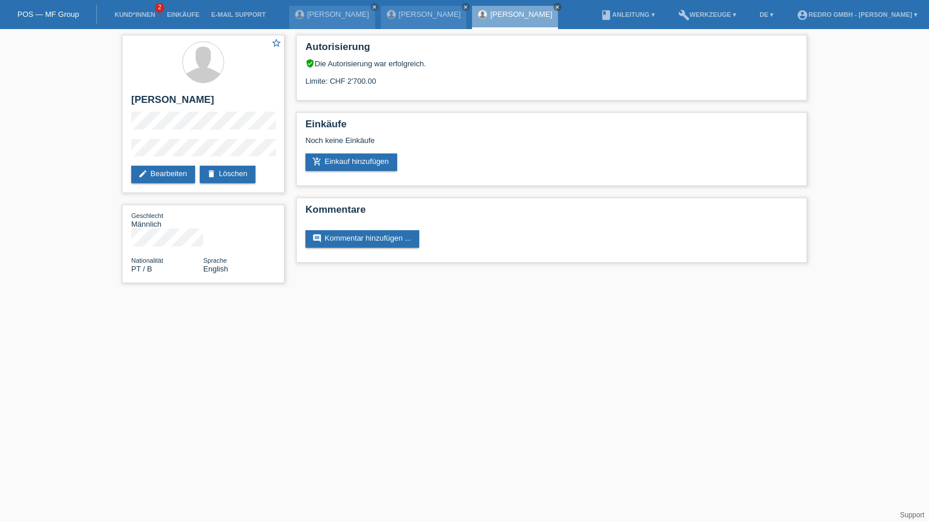
click at [145, 20] on li "Kund*innen 2" at bounding box center [135, 15] width 52 height 30
click at [145, 15] on link "Kund*innen" at bounding box center [135, 14] width 52 height 7
